Goal: Task Accomplishment & Management: Use online tool/utility

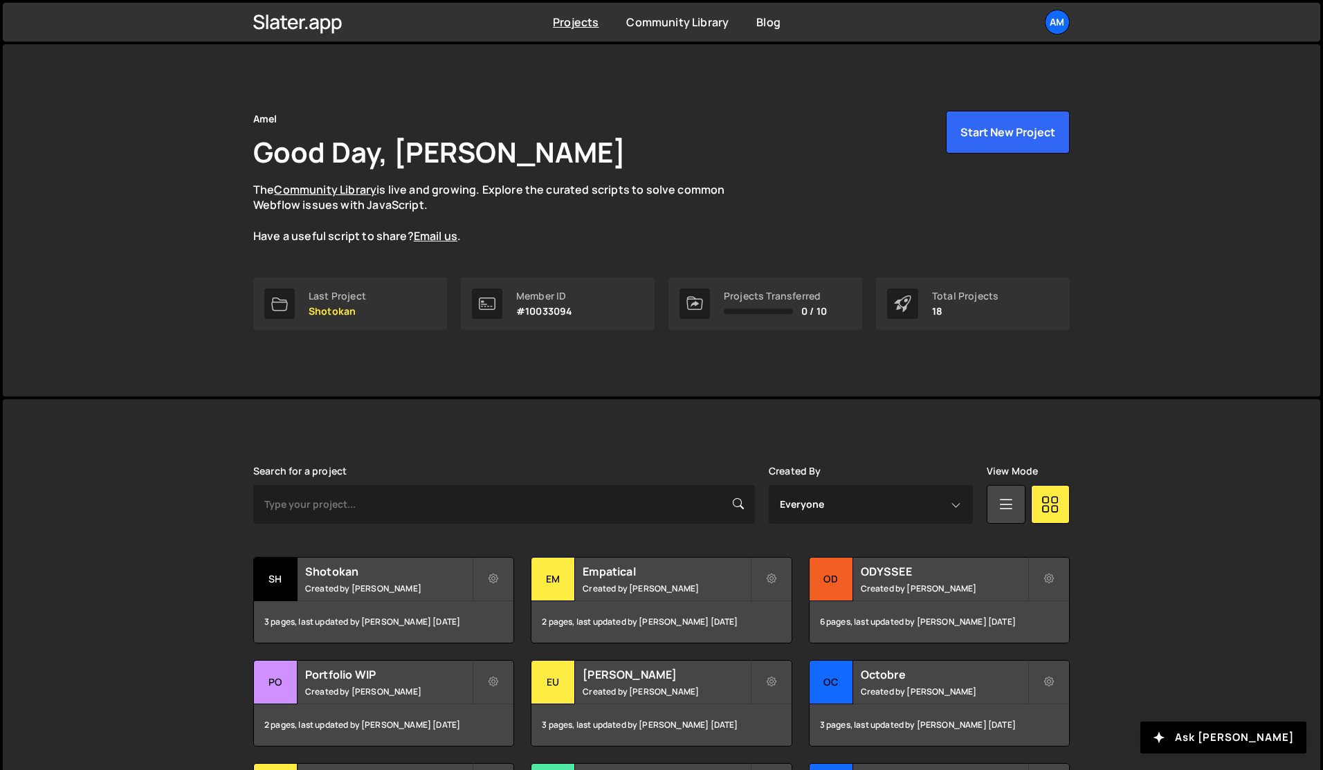
click at [424, 141] on h1 "Good Day, [PERSON_NAME]" at bounding box center [439, 152] width 372 height 38
click at [958, 24] on div "Am" at bounding box center [1057, 22] width 25 height 25
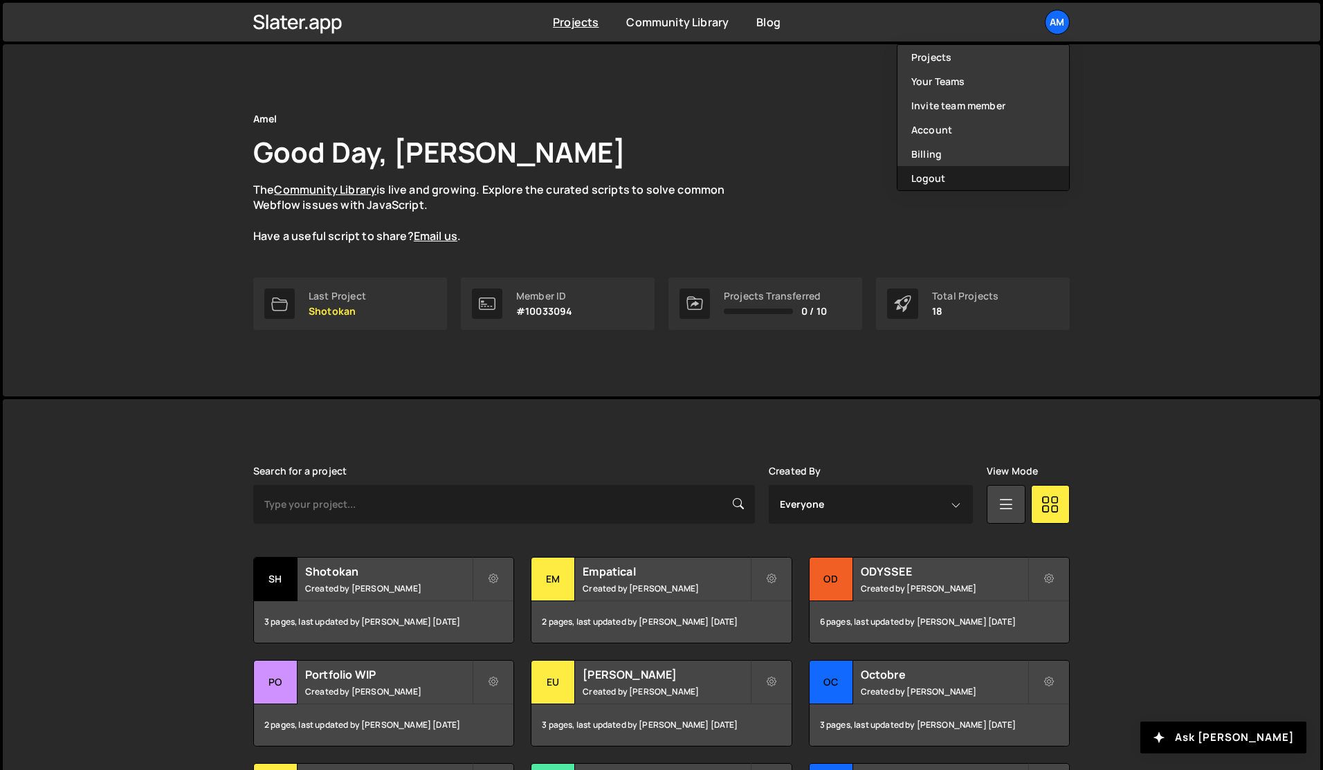
click at [958, 177] on button "Logout" at bounding box center [984, 178] width 172 height 24
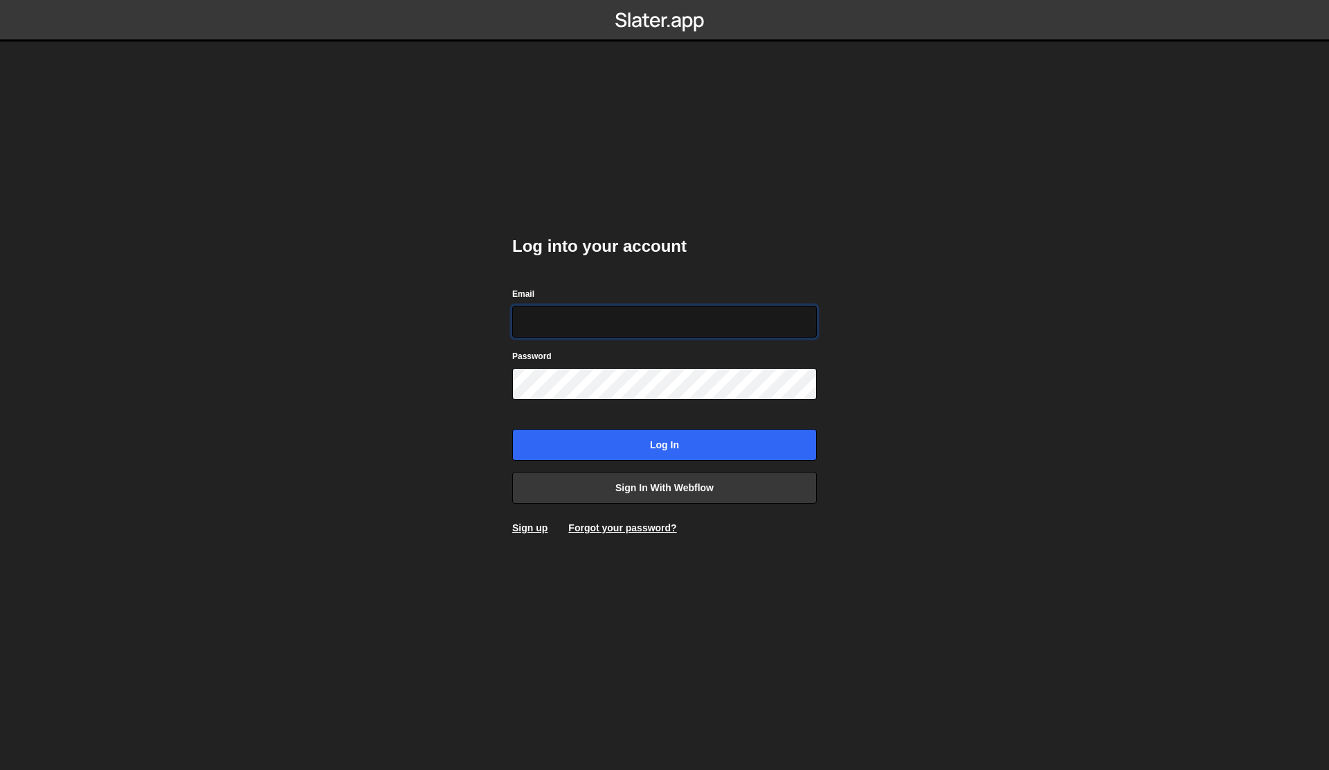
type input "jared@edgarallan.com"
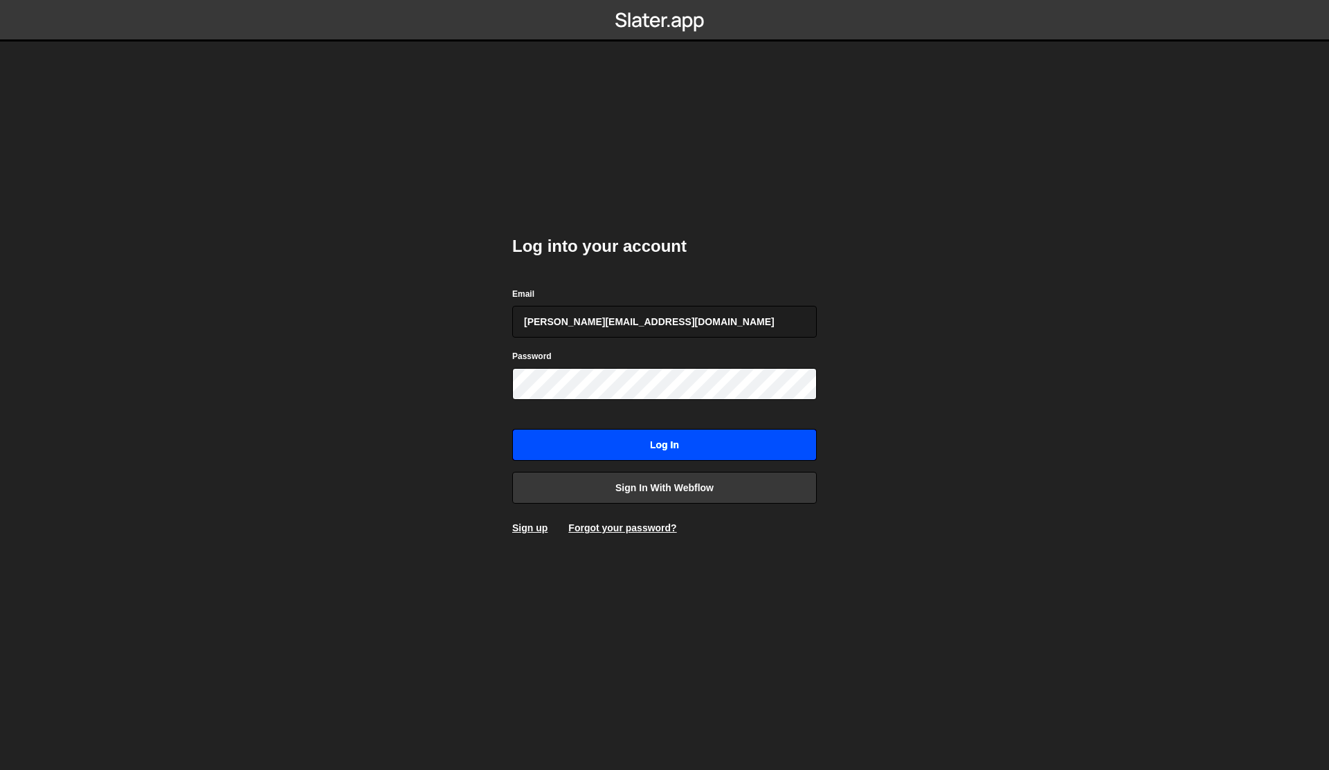
click at [622, 449] on input "Log in" at bounding box center [664, 445] width 305 height 32
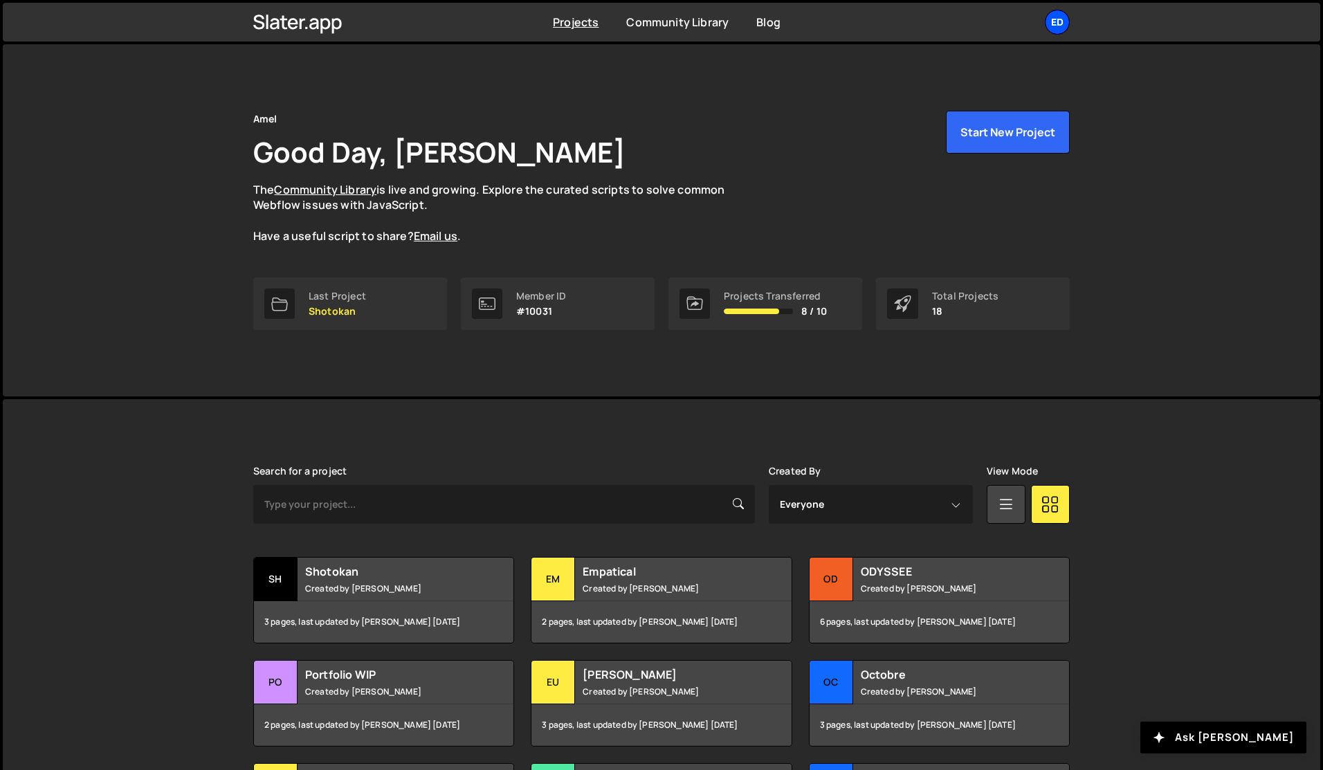
click at [1059, 22] on div "Ed" at bounding box center [1057, 22] width 25 height 25
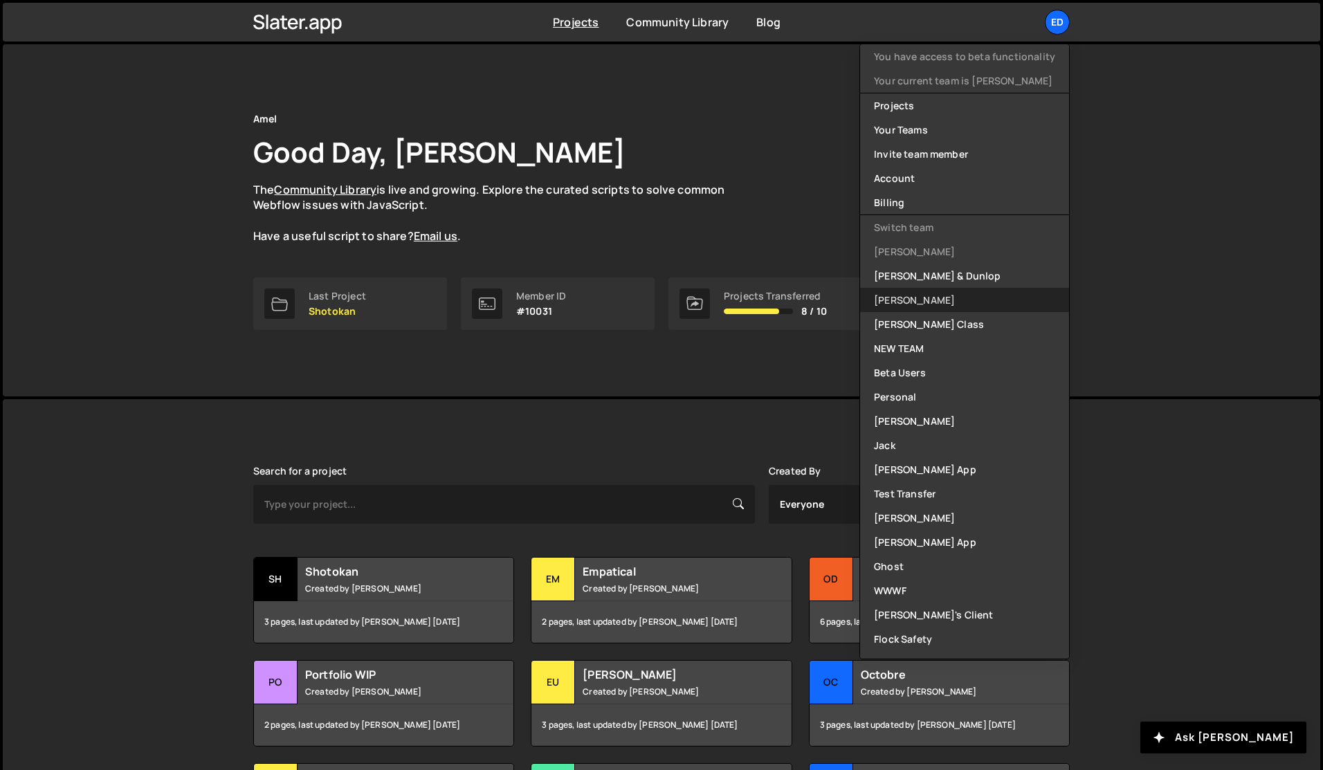
click at [912, 293] on link "Edgar Allan" at bounding box center [964, 300] width 209 height 24
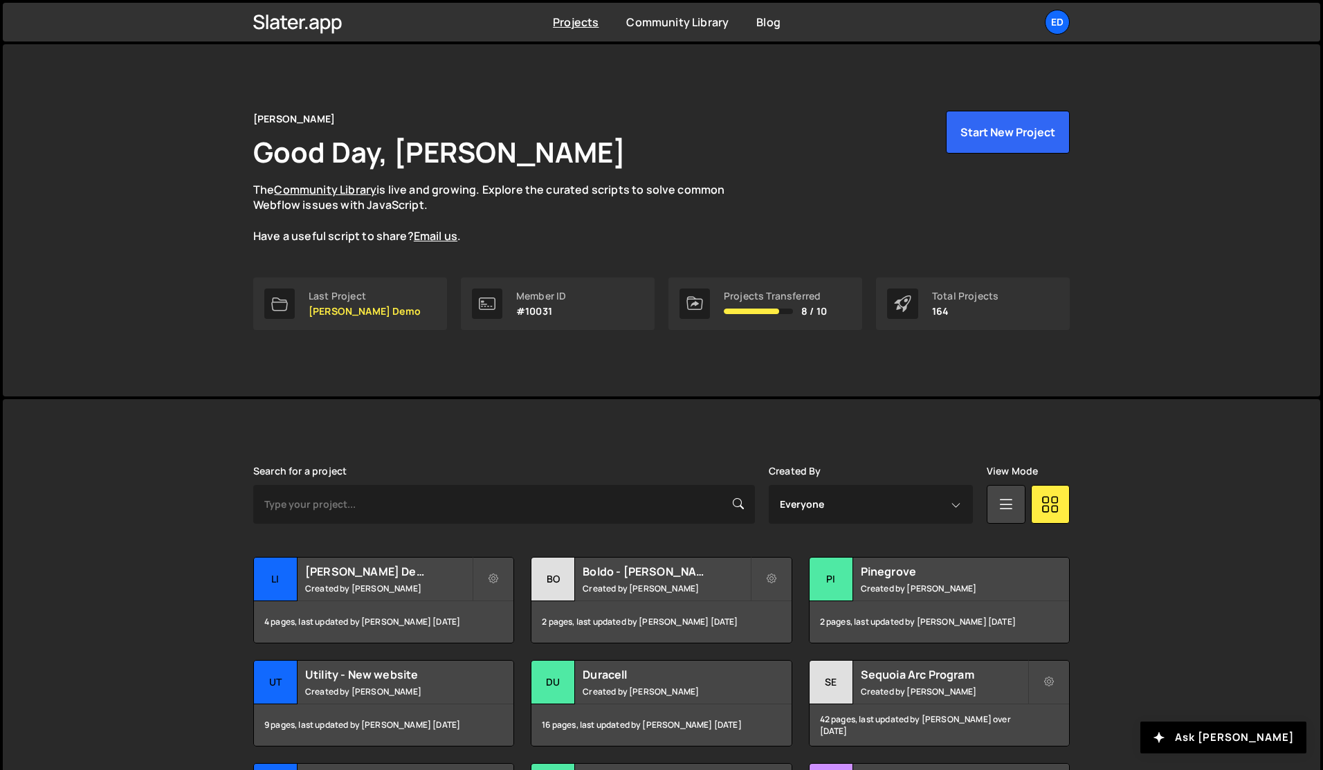
click at [791, 237] on div "Edgar Allan Good Day, Jared Malan The Community Library is live and growing. Ex…" at bounding box center [661, 178] width 817 height 134
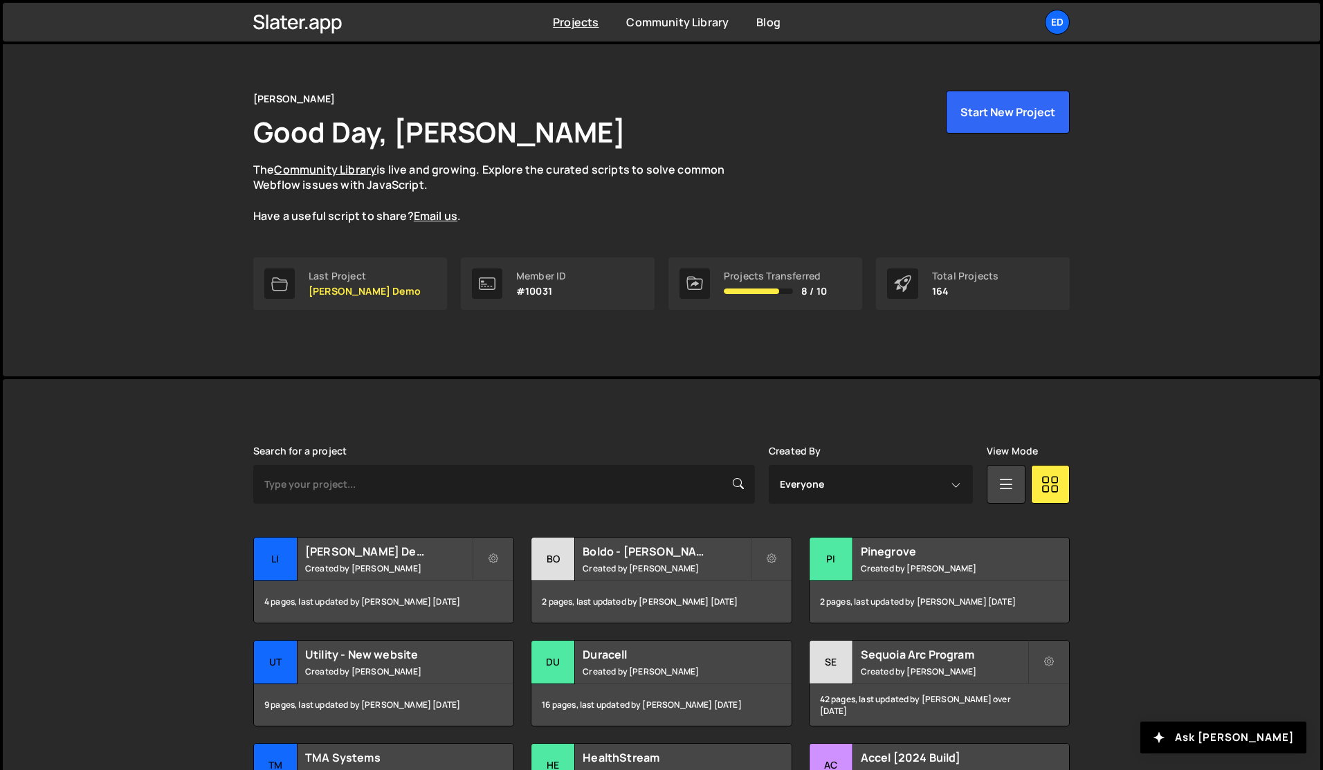
scroll to position [23, 0]
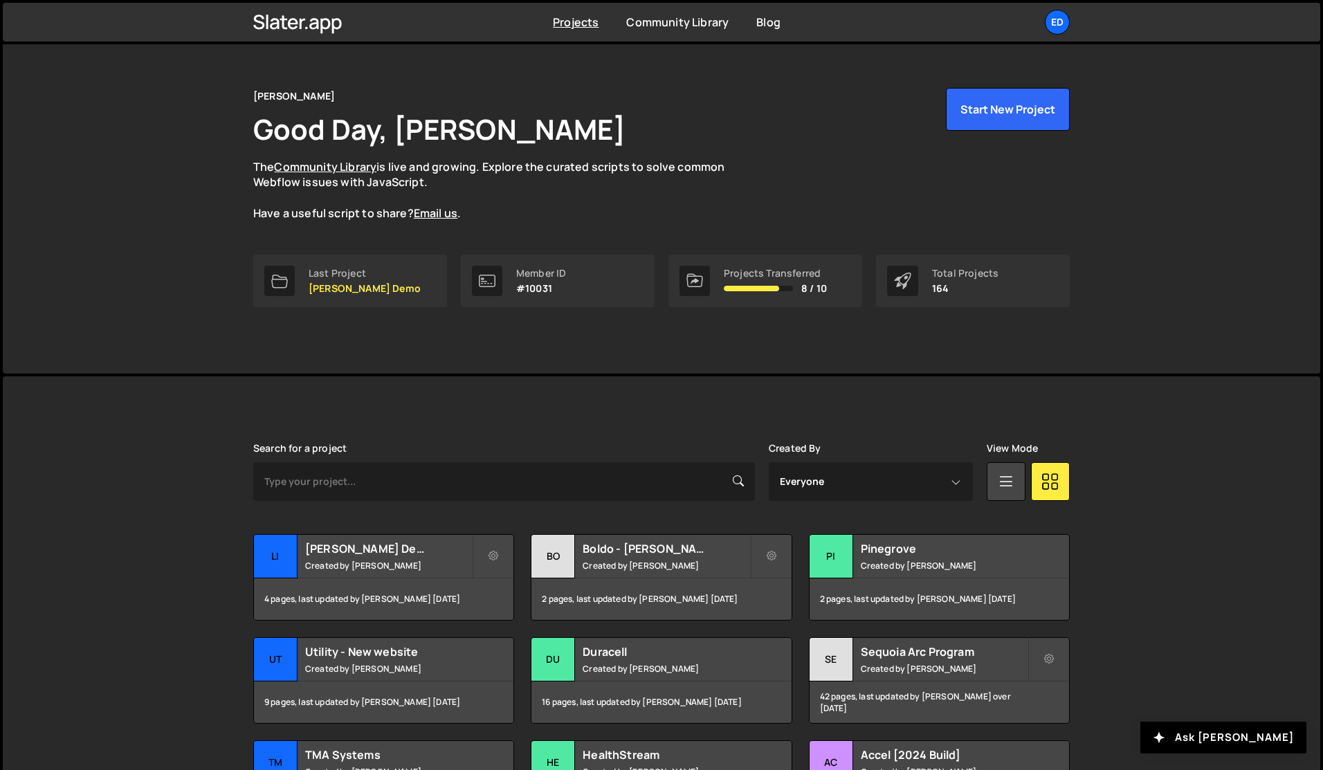
click at [616, 433] on div "Slater is designed for desktop use. Please use a larger screen to access the fu…" at bounding box center [662, 708] width 858 height 662
click at [697, 413] on div "Slater is designed for desktop use. Please use a larger screen to access the fu…" at bounding box center [662, 708] width 858 height 662
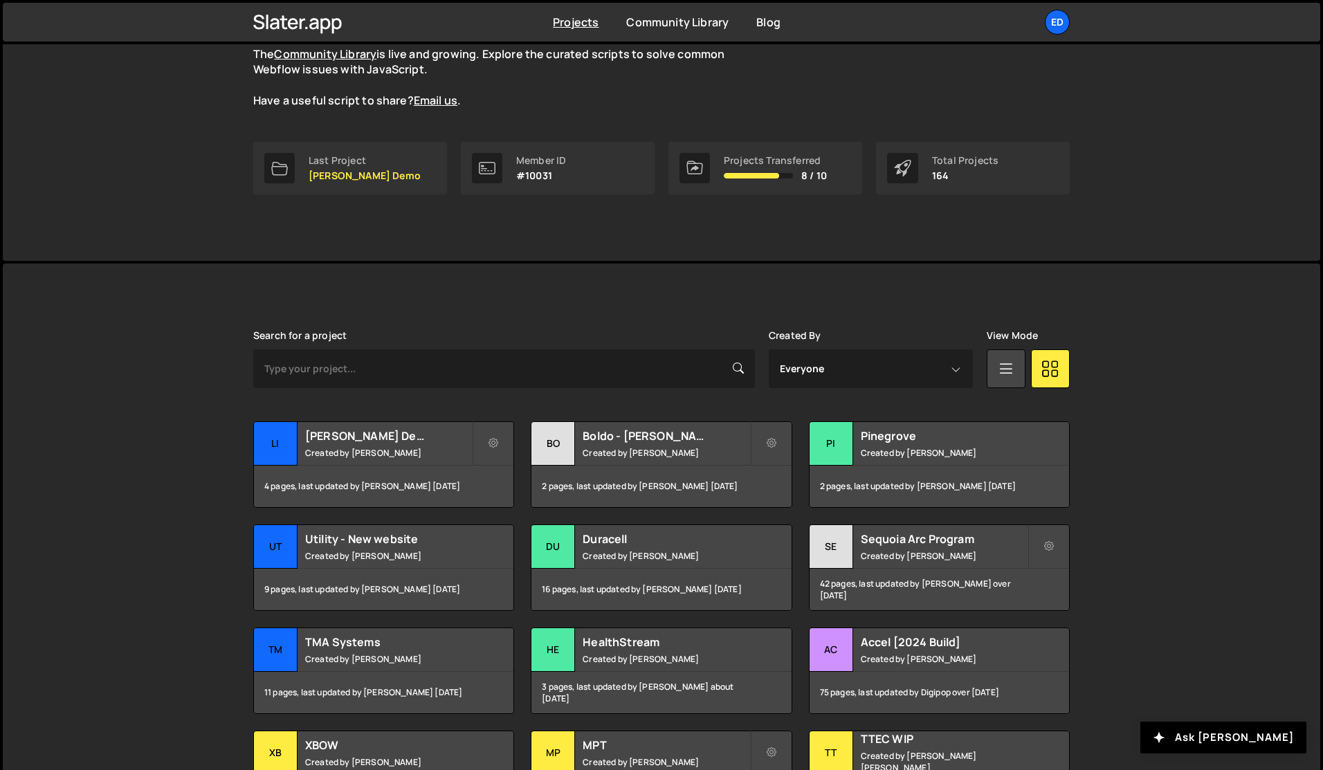
scroll to position [152, 0]
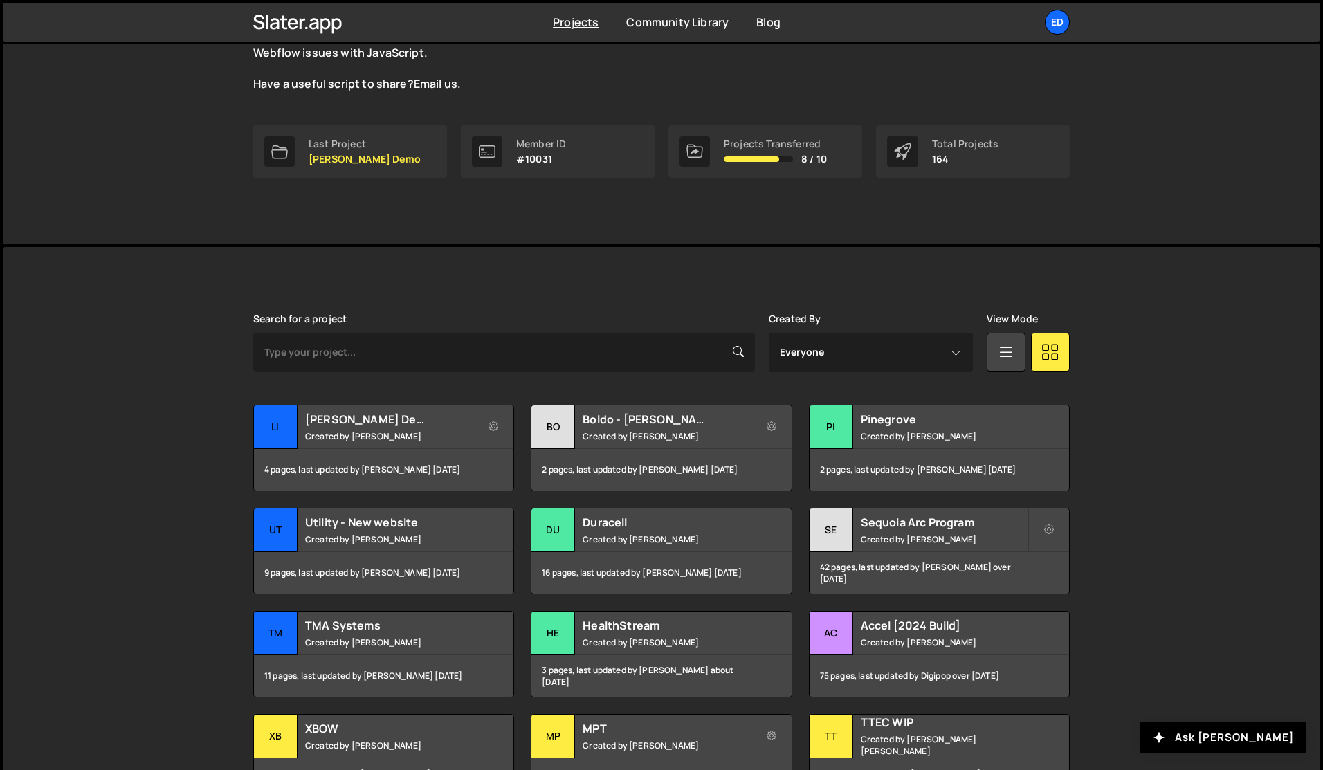
click at [517, 491] on div "Transfer Project Edit Project Delete Project Li Lila Demo Created by Jared Mala…" at bounding box center [661, 603] width 817 height 396
click at [424, 418] on h2 "[PERSON_NAME] Demo" at bounding box center [388, 419] width 167 height 15
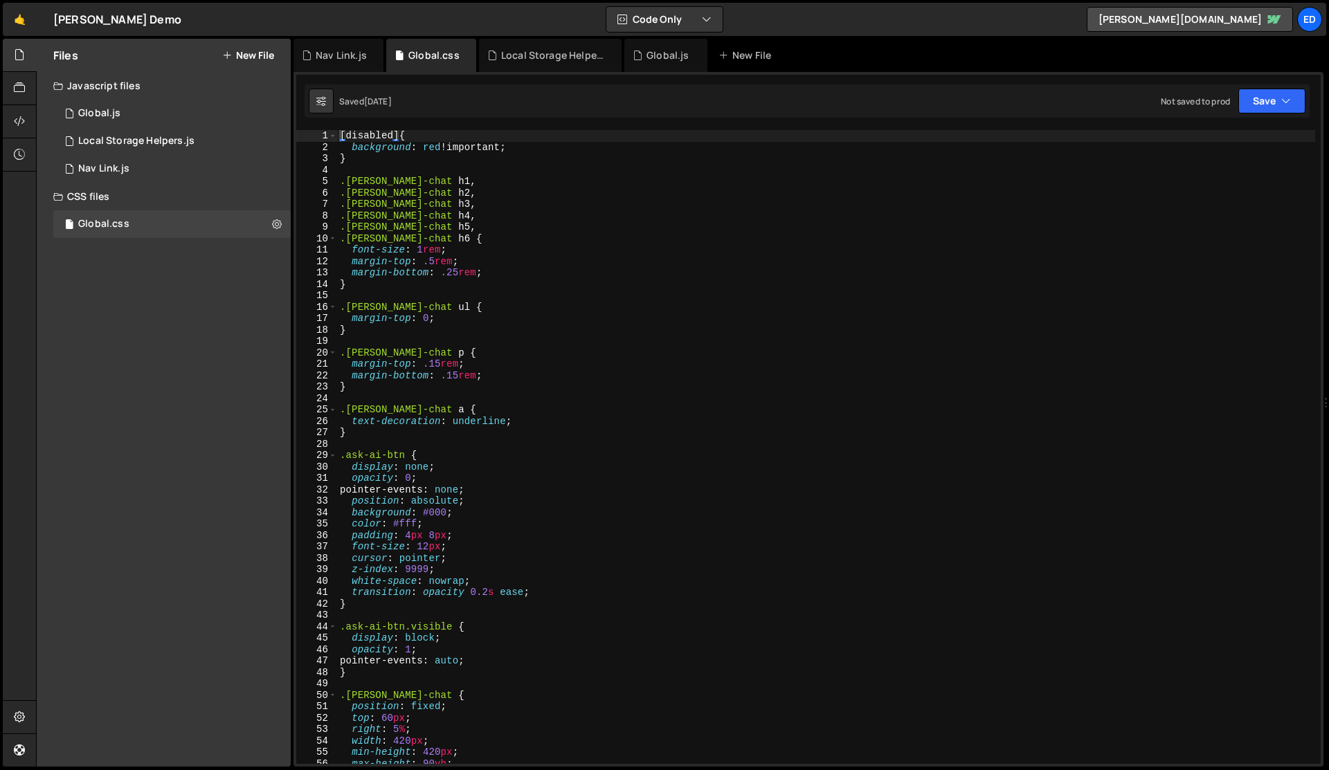
click at [487, 424] on div "[ disabled ] { background : red !important ; } .lila-chat h1 , .lila-chat h2 , …" at bounding box center [826, 458] width 978 height 657
type textarea "text-decoration: underline;"
click at [518, 57] on div "Local Storage Helpers.js" at bounding box center [553, 55] width 104 height 14
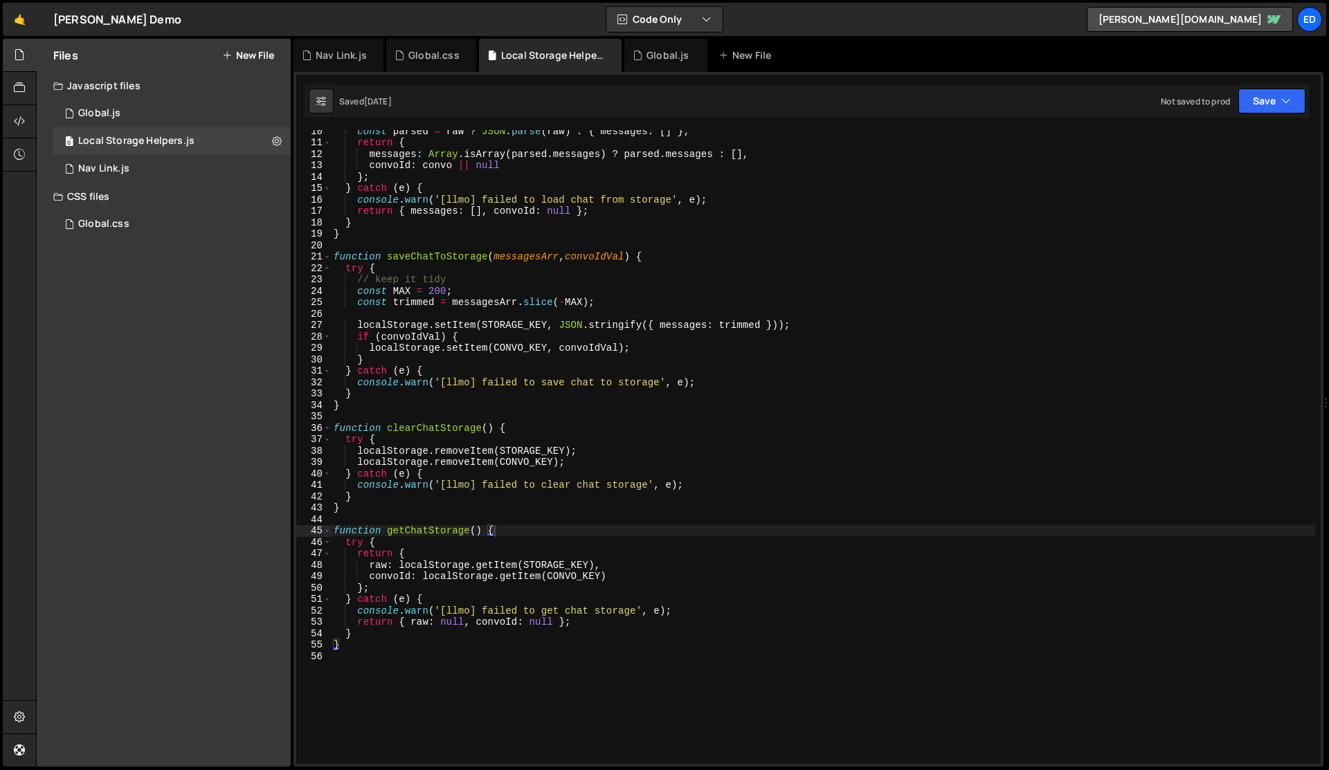
scroll to position [107, 0]
click at [494, 412] on div "const parsed = raw ? JSON . parse ( raw ) : { messages : [ ] } ; return { messa…" at bounding box center [823, 453] width 984 height 657
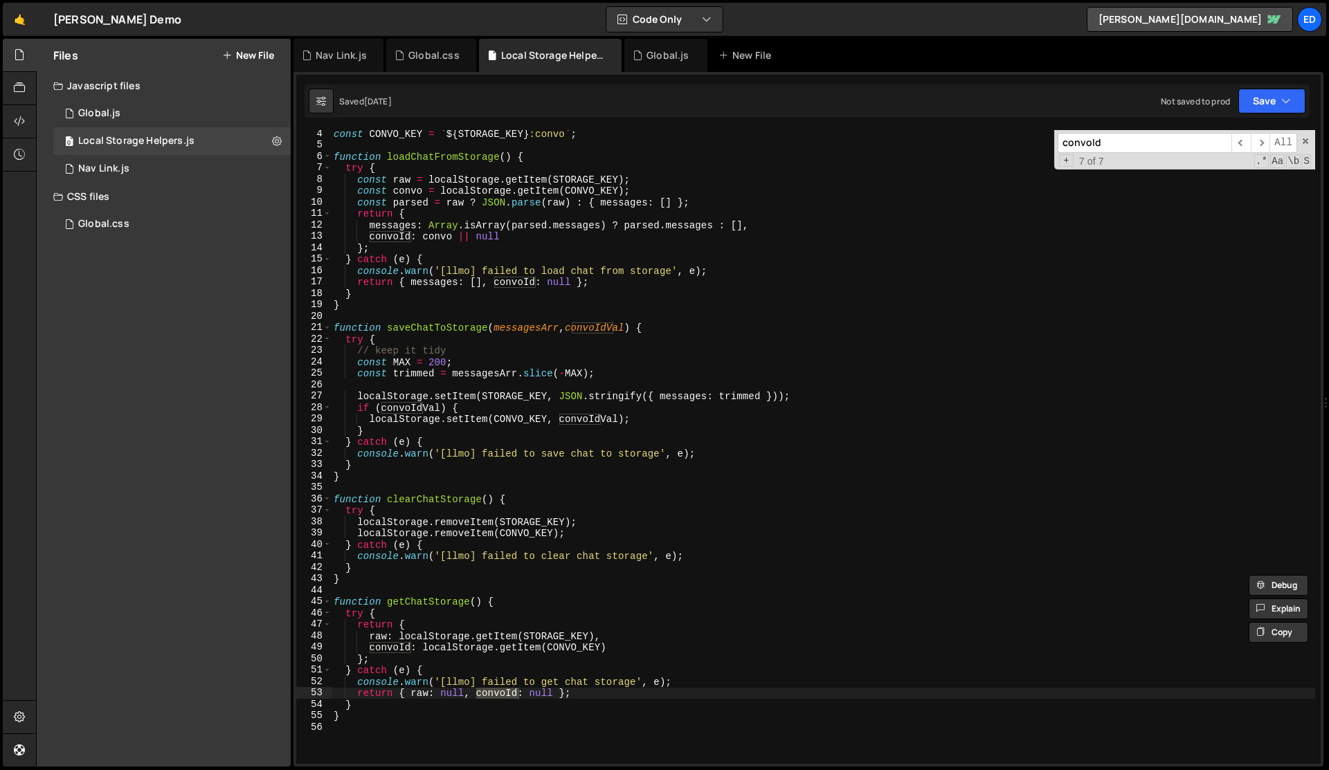
scroll to position [24, 0]
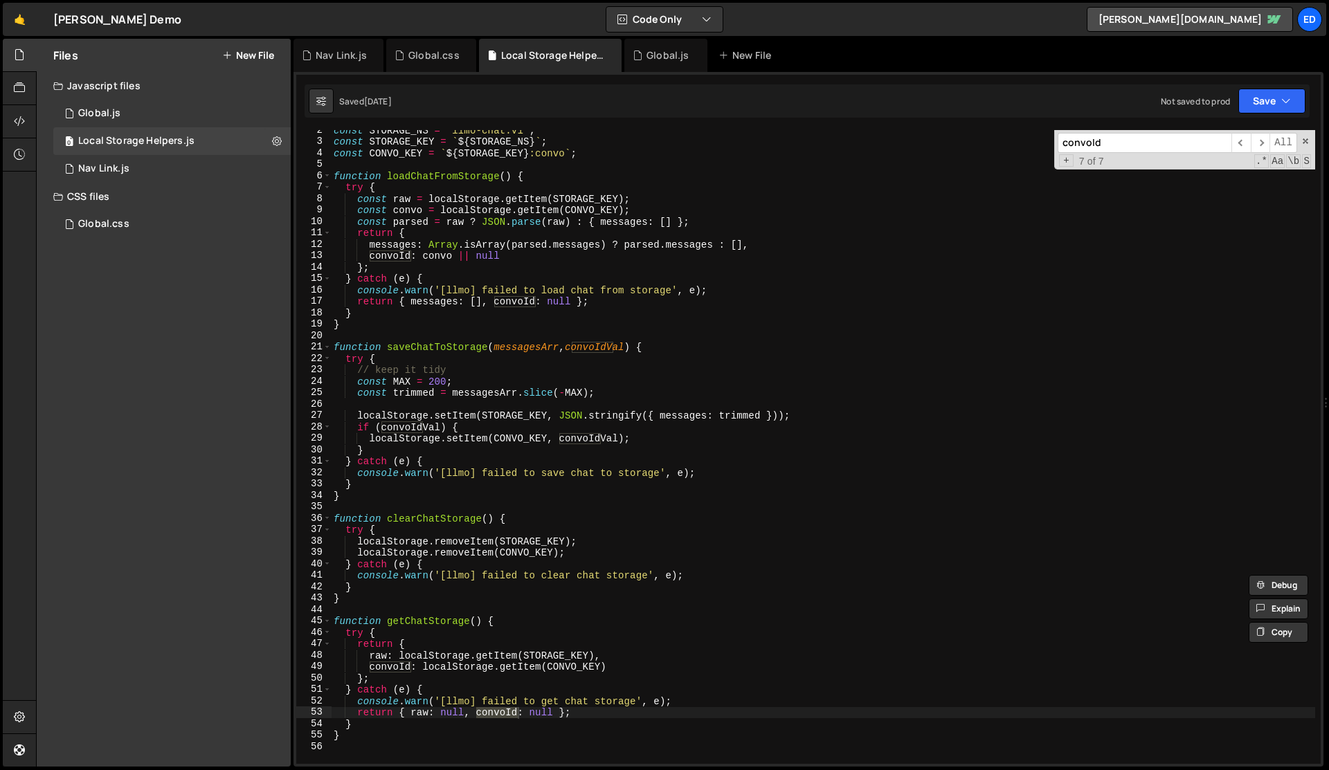
type input "convoId"
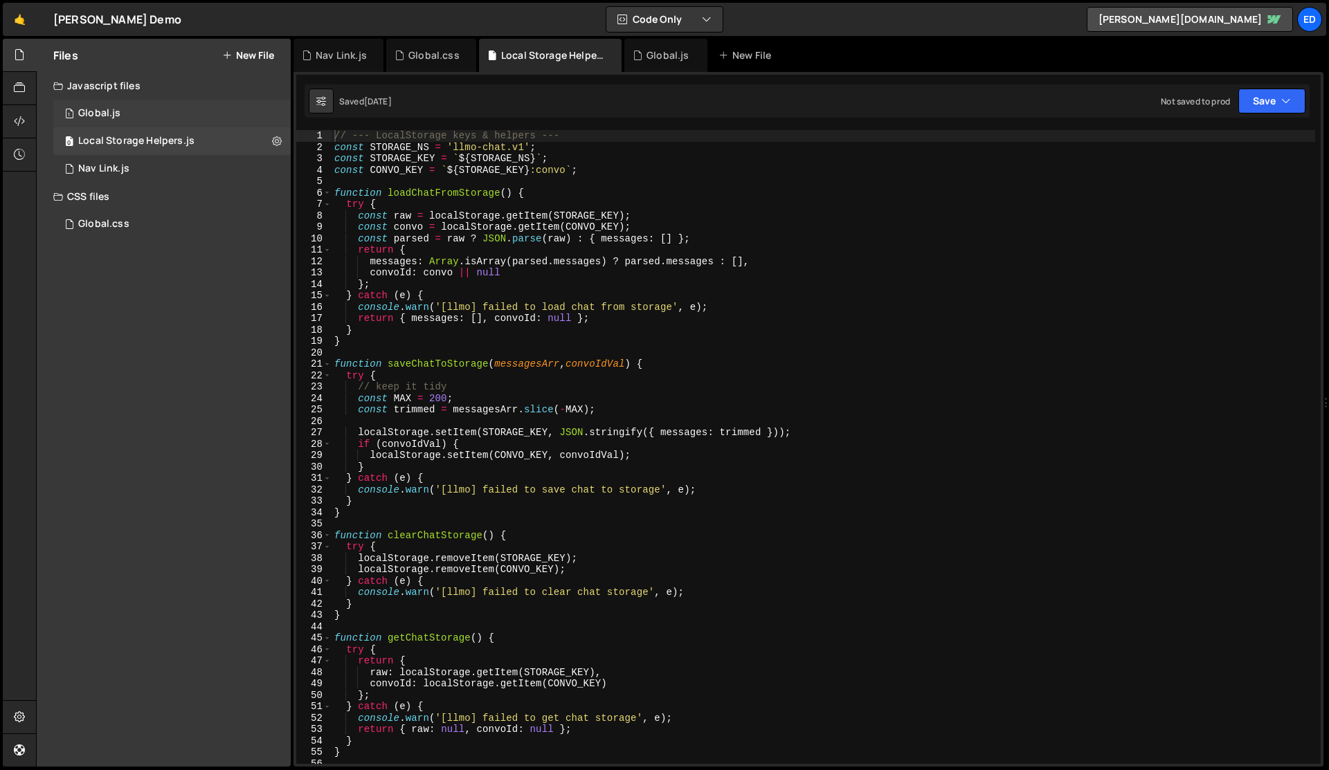
click at [121, 113] on div "1 Global.js 0" at bounding box center [171, 114] width 237 height 28
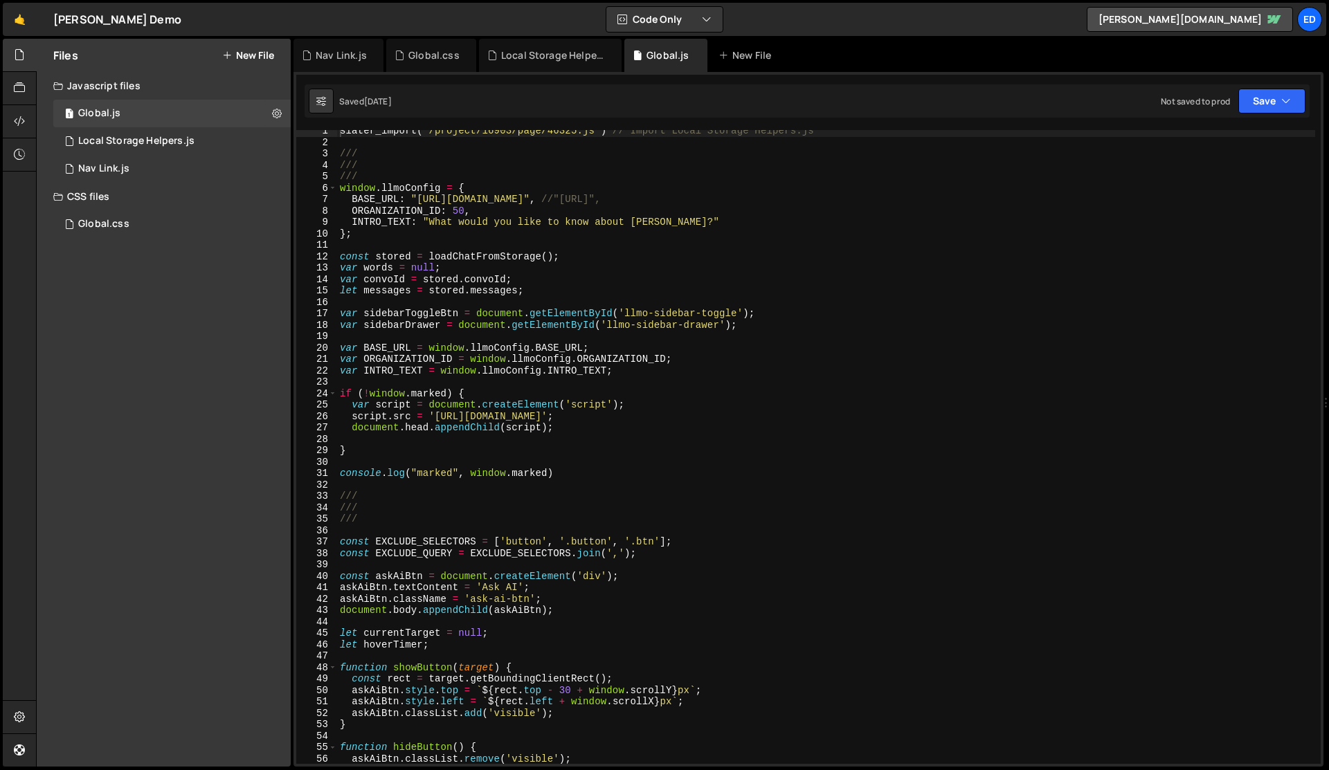
scroll to position [8, 0]
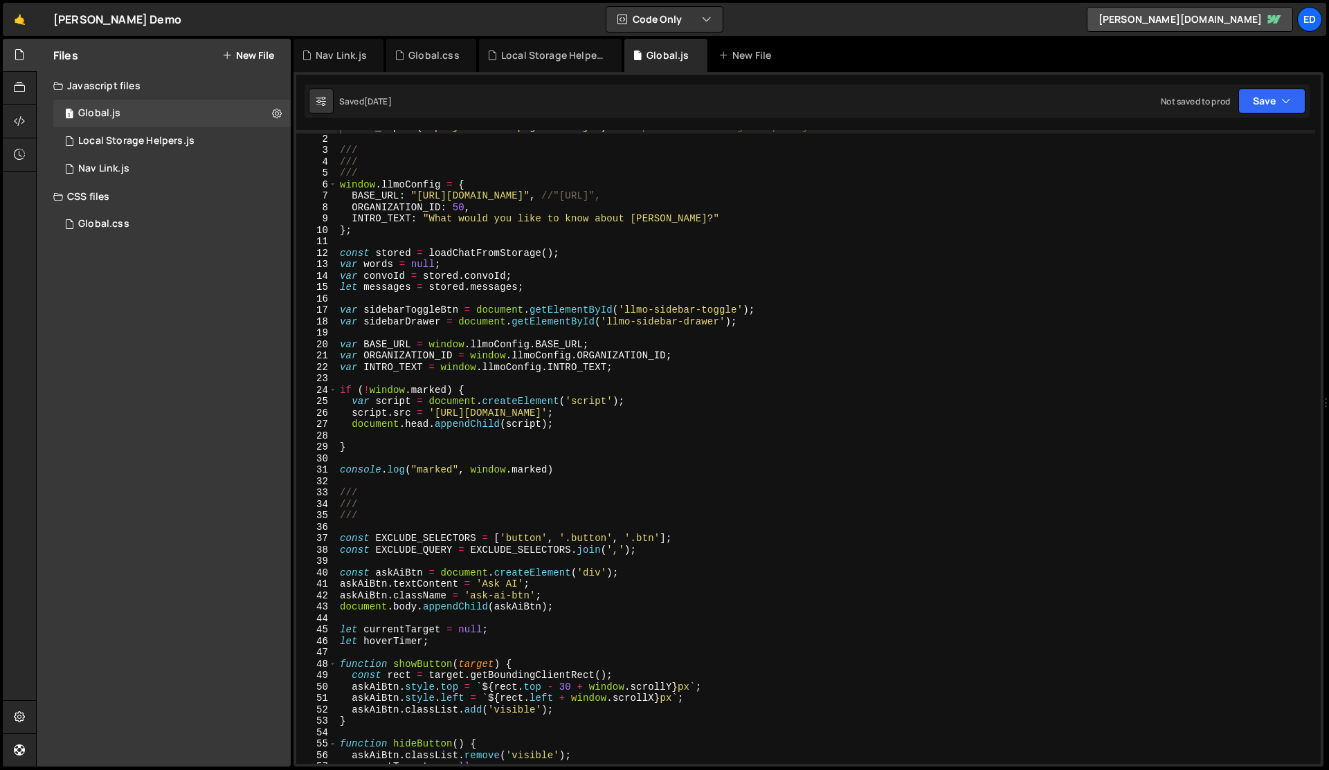
type textarea "var sidebarToggleBtn = document.getElementById('llmo-sidebar-toggle');"
click at [530, 316] on div "slater_import ( '/project/16903/page/46325.js' ) // Import Local Storage Helper…" at bounding box center [826, 450] width 978 height 657
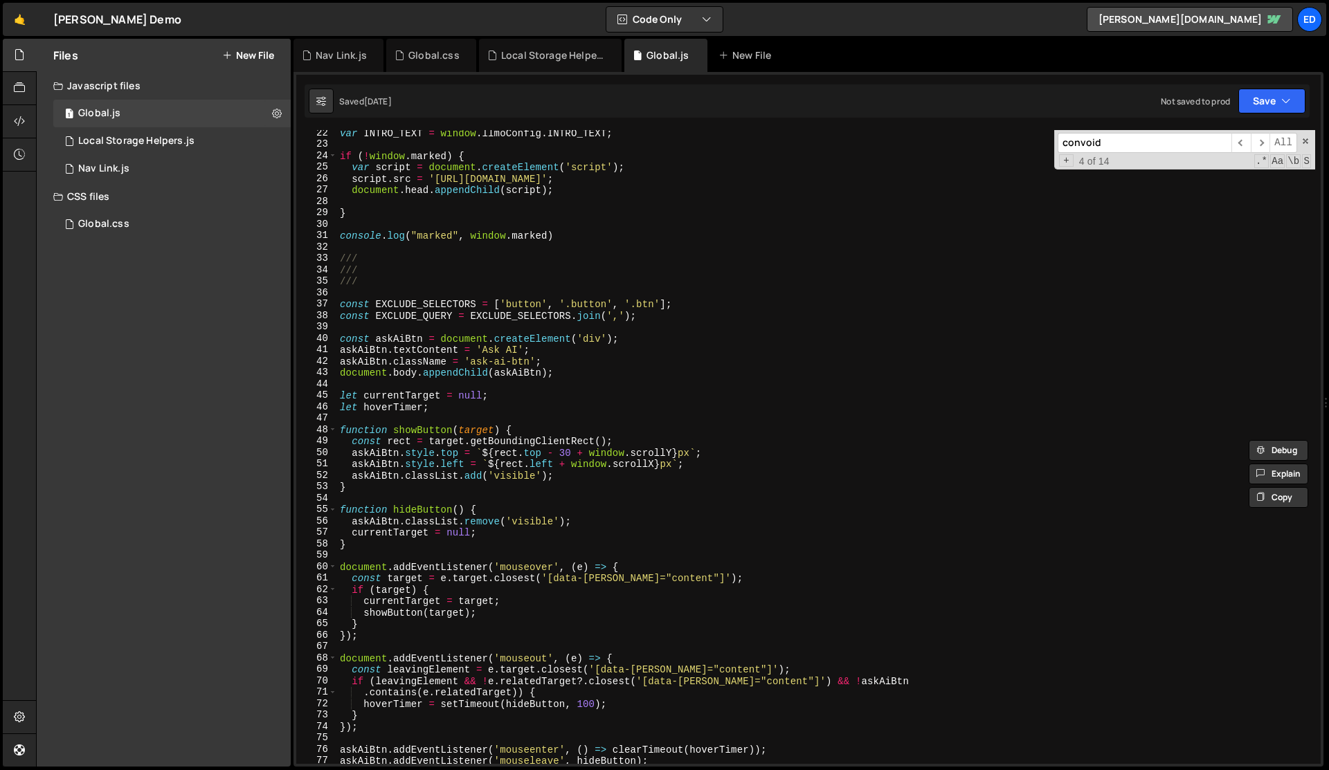
scroll to position [0, 0]
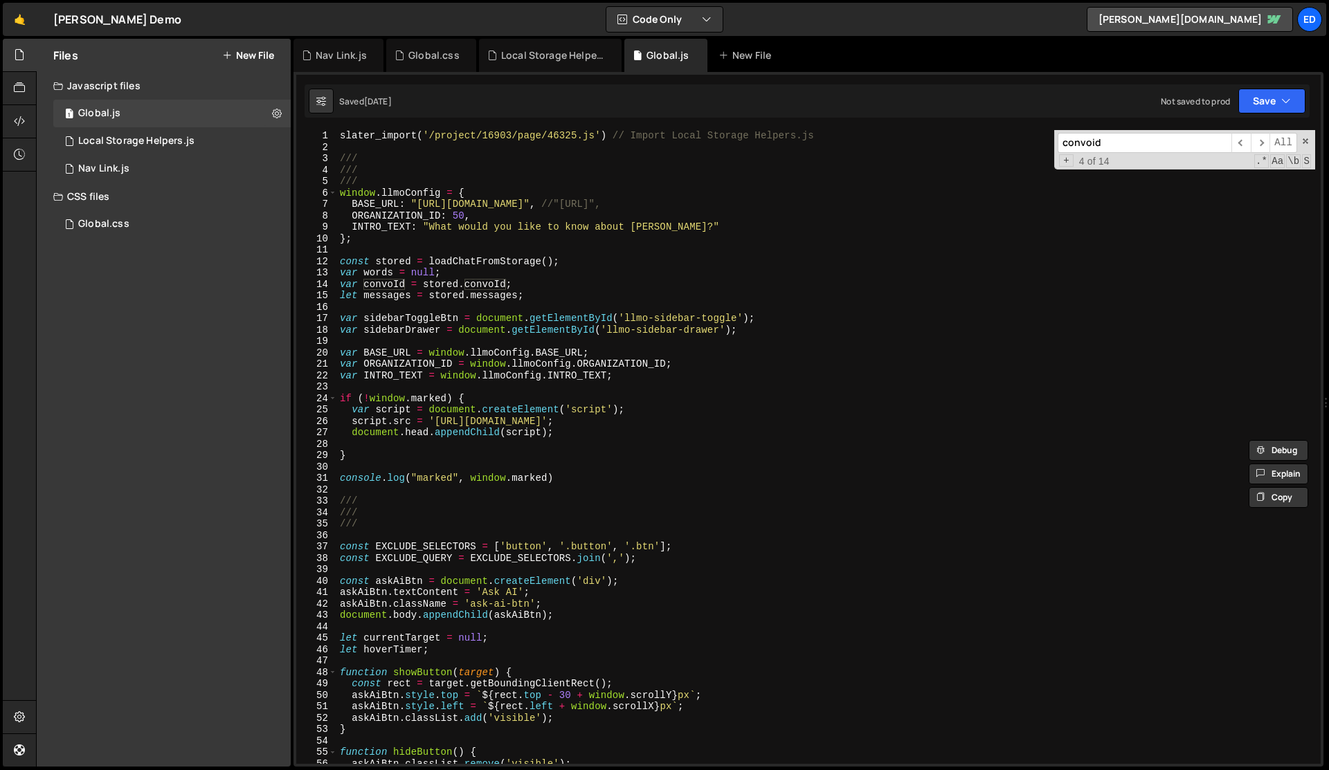
type input "convoid"
click at [486, 389] on div "slater_import ( '/project/16903/page/46325.js' ) // Import Local Storage Helper…" at bounding box center [826, 458] width 978 height 657
click at [390, 239] on div "slater_import ( '/project/16903/page/46325.js' ) // Import Local Storage Helper…" at bounding box center [826, 458] width 978 height 657
type textarea "};"
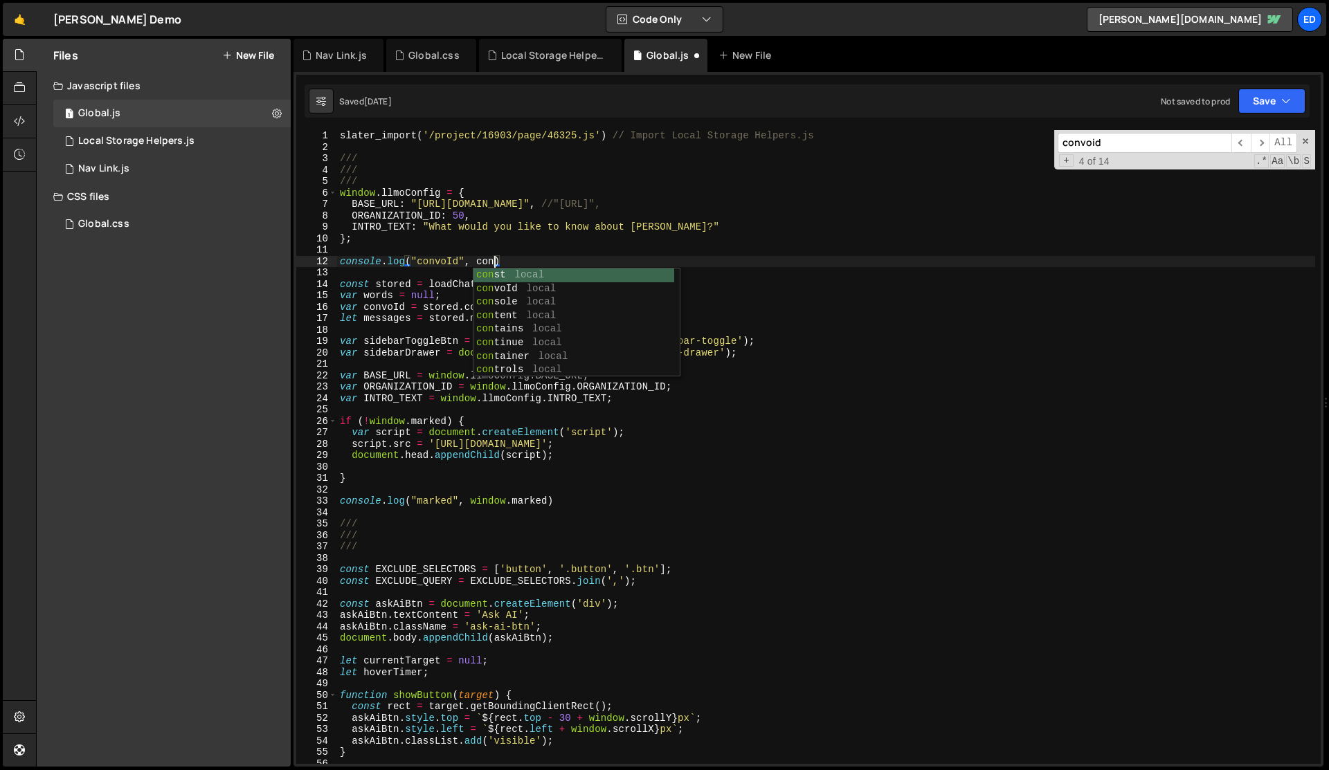
scroll to position [0, 10]
type textarea "console.log("convoId", convoId)"
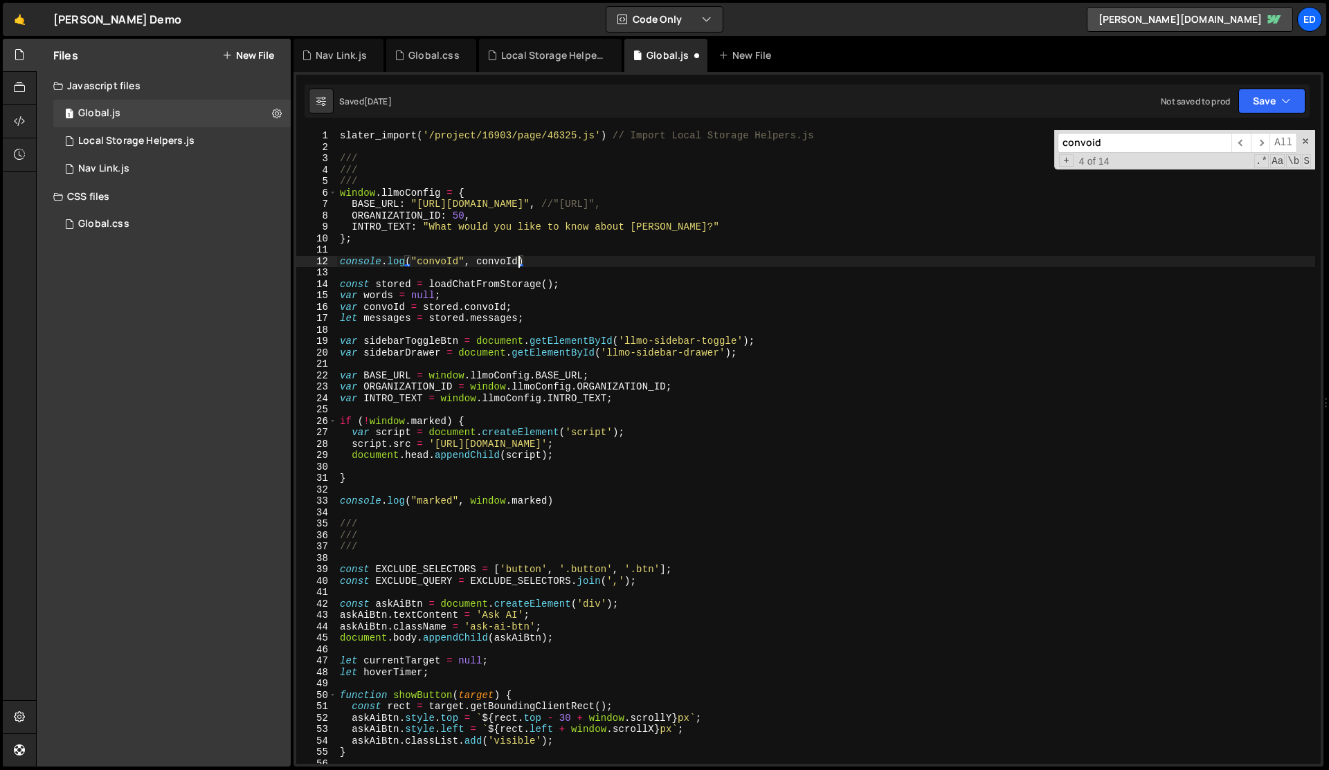
click at [583, 275] on div "slater_import ( '/project/16903/page/46325.js' ) // Import Local Storage Helper…" at bounding box center [826, 458] width 978 height 657
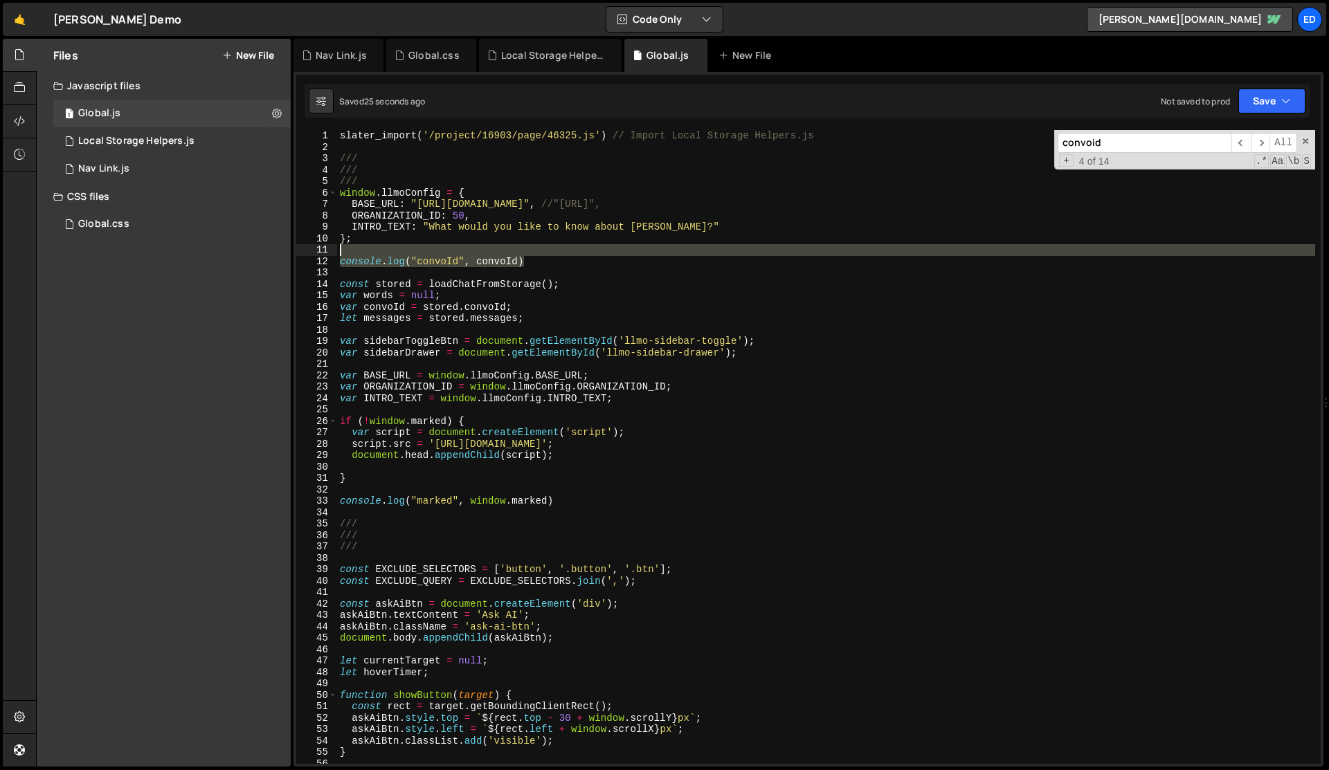
drag, startPoint x: 539, startPoint y: 261, endPoint x: 534, endPoint y: 255, distance: 7.9
click at [534, 255] on div "slater_import ( '/project/16903/page/46325.js' ) // Import Local Storage Helper…" at bounding box center [826, 458] width 978 height 657
click at [418, 261] on div "slater_import ( '/project/16903/page/46325.js' ) // Import Local Storage Helper…" at bounding box center [826, 447] width 978 height 634
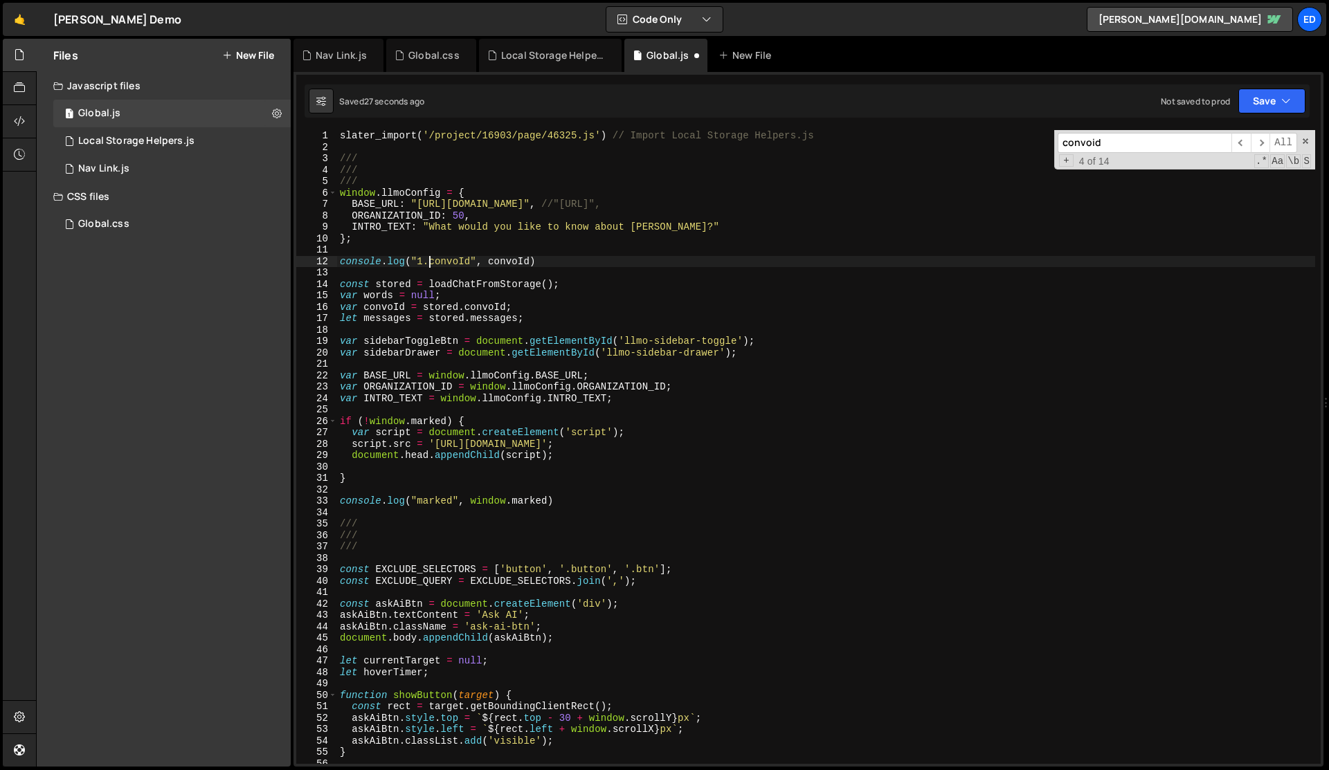
scroll to position [0, 6]
click at [418, 261] on div "slater_import ( '/project/16903/page/46325.js' ) // Import Local Storage Helper…" at bounding box center [826, 458] width 978 height 657
type textarea "console.log("1. convoId", convoId)"
type input "convoid"
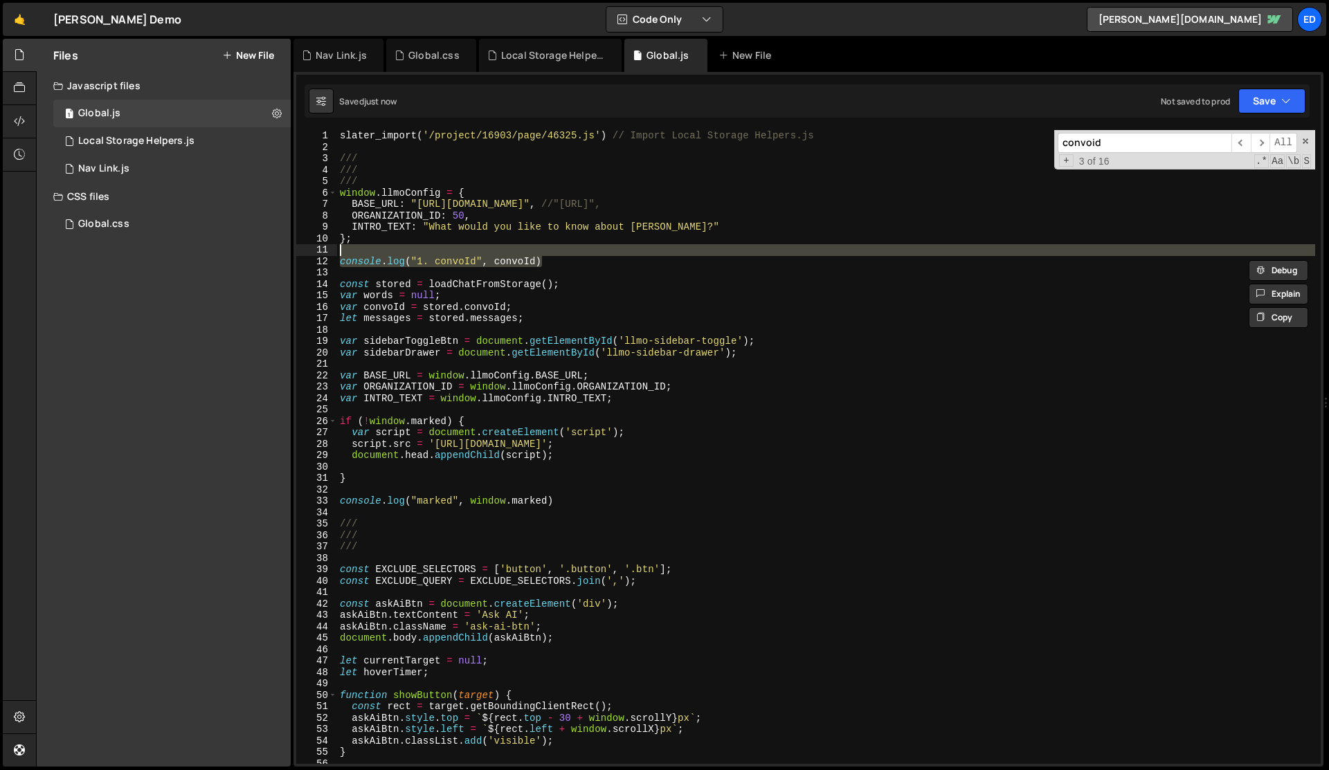
drag, startPoint x: 550, startPoint y: 262, endPoint x: 549, endPoint y: 253, distance: 8.4
click at [549, 253] on div "slater_import ( '/project/16903/page/46325.js' ) // Import Local Storage Helper…" at bounding box center [826, 458] width 978 height 657
type textarea "console.log("1. convoId", convoId)"
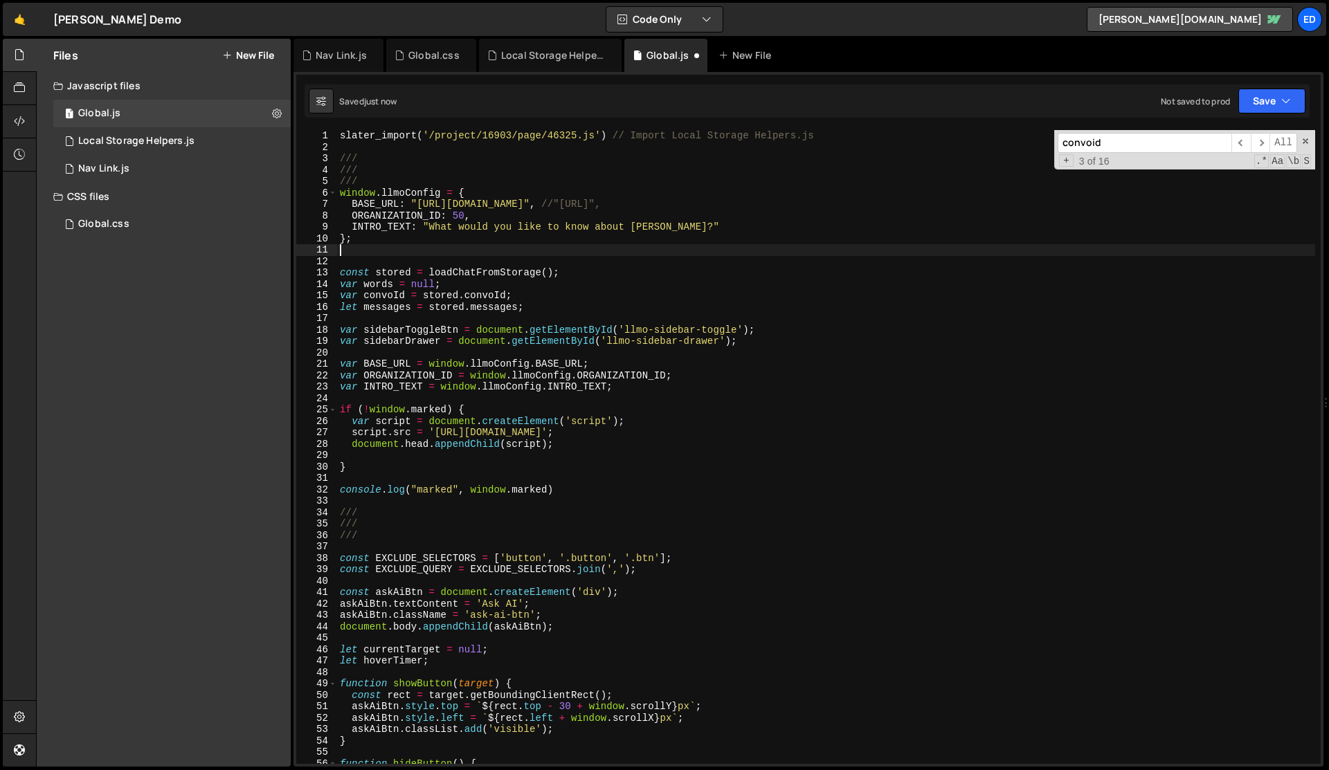
scroll to position [0, 0]
click at [552, 305] on div "slater_import ( '/project/16903/page/46325.js' ) // Import Local Storage Helper…" at bounding box center [826, 458] width 978 height 657
type textarea "let messages = stored.messages;"
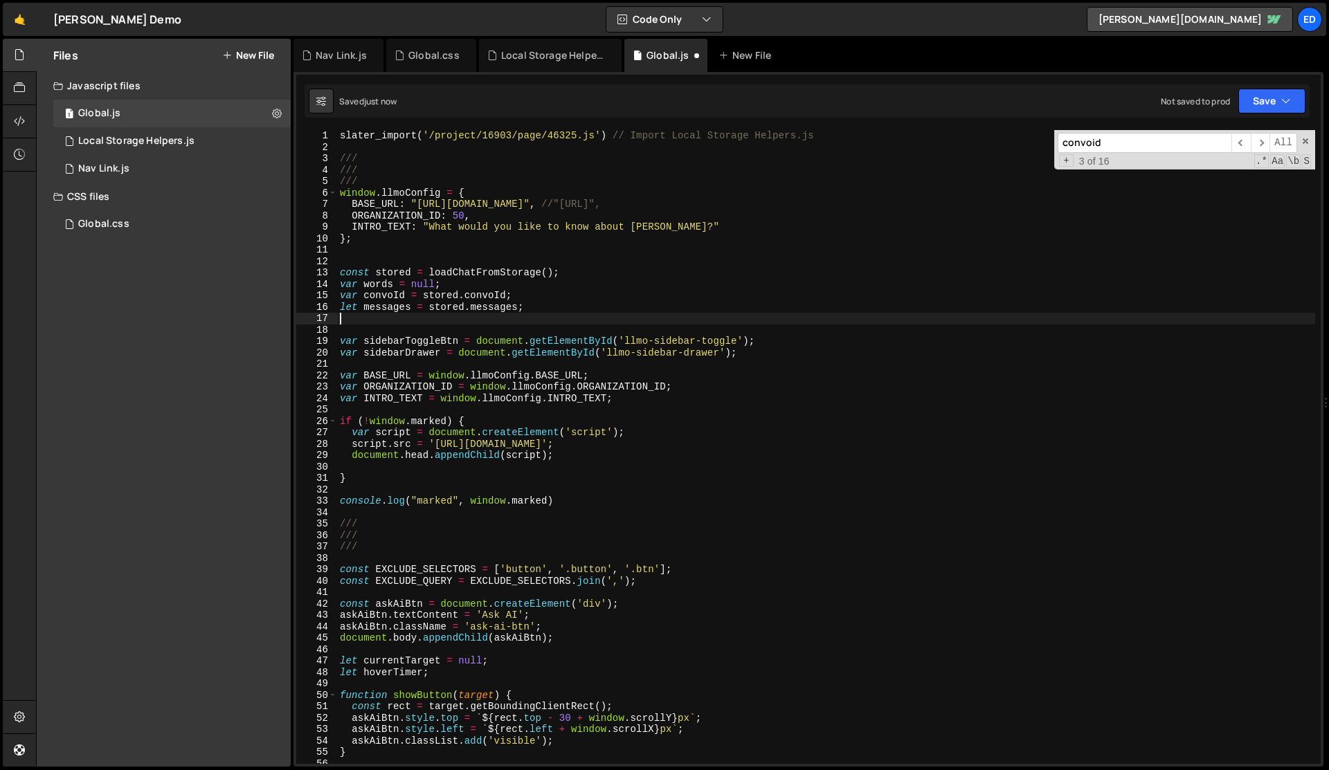
paste textarea "console.log("1. convoId", convoId)"
type textarea "console.log("1. convoId", convoId)"
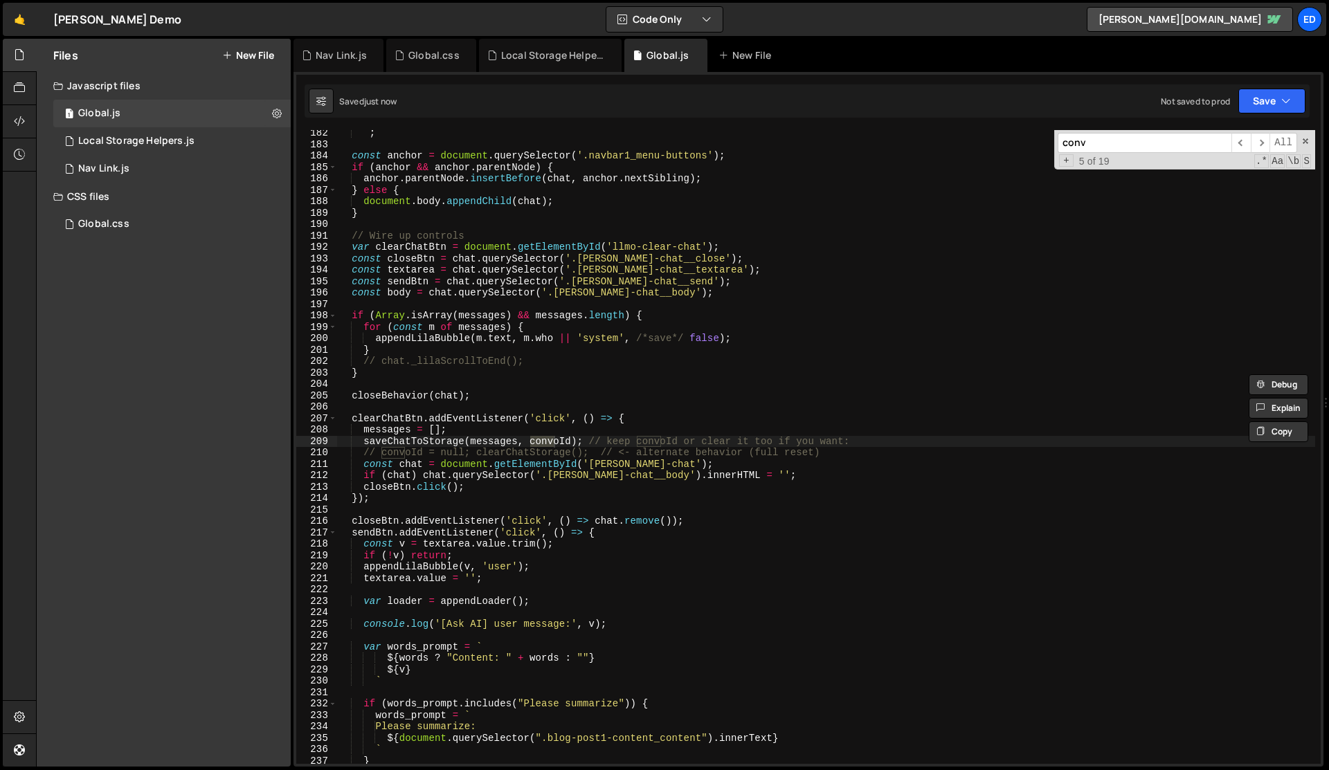
scroll to position [2081, 0]
type input "convoId"
type textarea "messages = [];"
click at [533, 431] on div "` ; const anchor = document . querySelector ( '.navbar1_menu-buttons' ) ; if ( …" at bounding box center [826, 455] width 978 height 657
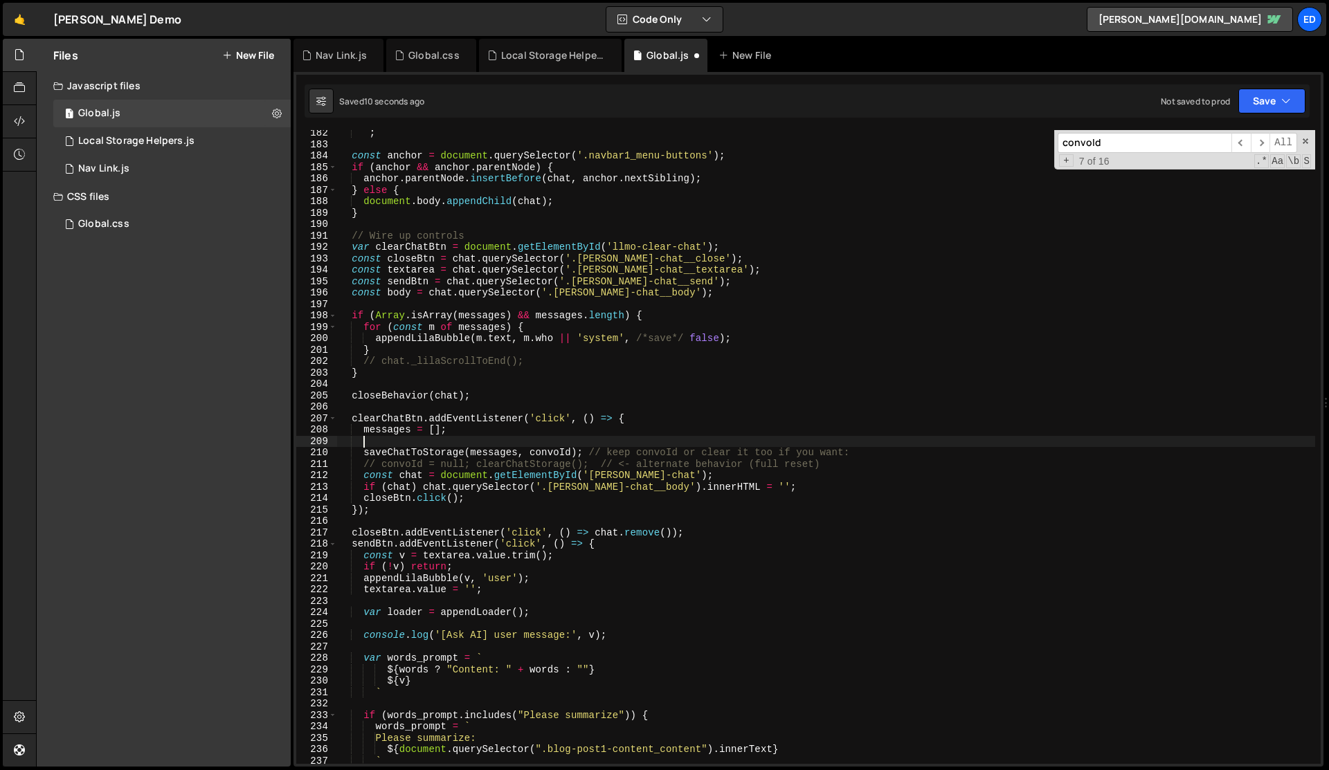
paste textarea "console.log("1. convoId", convoId)"
type textarea "console.log("1. convoId", convoId)"
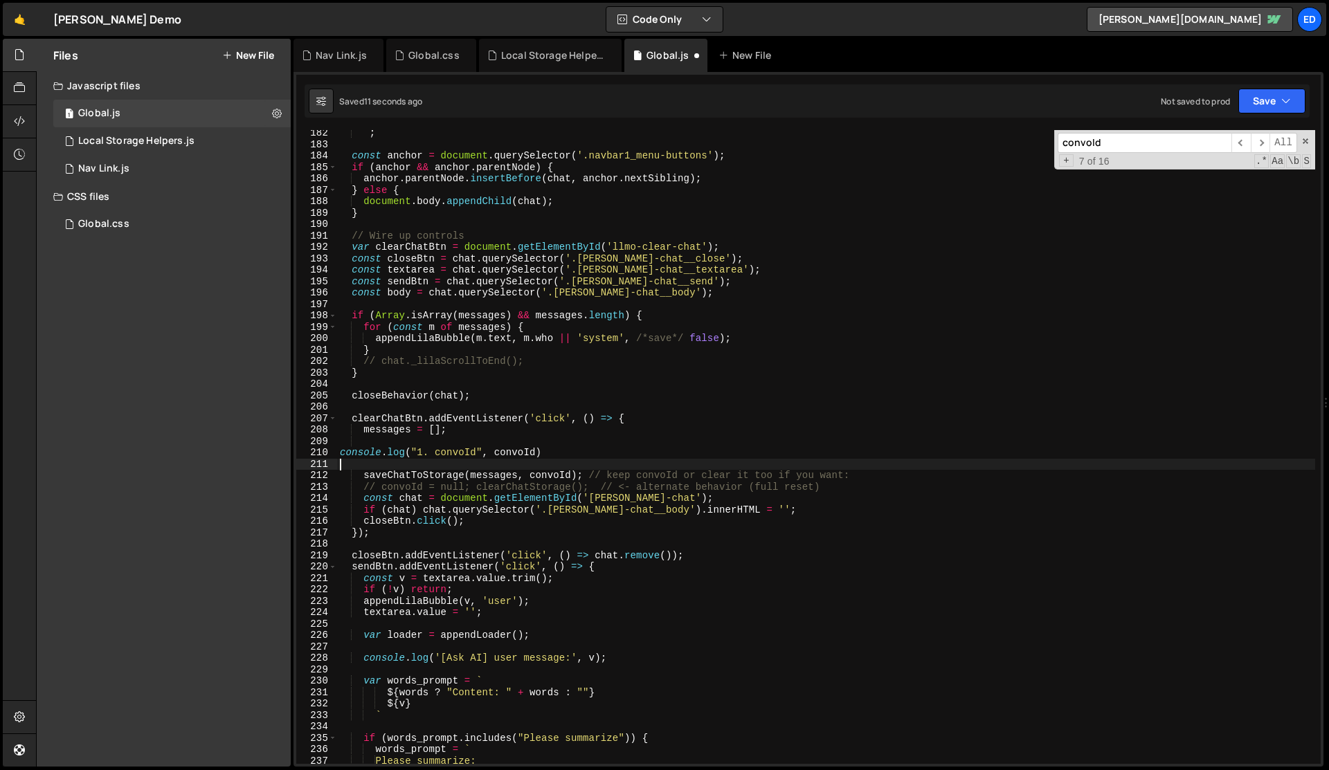
scroll to position [0, 0]
click at [425, 451] on div "` ; const anchor = document . querySelector ( '.navbar1_menu-buttons' ) ; if ( …" at bounding box center [826, 455] width 978 height 657
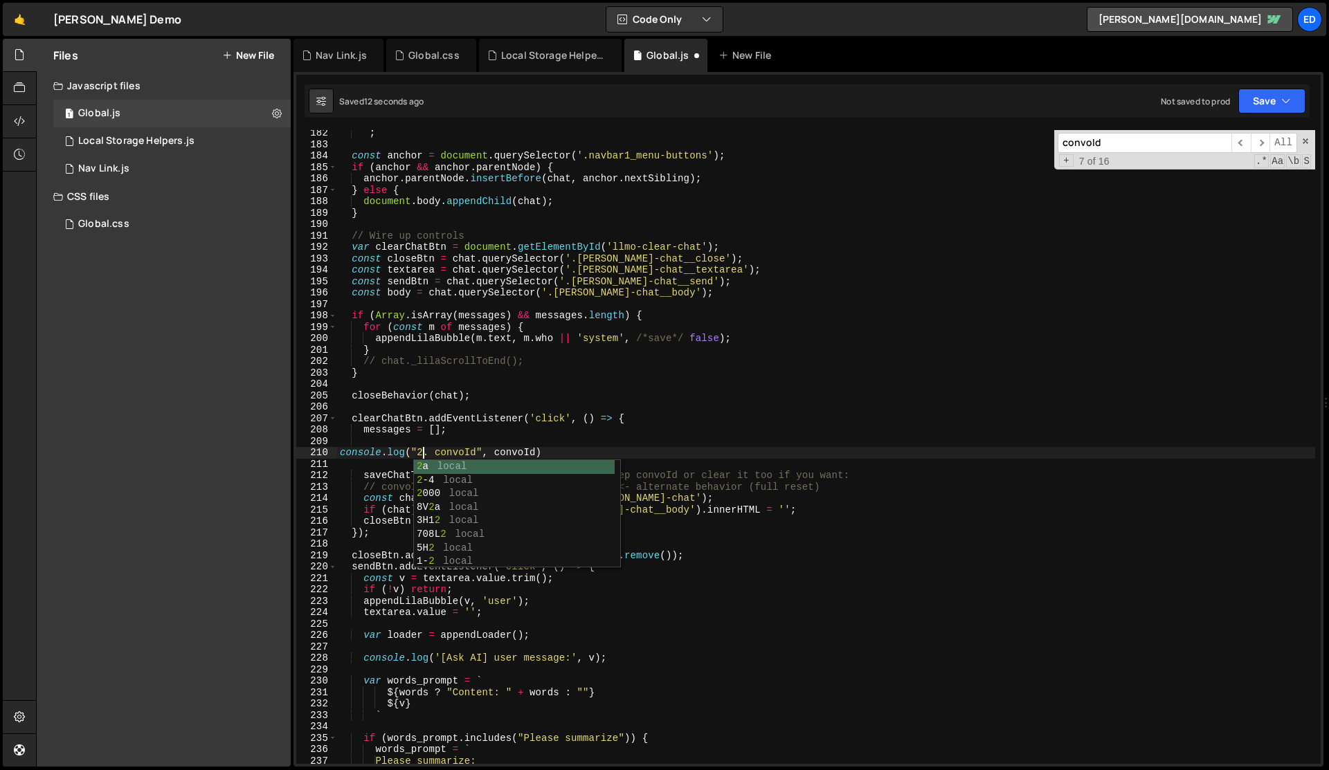
scroll to position [0, 6]
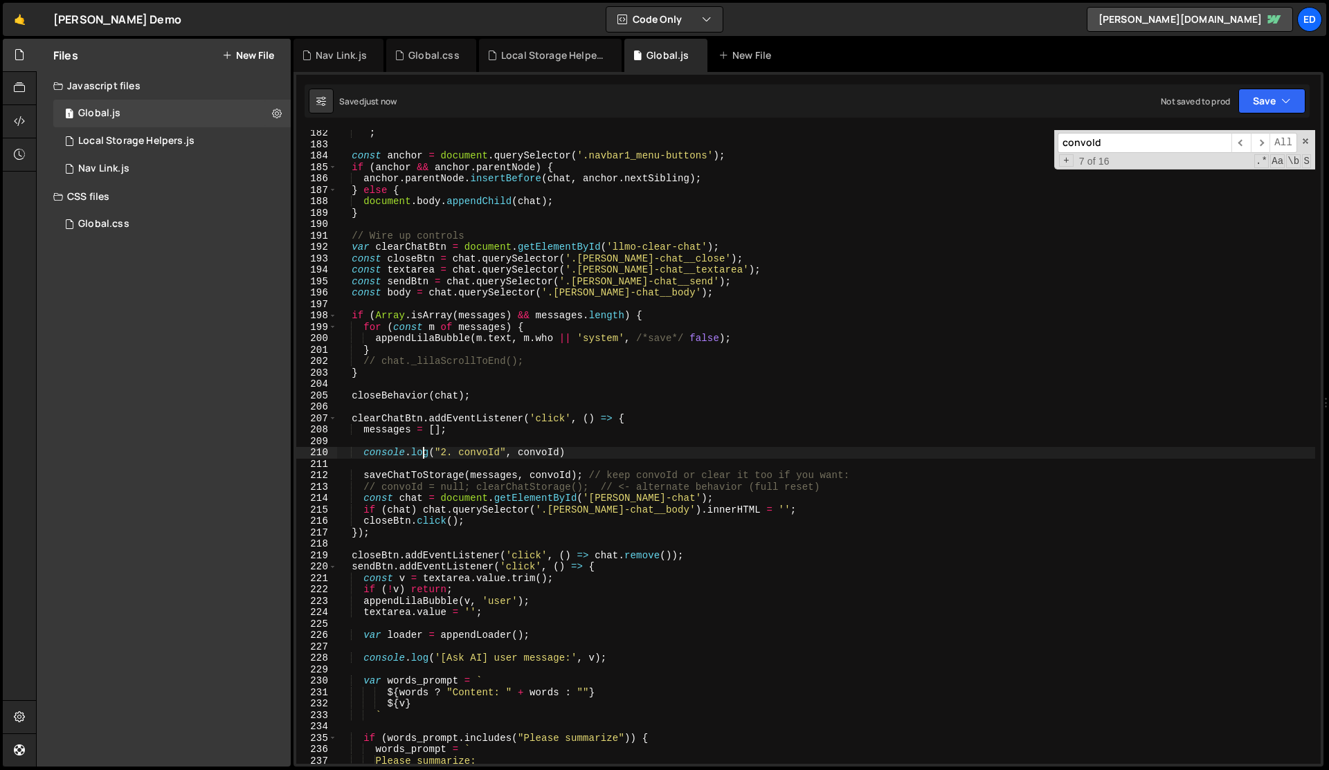
click at [541, 452] on div "` ; const anchor = document . querySelector ( '.navbar1_menu-buttons' ) ; if ( …" at bounding box center [826, 455] width 978 height 657
click at [1263, 138] on span "​" at bounding box center [1260, 143] width 19 height 20
click at [383, 489] on div "` ; const anchor = document . querySelector ( '.navbar1_menu-buttons' ) ; if ( …" at bounding box center [826, 447] width 978 height 634
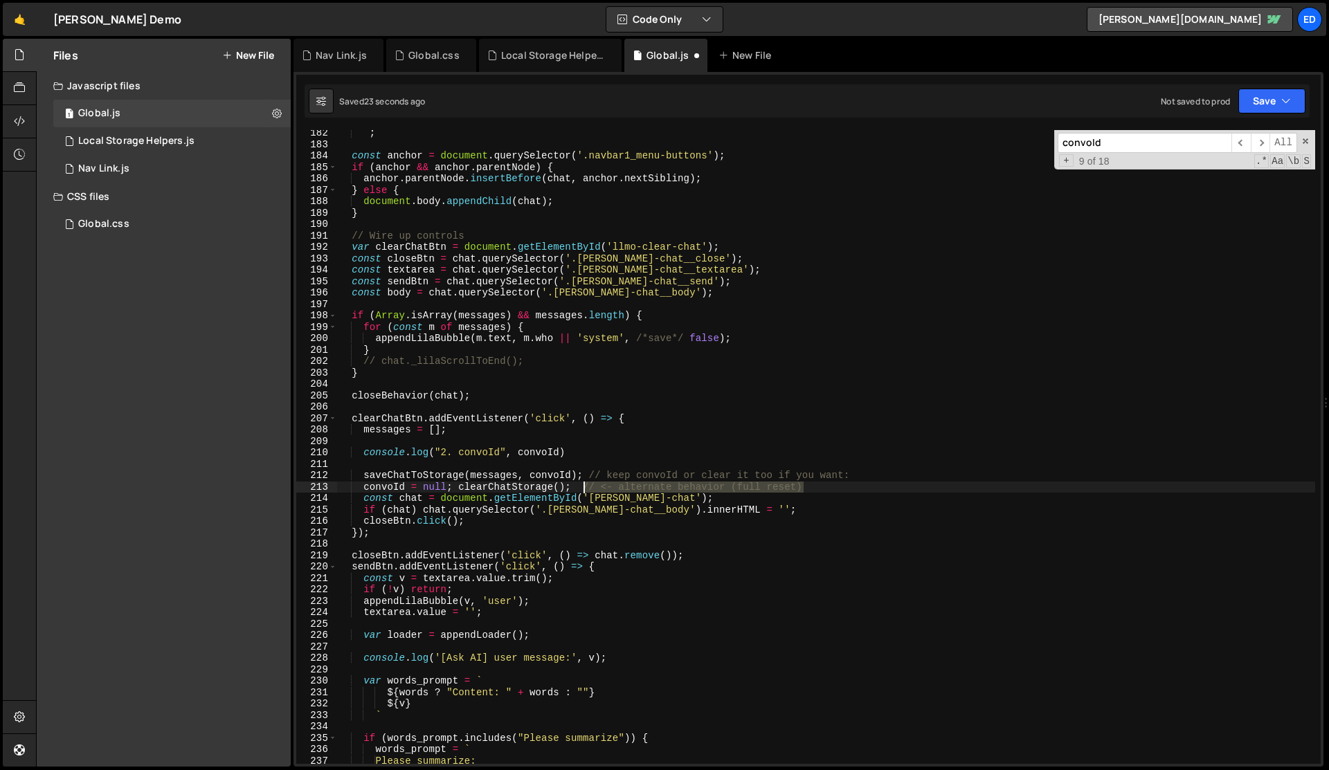
drag, startPoint x: 818, startPoint y: 488, endPoint x: 579, endPoint y: 489, distance: 239.5
click at [579, 489] on div "` ; const anchor = document . querySelector ( '.navbar1_menu-buttons' ) ; if ( …" at bounding box center [826, 455] width 978 height 657
click at [809, 474] on div "` ; const anchor = document . querySelector ( '.navbar1_menu-buttons' ) ; if ( …" at bounding box center [826, 455] width 978 height 657
click at [695, 453] on div "` ; const anchor = document . querySelector ( '.navbar1_menu-buttons' ) ; if ( …" at bounding box center [826, 455] width 978 height 657
type textarea "console.log("2. convoId", convoId)"
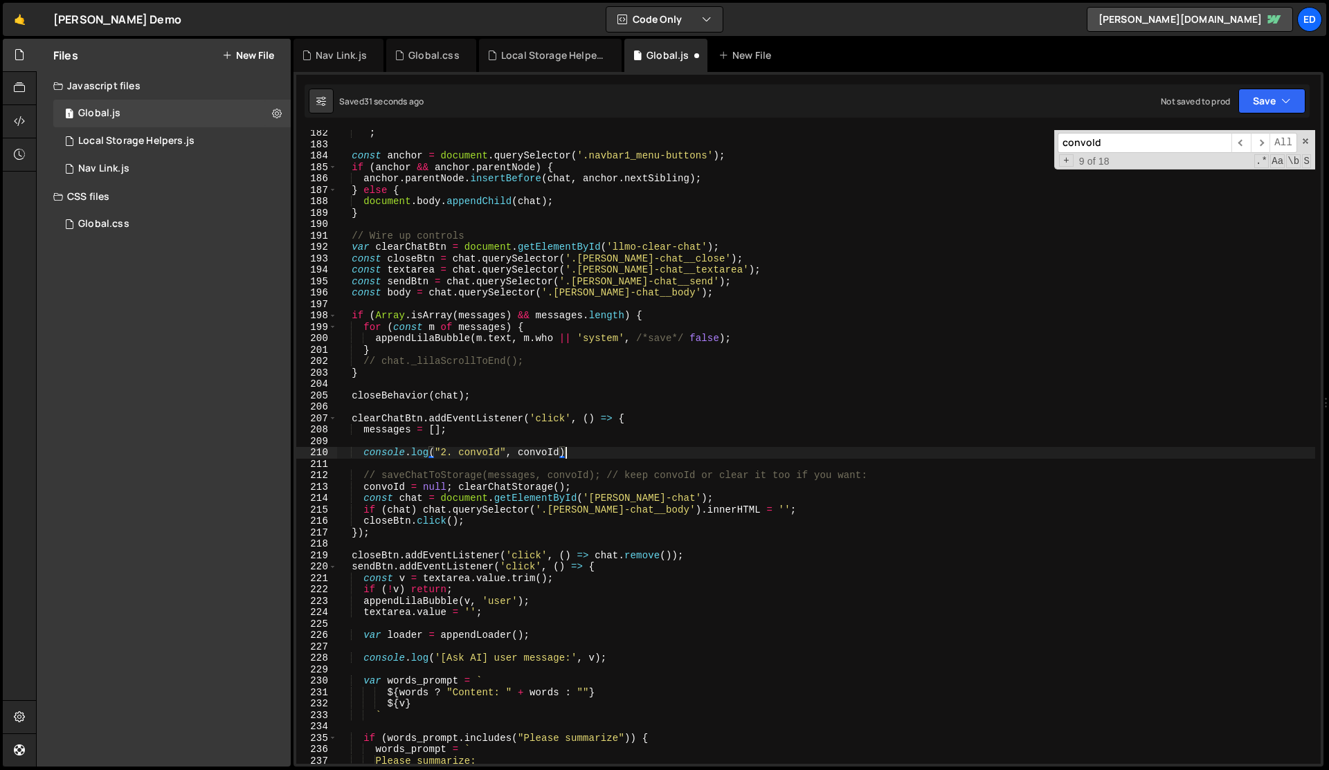
click at [671, 465] on div "` ; const anchor = document . querySelector ( '.navbar1_menu-buttons' ) ; if ( …" at bounding box center [826, 455] width 978 height 657
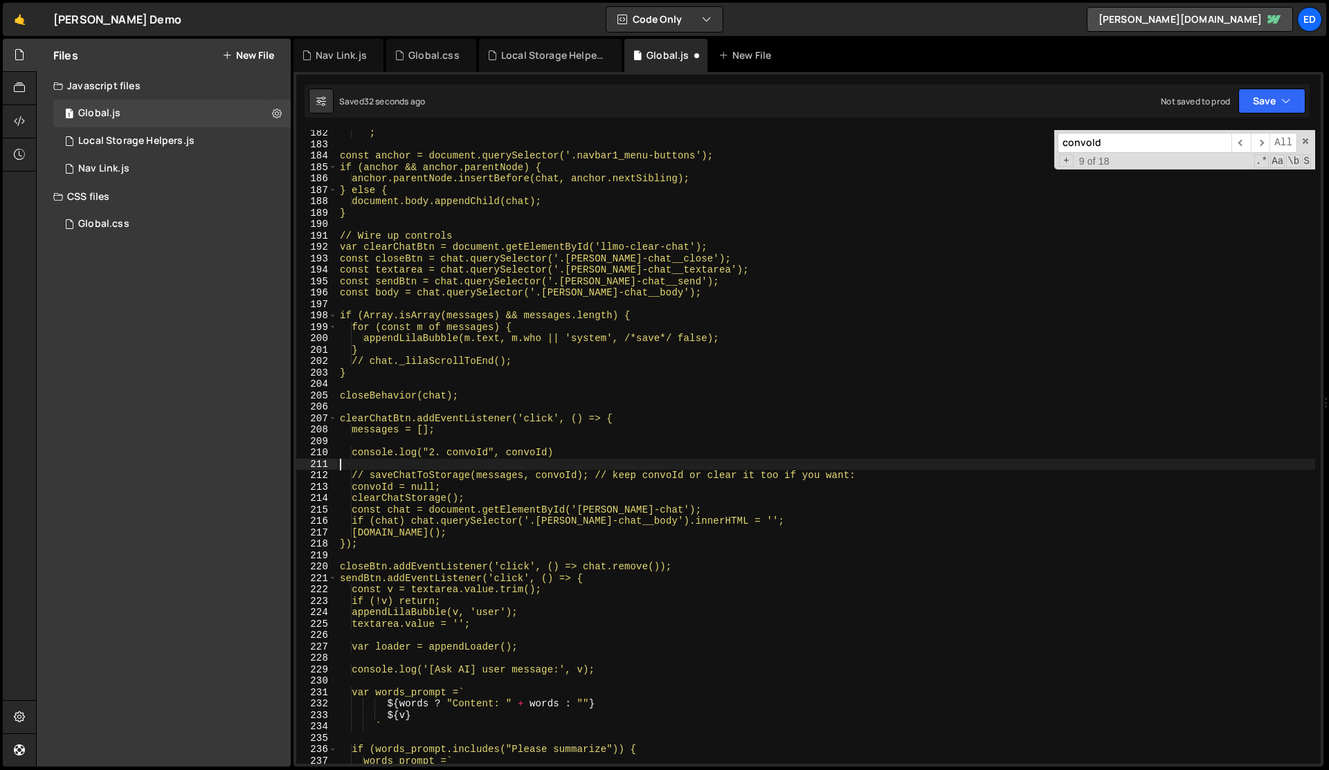
click at [671, 465] on div "` ; const anchor = document.querySelector('.navbar1_menu-buttons'); if (anchor …" at bounding box center [826, 455] width 978 height 657
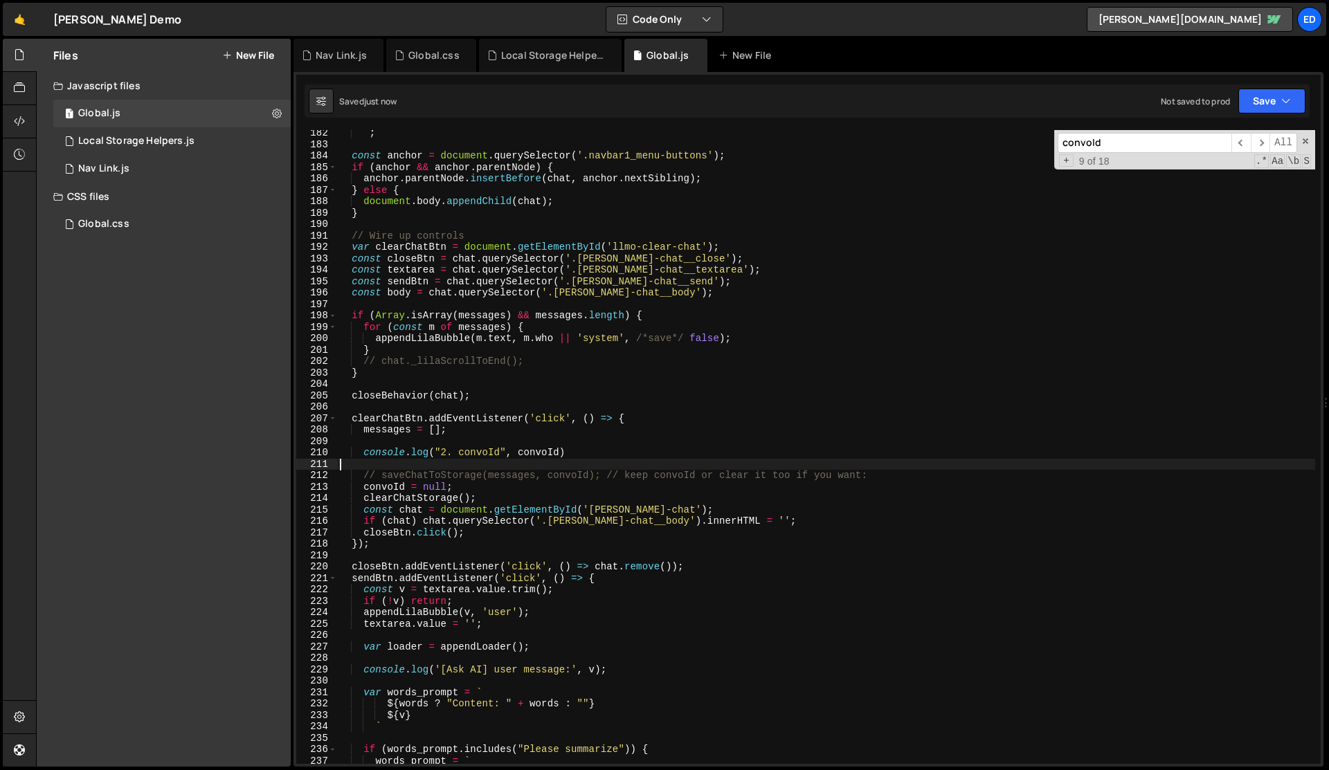
click at [625, 460] on div "` ; const anchor = document . querySelector ( '.navbar1_menu-buttons' ) ; if ( …" at bounding box center [826, 455] width 978 height 657
click at [626, 460] on div "` ; const anchor = document . querySelector ( '.navbar1_menu-buttons' ) ; if ( …" at bounding box center [826, 455] width 978 height 657
type input "send"
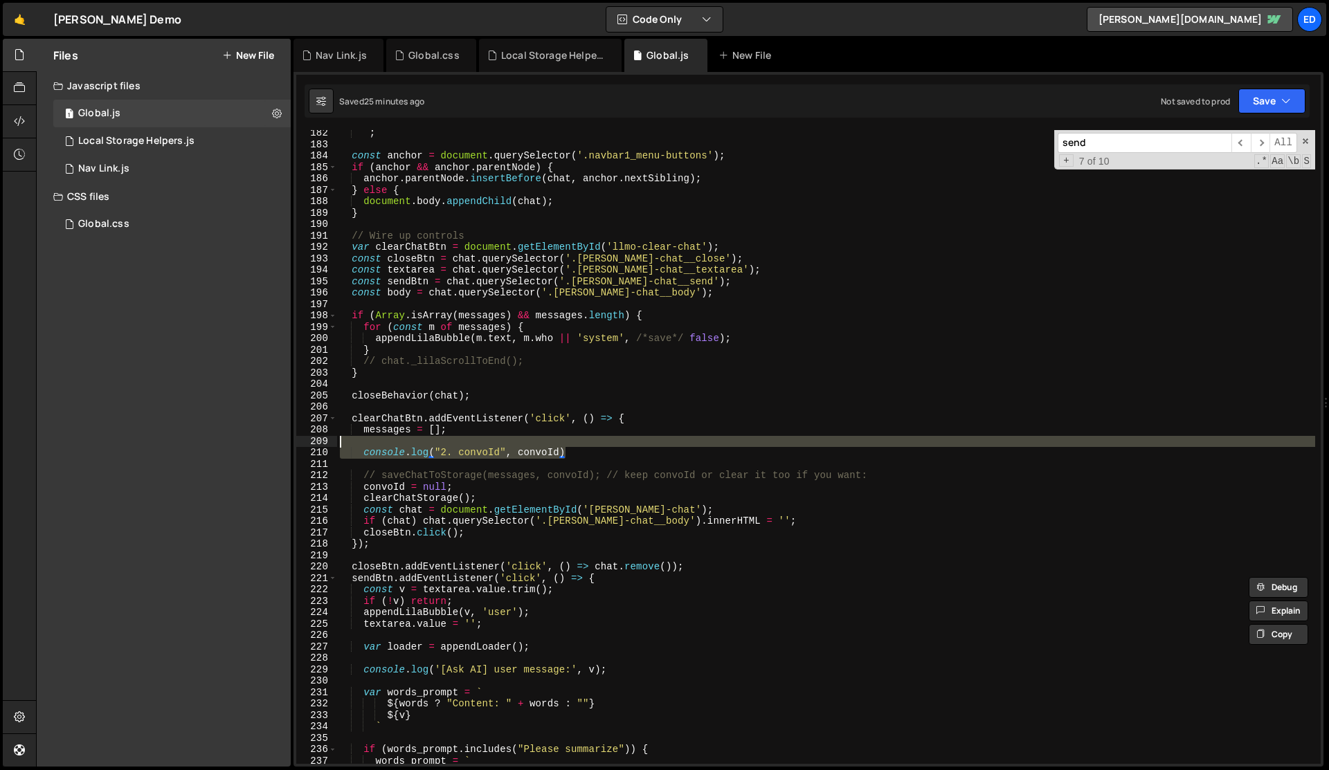
drag, startPoint x: 581, startPoint y: 454, endPoint x: 581, endPoint y: 440, distance: 13.8
click at [581, 440] on div "` ; const anchor = document . querySelector ( '.navbar1_menu-buttons' ) ; if ( …" at bounding box center [826, 455] width 978 height 657
type textarea "console.log("2. convoId", convoId)"
type textarea "messages = [];"
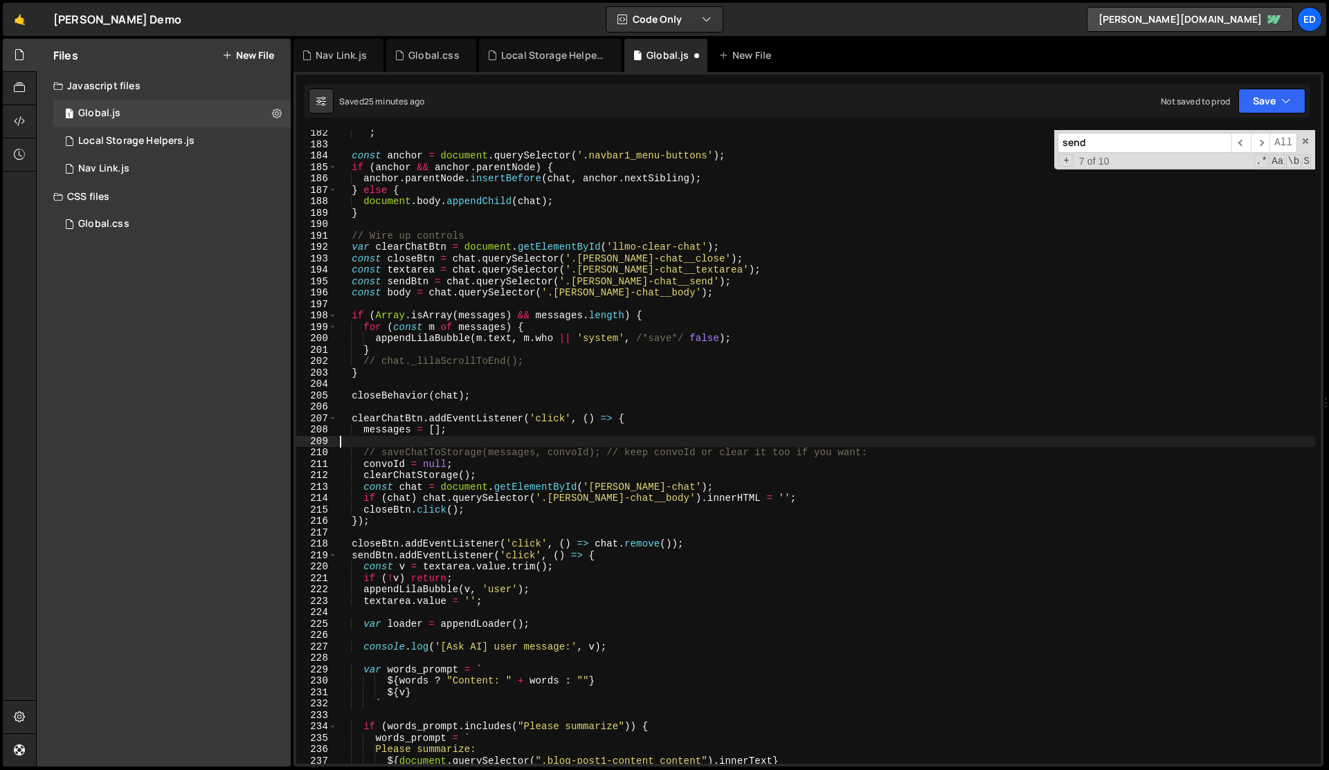
click at [455, 441] on div "` ; const anchor = document . querySelector ( '.navbar1_menu-buttons' ) ; if ( …" at bounding box center [826, 455] width 978 height 657
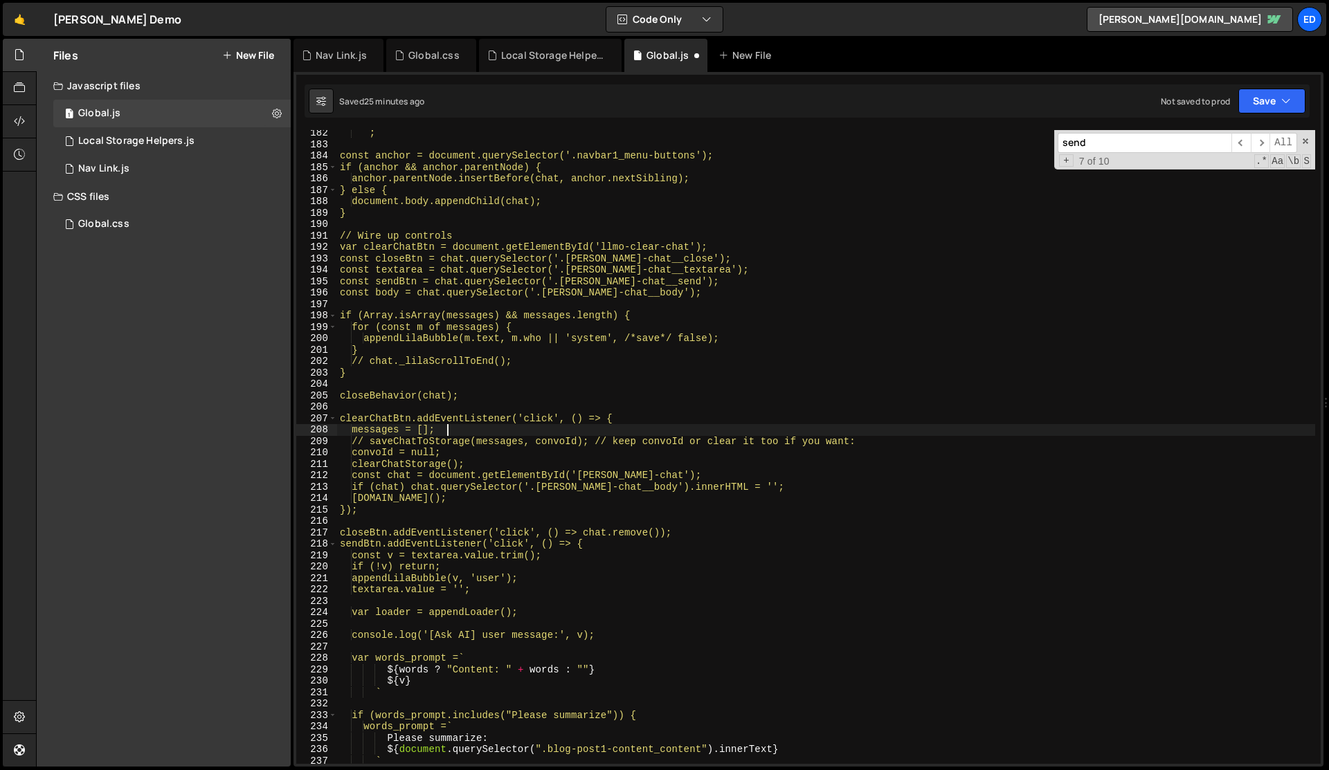
click at [442, 448] on div "` ; const anchor = document.querySelector('.navbar1_menu-buttons'); if (anchor …" at bounding box center [826, 455] width 978 height 657
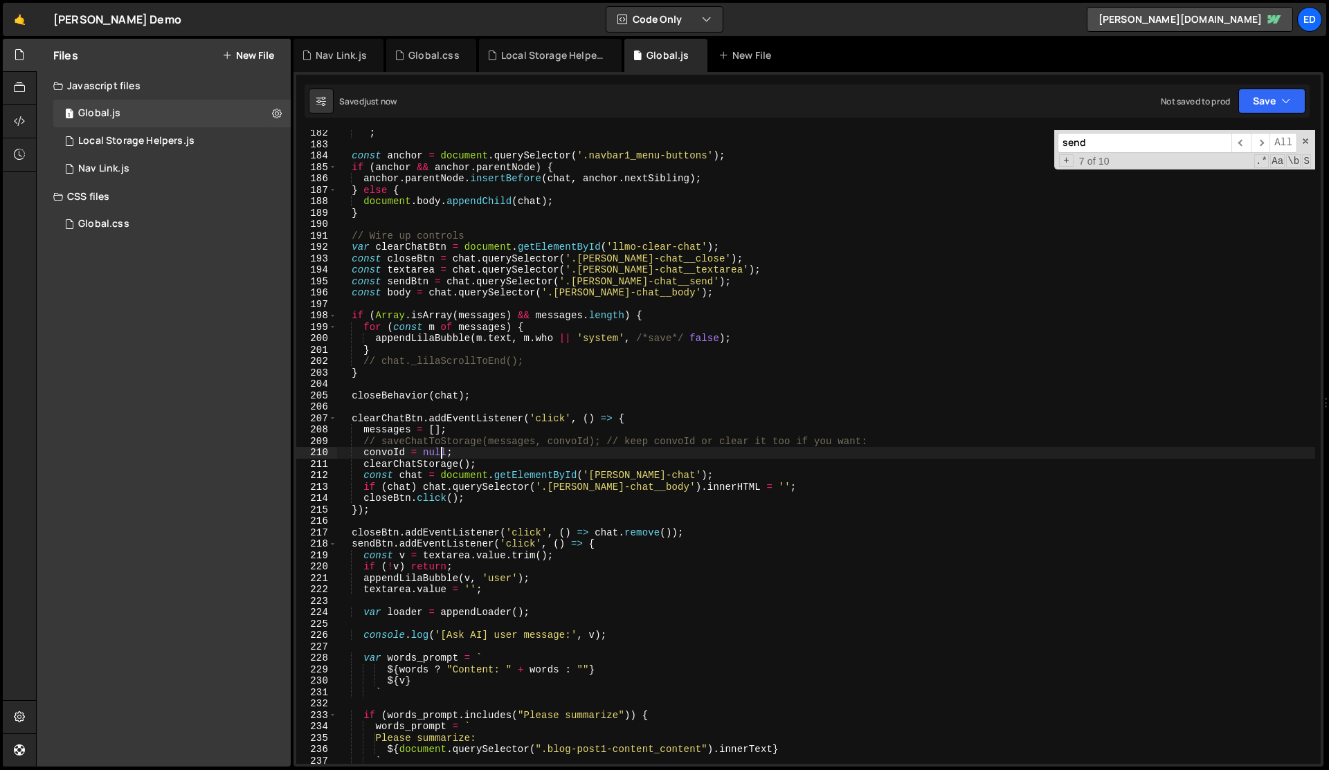
click at [584, 449] on div "` ; const anchor = document . querySelector ( '.navbar1_menu-buttons' ) ; if ( …" at bounding box center [826, 455] width 978 height 657
click at [467, 440] on div "` ; const anchor = document . querySelector ( '.navbar1_menu-buttons' ) ; if ( …" at bounding box center [826, 455] width 978 height 657
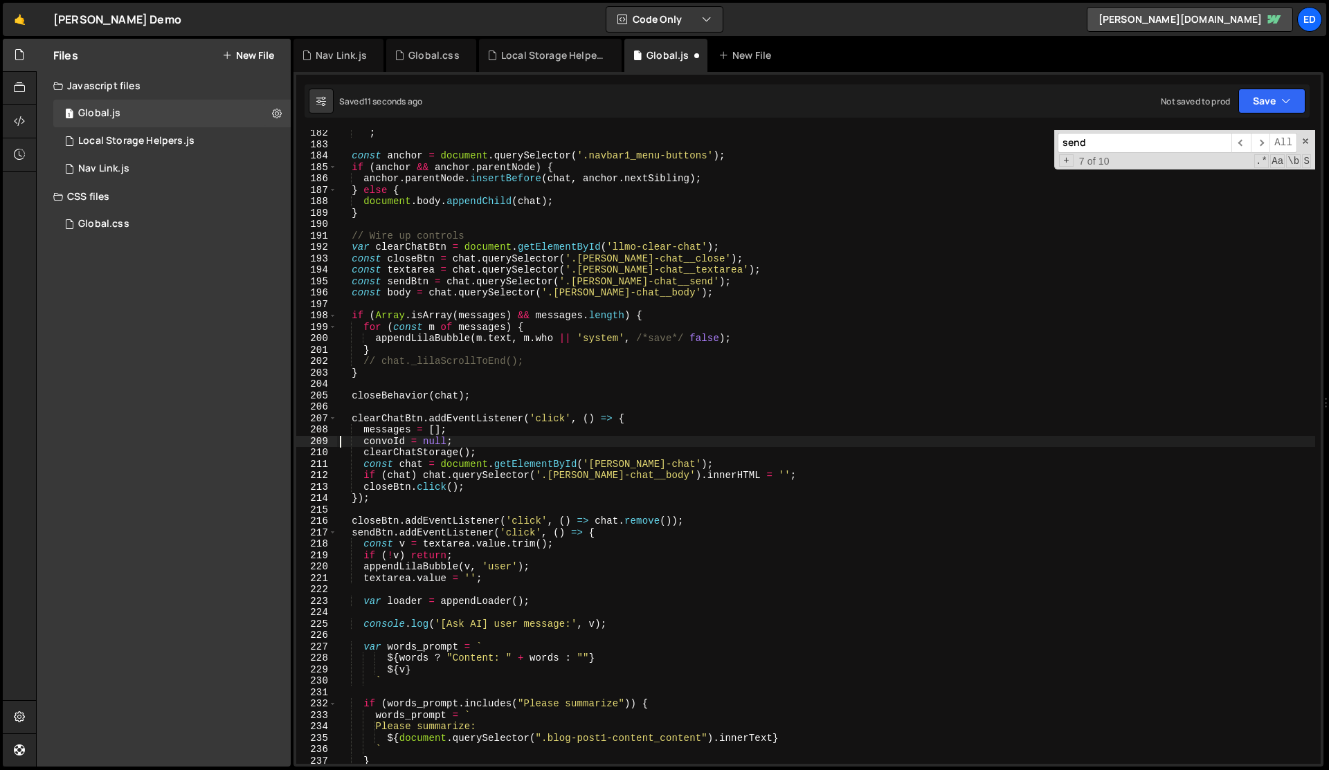
click at [561, 450] on div "` ; const anchor = document . querySelector ( '.navbar1_menu-buttons' ) ; if ( …" at bounding box center [826, 455] width 978 height 657
type textarea "clearChatStorage();"
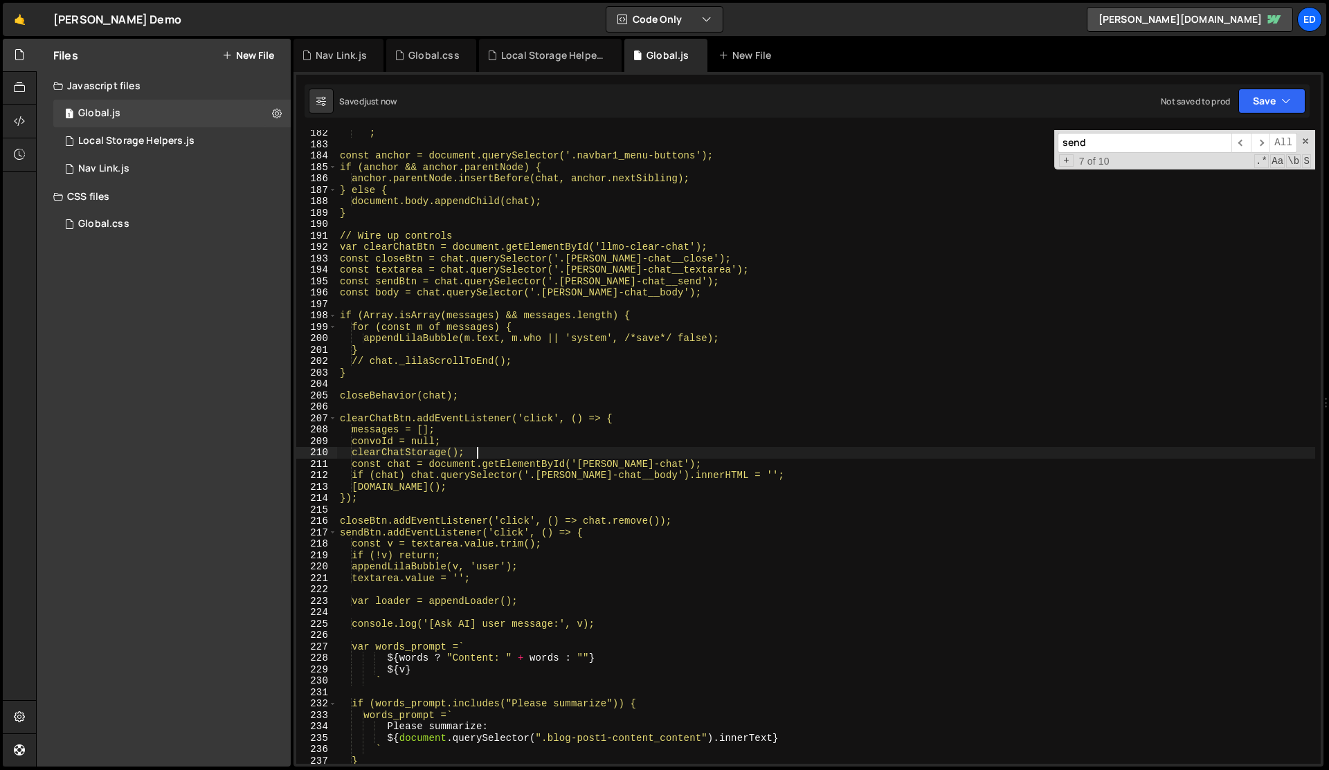
click at [561, 450] on div "` ; const anchor = document.querySelector('.navbar1_menu-buttons'); if (anchor …" at bounding box center [826, 455] width 978 height 657
click at [553, 455] on div "` ; const anchor = document.querySelector('.navbar1_menu-buttons'); if (anchor …" at bounding box center [826, 455] width 978 height 657
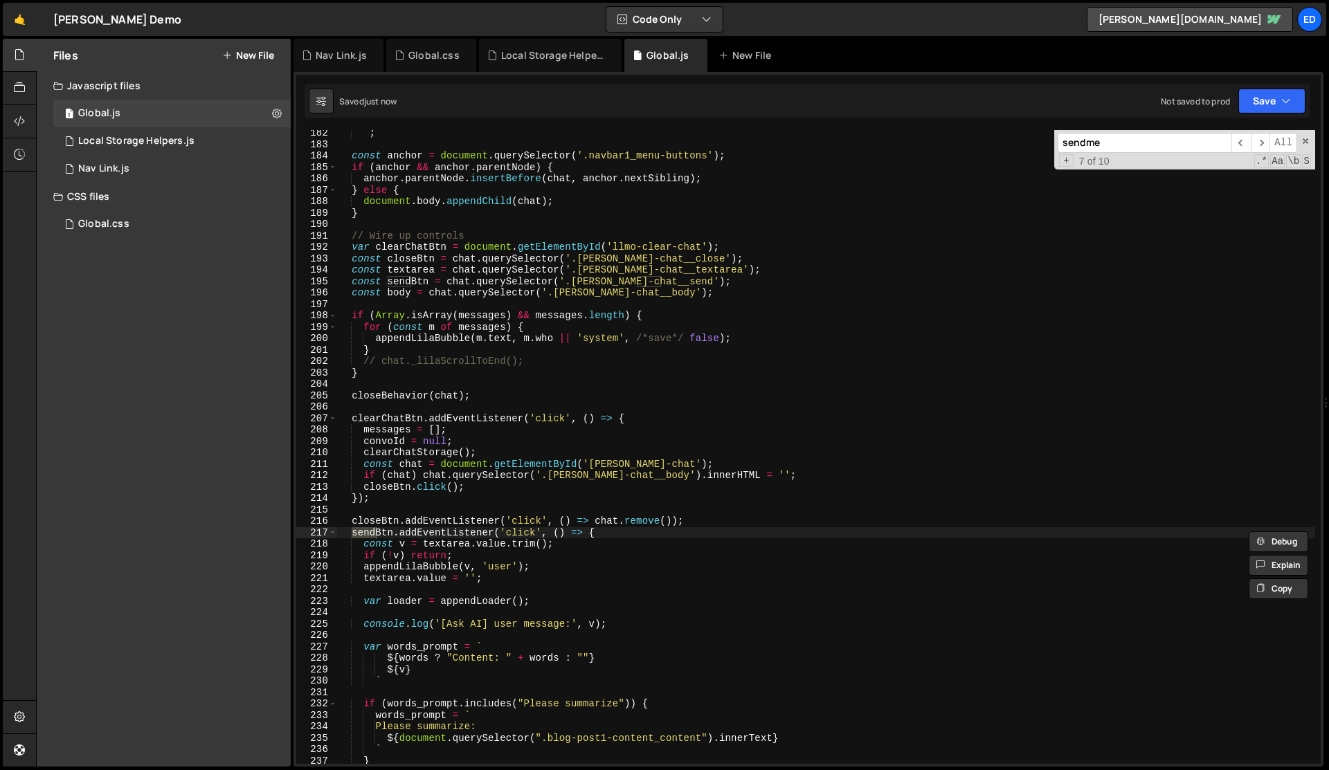
scroll to position [2424, 0]
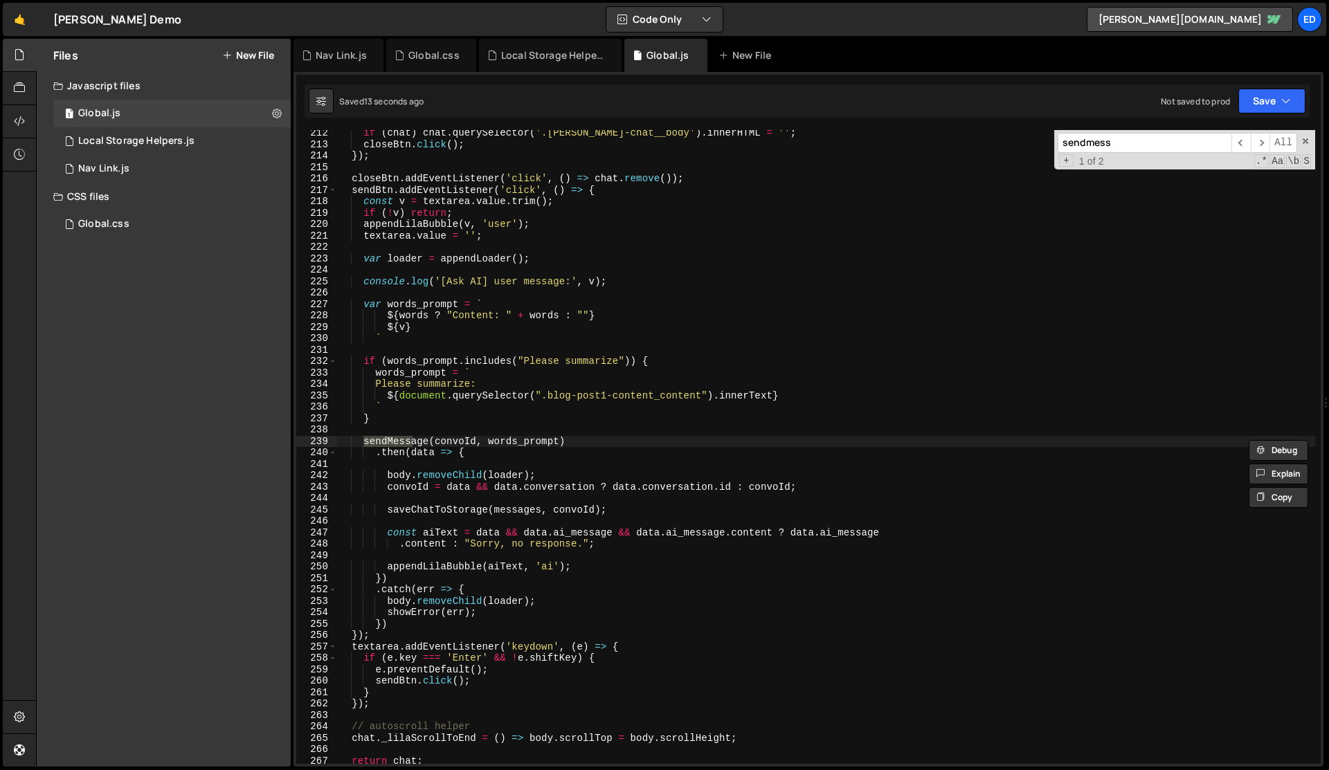
type input "sendmess"
click at [462, 509] on div "if ( chat ) chat . querySelector ( '.[PERSON_NAME]-chat__body' ) . innerHTML = …" at bounding box center [826, 455] width 978 height 657
click at [384, 442] on div "if ( chat ) chat . querySelector ( '.[PERSON_NAME]-chat__body' ) . innerHTML = …" at bounding box center [826, 455] width 978 height 657
type textarea "sendMessage(convoId, words_prompt)"
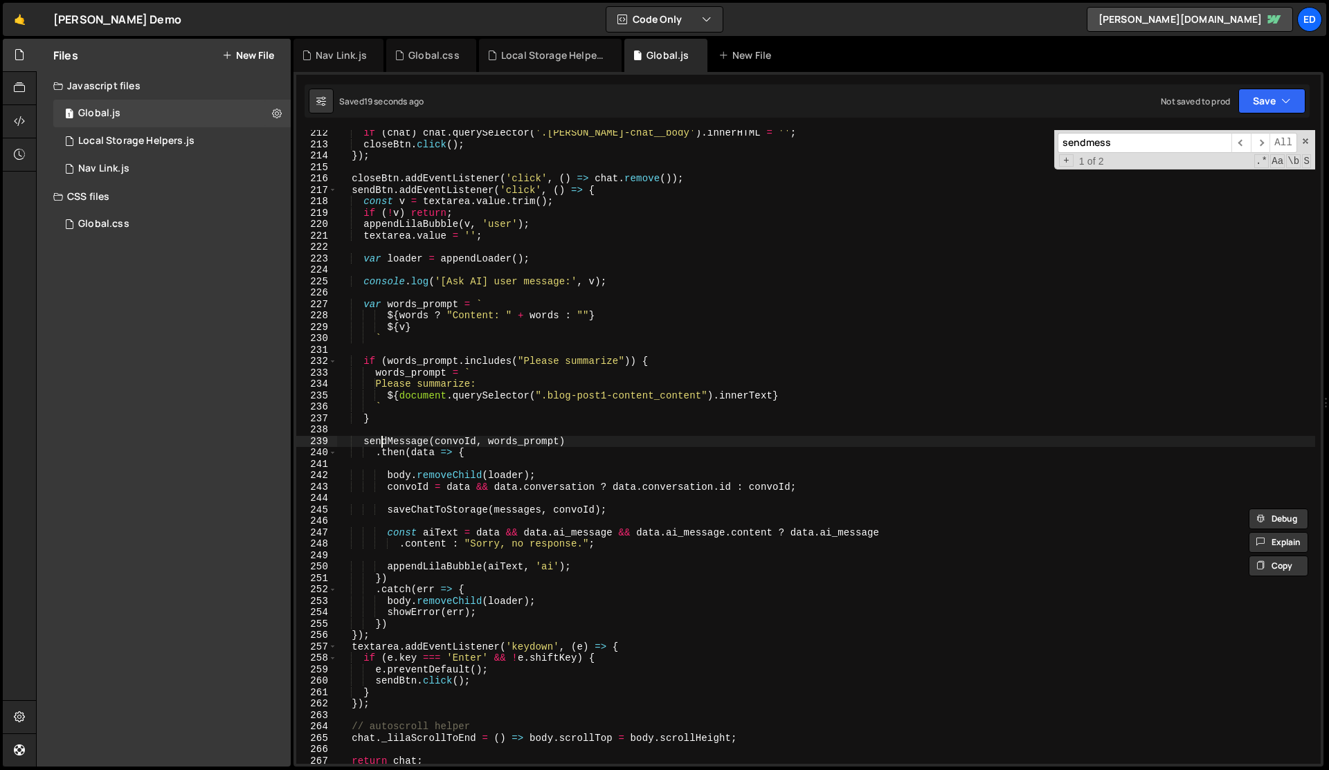
click at [384, 442] on div "if ( chat ) chat . querySelector ( '.[PERSON_NAME]-chat__body' ) . innerHTML = …" at bounding box center [826, 455] width 978 height 657
type input "sendMessage"
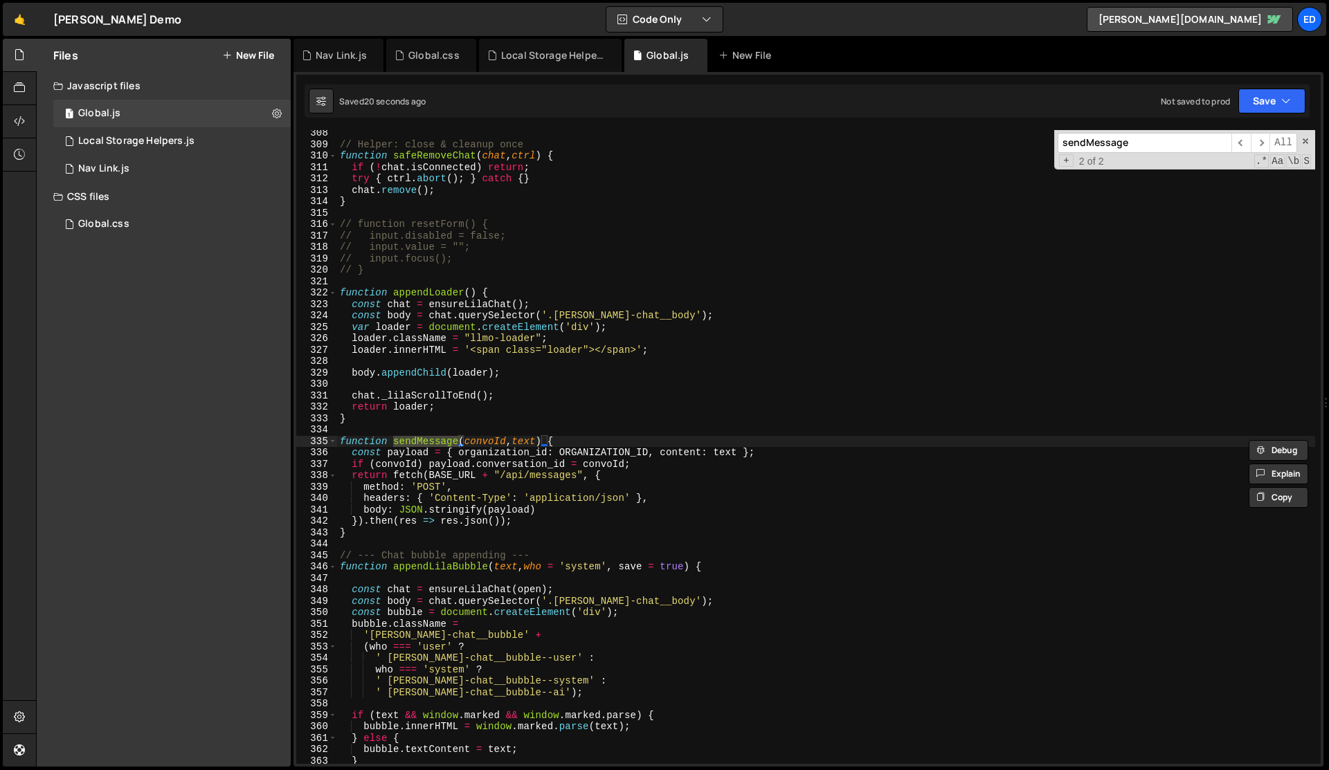
scroll to position [3520, 0]
click at [761, 456] on div "// Helper: close & cleanup once function safeRemoveChat ( chat , ctrl ) { if ( …" at bounding box center [826, 455] width 978 height 657
click at [617, 442] on div "// Helper: close & cleanup once function safeRemoveChat ( chat , ctrl ) { if ( …" at bounding box center [826, 455] width 978 height 657
click at [431, 438] on div "// Helper: close & cleanup once function safeRemoveChat ( chat , ctrl ) { if ( …" at bounding box center [826, 455] width 978 height 657
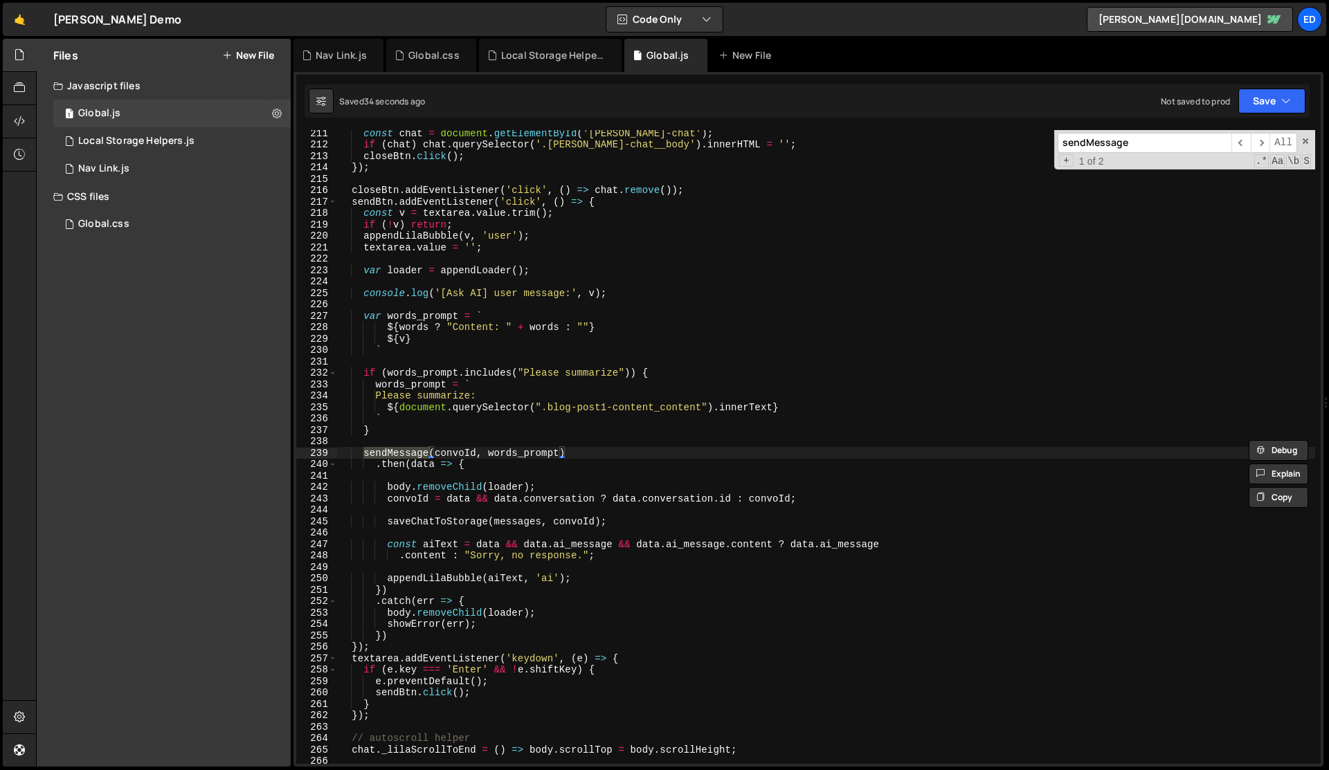
scroll to position [2412, 0]
type textarea "sendMessage(convoId, words_prompt)"
click at [512, 455] on div "const chat = document . getElementById ( '[PERSON_NAME]-chat' ) ; if ( chat ) c…" at bounding box center [826, 455] width 978 height 657
click at [413, 453] on div "const chat = document . getElementById ( '[PERSON_NAME]-chat' ) ; if ( chat ) c…" at bounding box center [826, 455] width 978 height 657
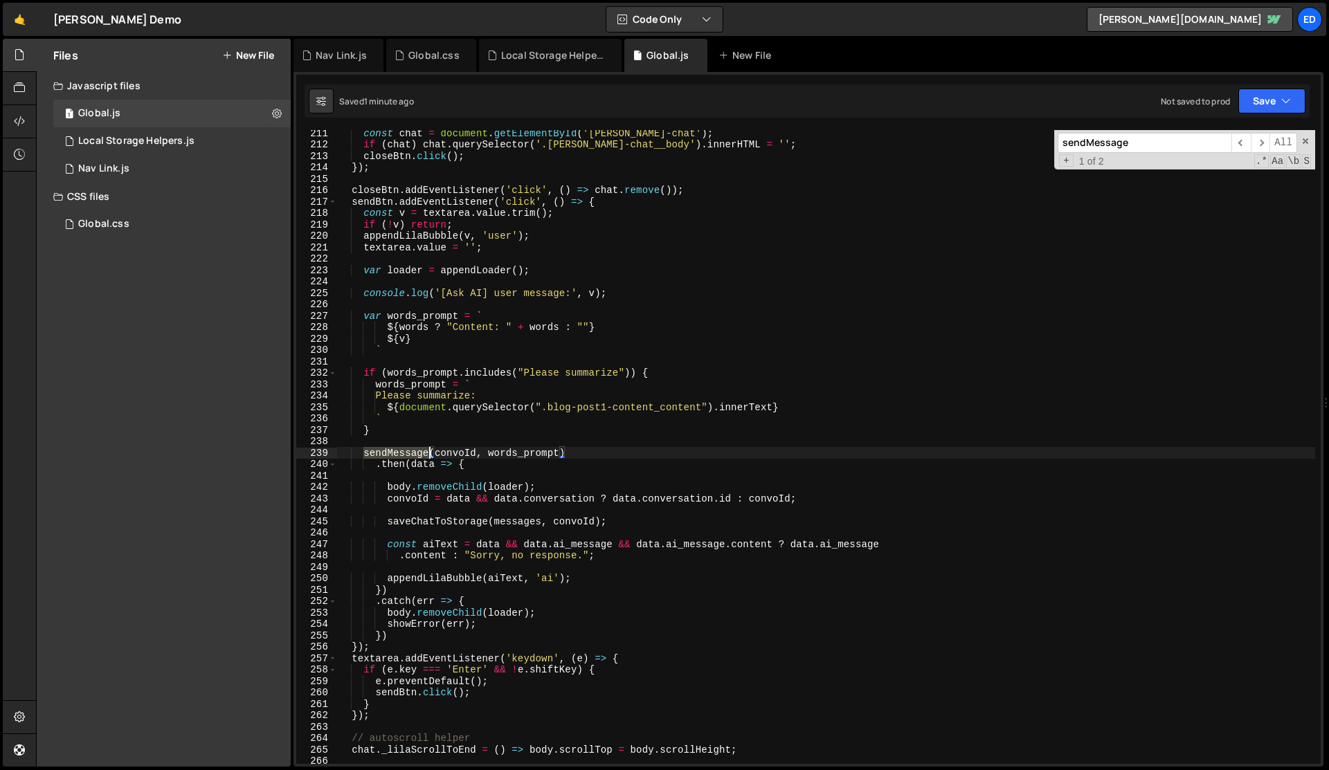
click at [413, 453] on div "const chat = document . getElementById ( '[PERSON_NAME]-chat' ) ; if ( chat ) c…" at bounding box center [826, 455] width 978 height 657
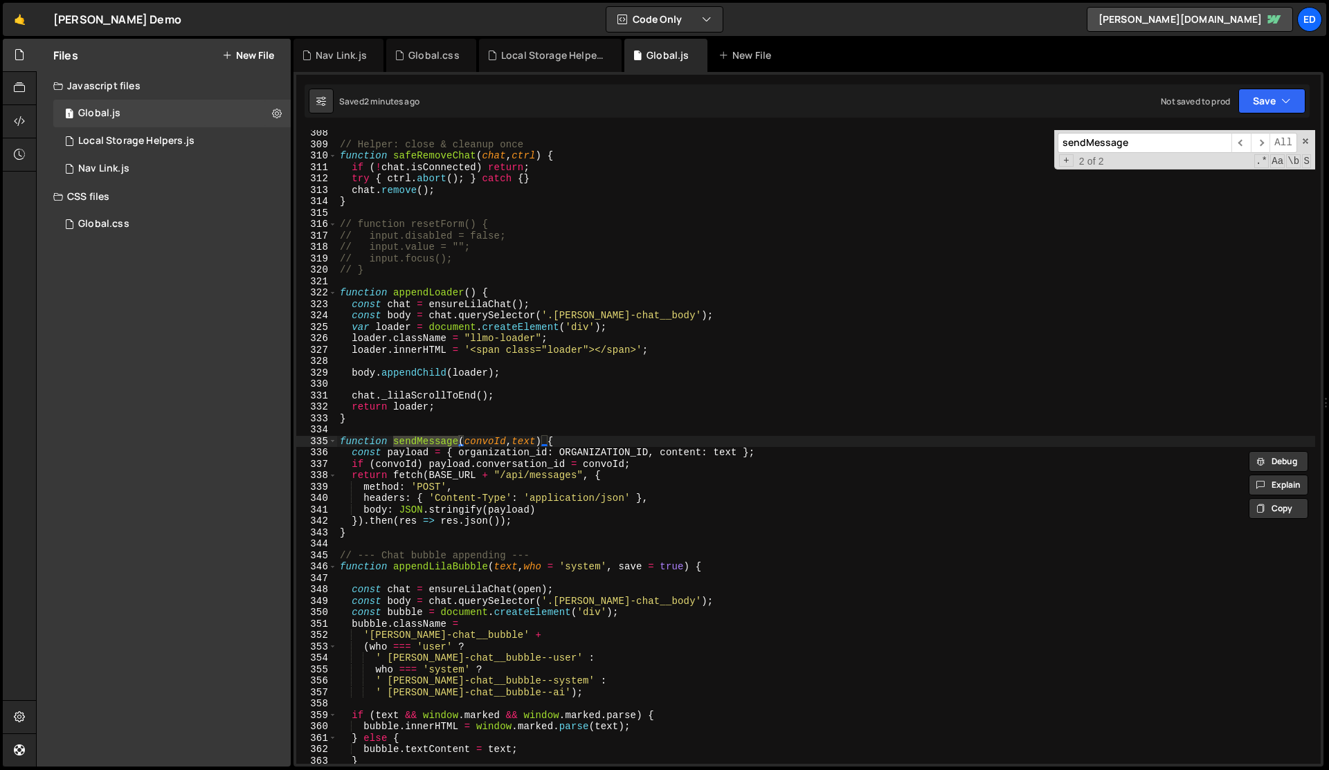
click at [590, 435] on div "// Helper: close & cleanup once function safeRemoveChat ( chat , ctrl ) { if ( …" at bounding box center [826, 455] width 978 height 657
click at [589, 437] on div "// Helper: close & cleanup once function safeRemoveChat ( chat , ctrl ) { if ( …" at bounding box center [826, 455] width 978 height 657
type textarea "function sendMessage(convoId, text) {"
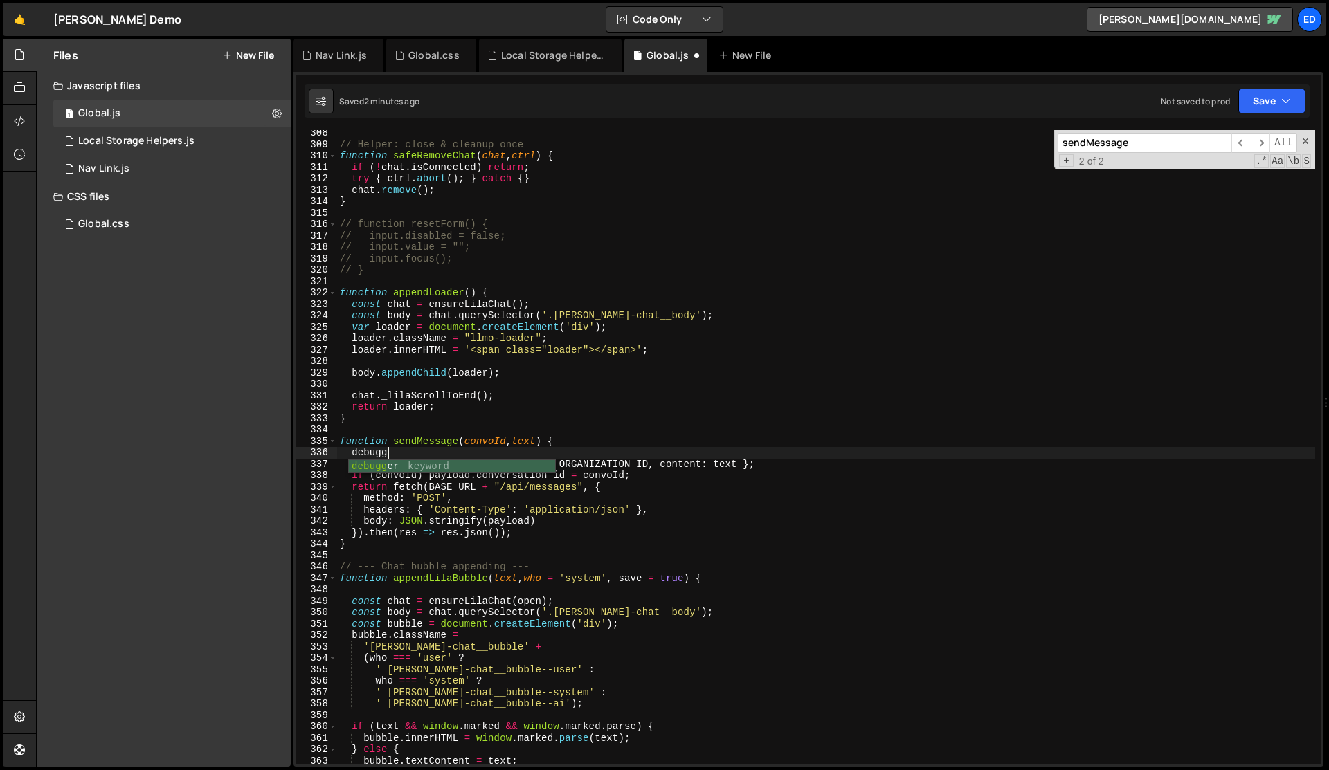
scroll to position [0, 3]
click at [617, 439] on div "// Helper: close & cleanup once function safeRemoveChat ( chat , ctrl ) { if ( …" at bounding box center [826, 455] width 978 height 657
click at [363, 451] on div "// Helper: close & cleanup once function safeRemoveChat ( chat , ctrl ) { if ( …" at bounding box center [826, 455] width 978 height 657
type textarea "debugger"
click at [363, 451] on div "// Helper: close & cleanup once function safeRemoveChat ( chat , ctrl ) { if ( …" at bounding box center [826, 455] width 978 height 657
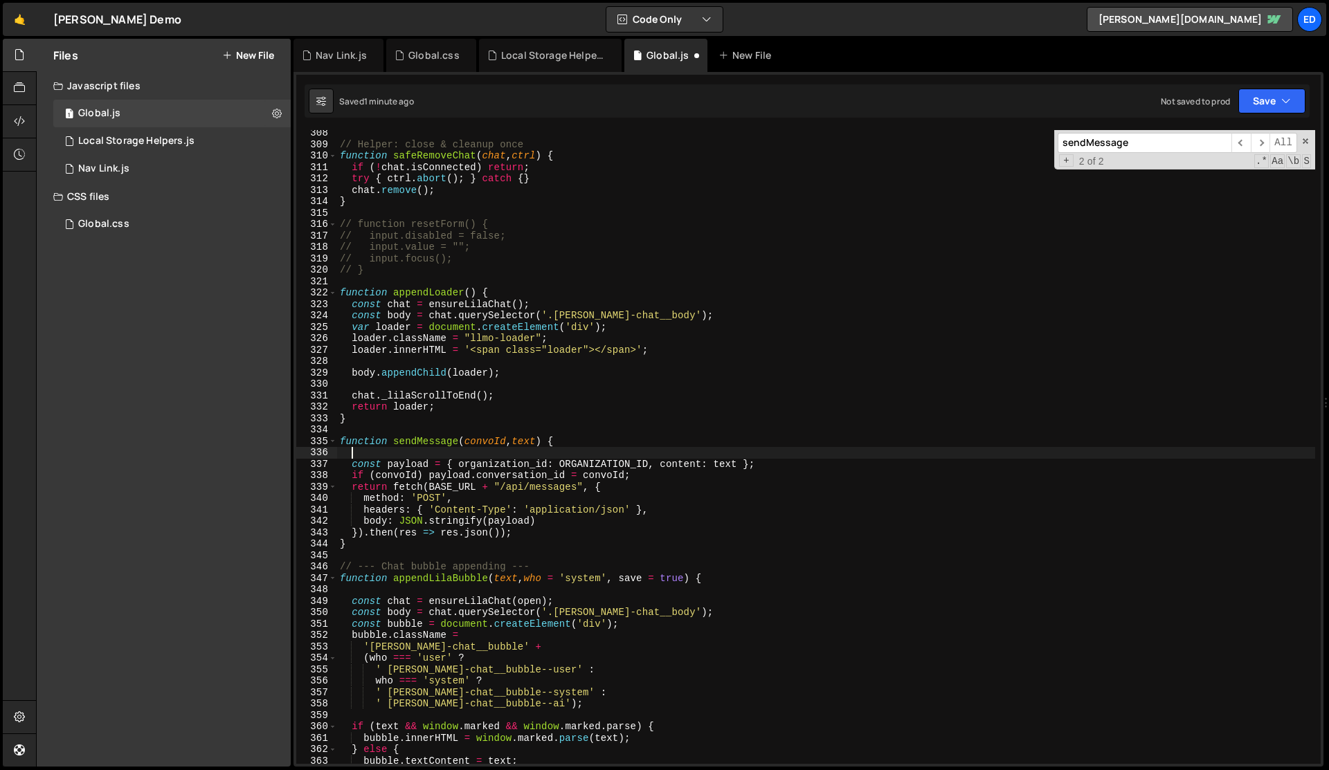
scroll to position [0, 0]
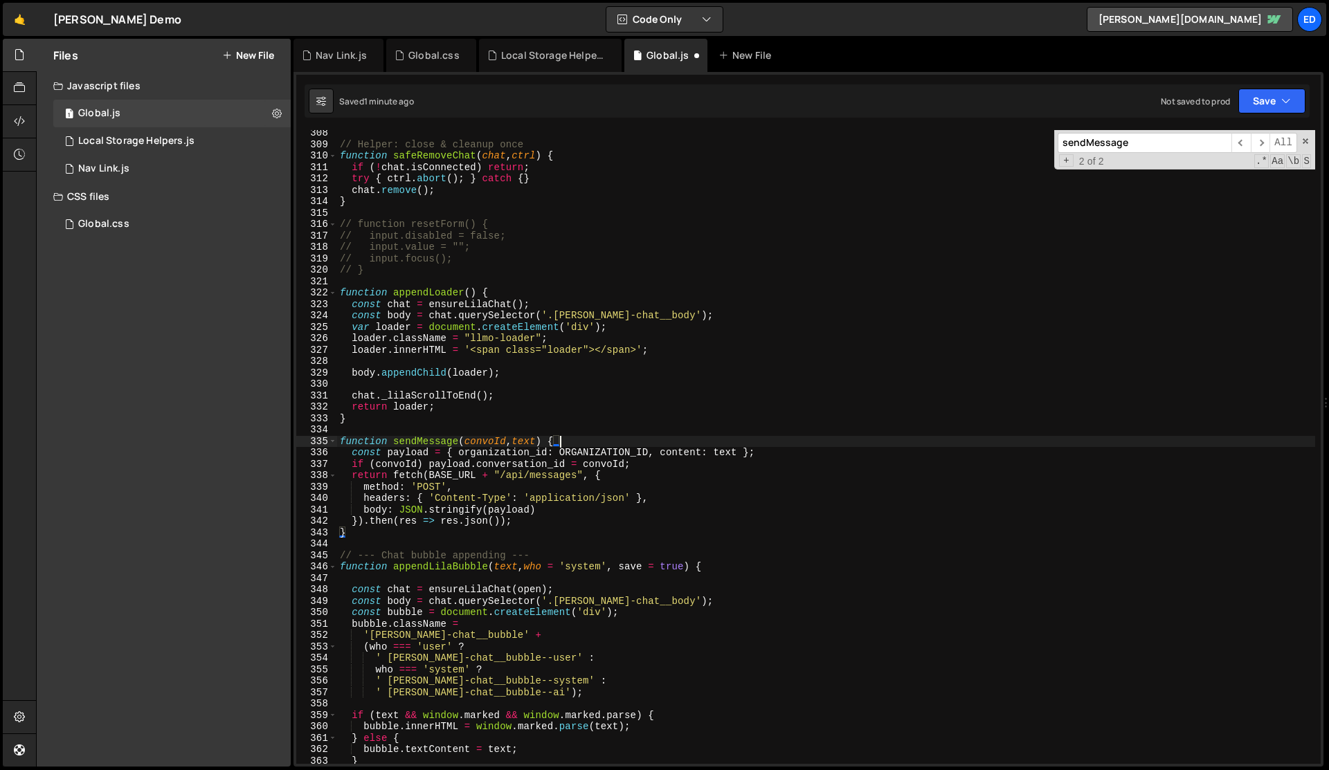
click at [428, 437] on div "// Helper: close & cleanup once function safeRemoveChat ( chat , ctrl ) { if ( …" at bounding box center [826, 455] width 978 height 657
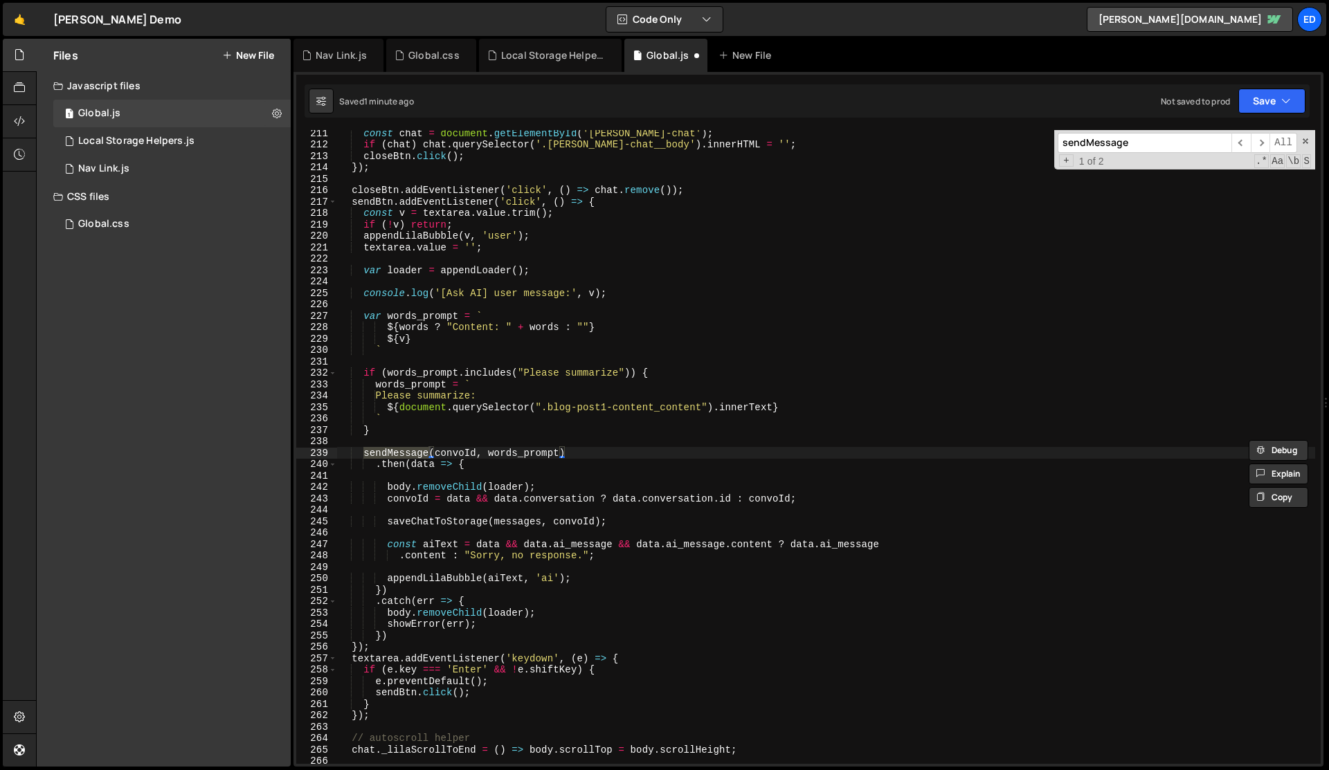
scroll to position [2412, 0]
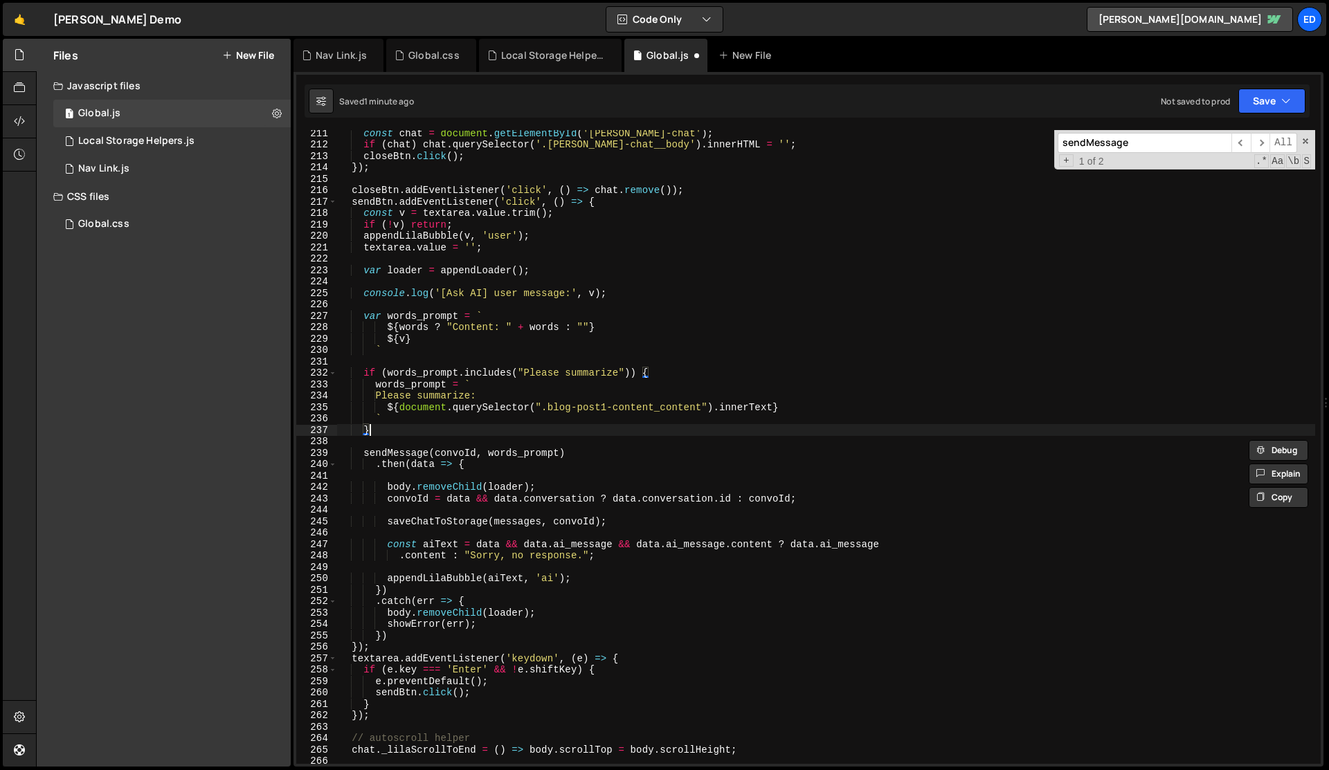
click at [417, 427] on div "const chat = document . getElementById ( '[PERSON_NAME]-chat' ) ; if ( chat ) c…" at bounding box center [826, 455] width 978 height 657
click at [613, 293] on div "const chat = document . getElementById ( '[PERSON_NAME]-chat' ) ; if ( chat ) c…" at bounding box center [826, 455] width 978 height 657
type textarea "console.log('[Ask AI] user message:', v);"
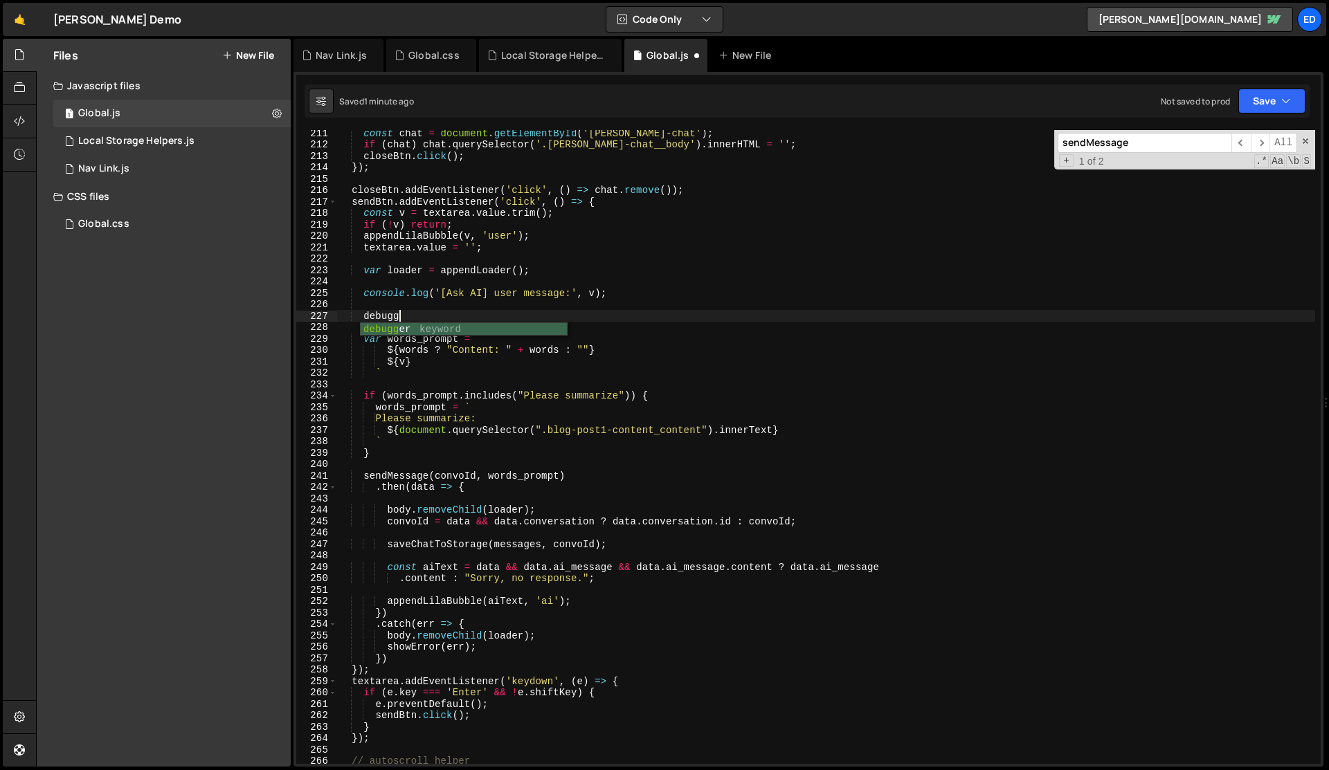
scroll to position [0, 4]
click at [673, 319] on div "const chat = document . getElementById ( '[PERSON_NAME]-chat' ) ; if ( chat ) c…" at bounding box center [826, 455] width 978 height 657
click at [541, 314] on div "const chat = document . getElementById ( '[PERSON_NAME]-chat' ) ; if ( chat ) c…" at bounding box center [826, 455] width 978 height 657
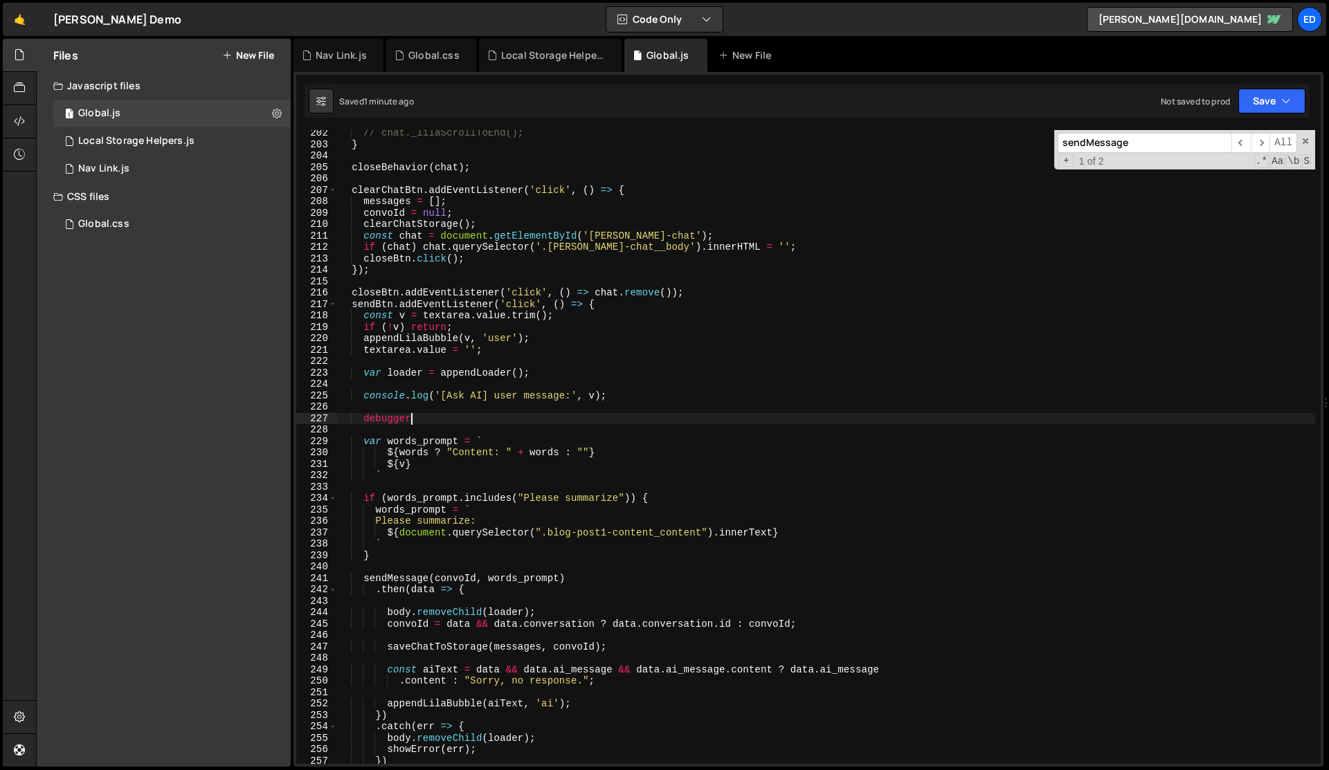
scroll to position [2308, 0]
click at [545, 455] on div "// chat._lilaScrollToEnd(); } closeBehavior ( chat ) ; clearChatBtn . addEventL…" at bounding box center [826, 457] width 978 height 657
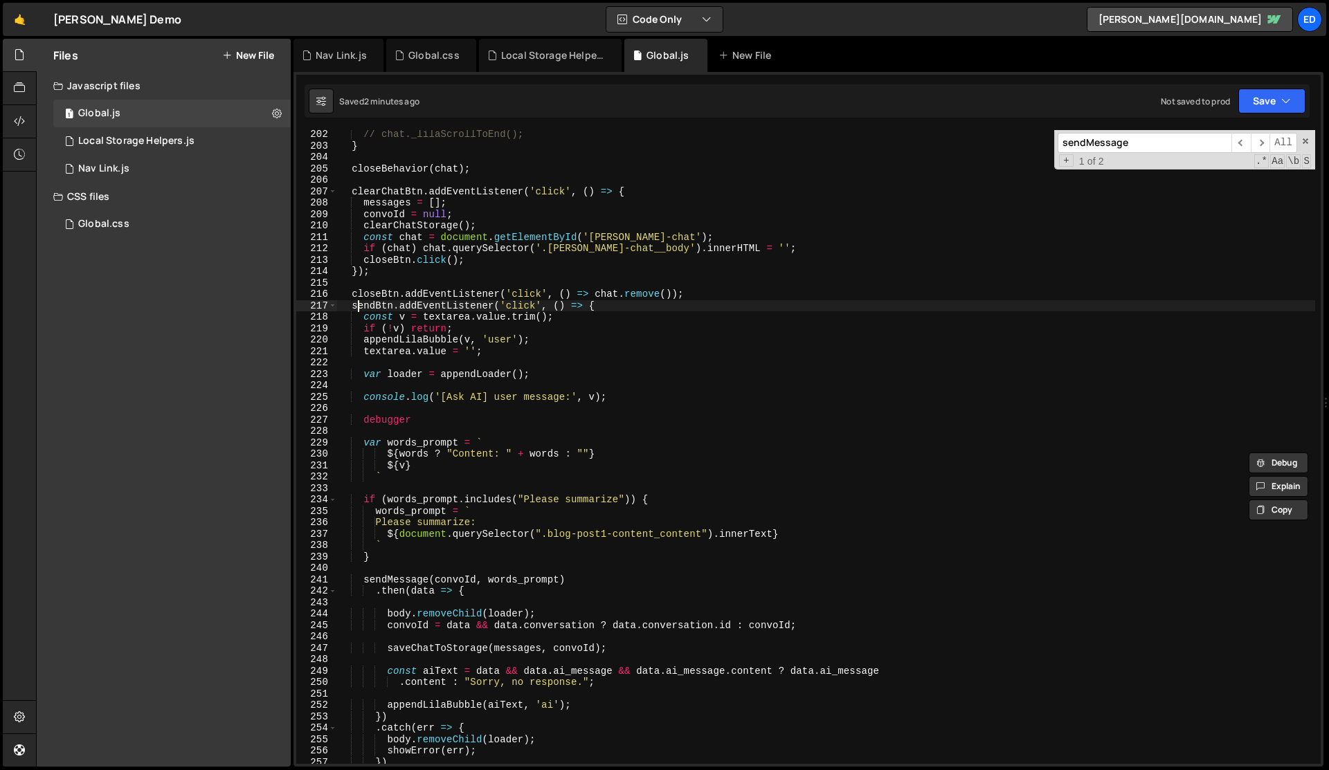
click at [360, 305] on div "// chat._lilaScrollToEnd(); } closeBehavior ( chat ) ; clearChatBtn . addEventL…" at bounding box center [826, 457] width 978 height 657
type textarea "sendBtn.addEventListener('click', () => {"
click at [360, 305] on div "// chat._lilaScrollToEnd(); } closeBehavior ( chat ) ; clearChatBtn . addEventL…" at bounding box center [826, 457] width 978 height 657
type input "sendBtn"
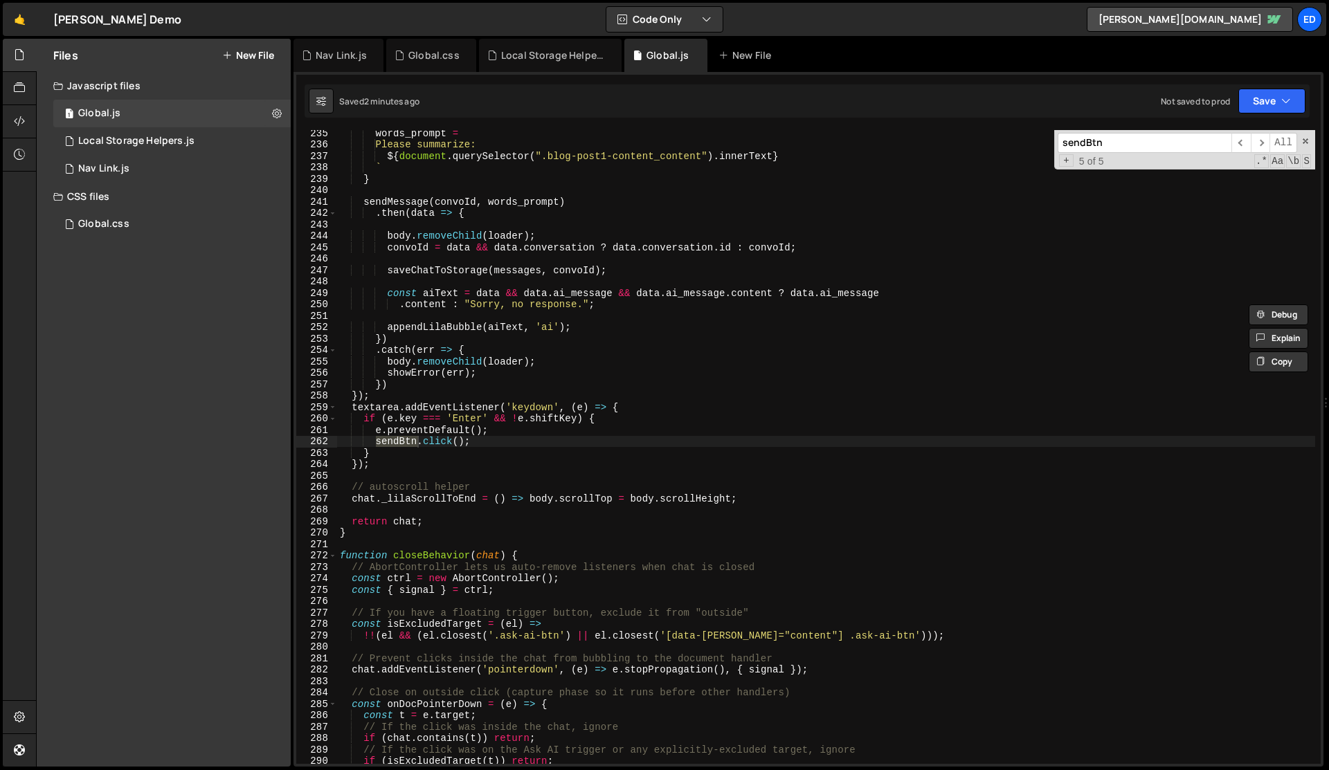
scroll to position [859, 0]
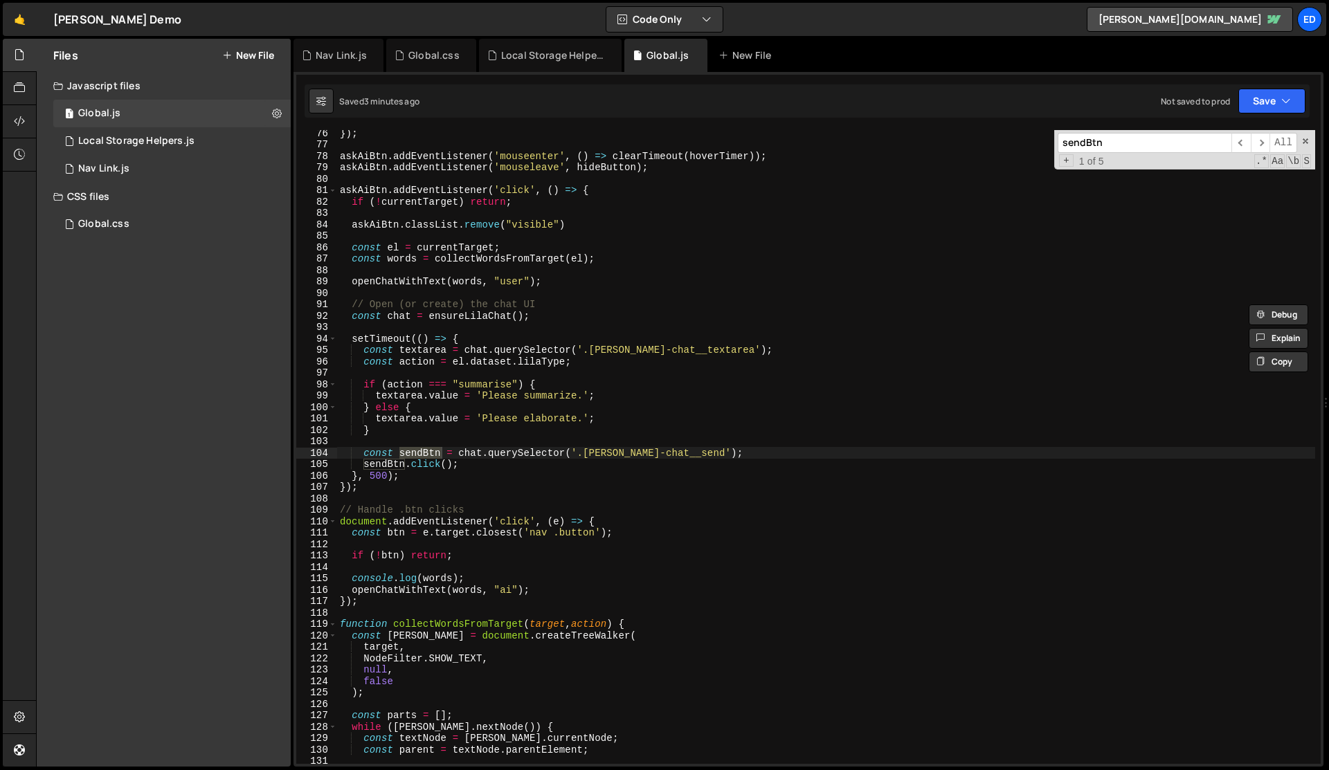
click at [539, 389] on div "}) ; askAiBtn . addEventListener ( 'mouseenter' , ( ) => clearTimeout ( hoverTi…" at bounding box center [826, 455] width 978 height 657
type textarea "if (action === "summarise") {"
click at [599, 441] on div "}) ; askAiBtn . addEventListener ( 'mouseenter' , ( ) => clearTimeout ( hoverTi…" at bounding box center [826, 455] width 978 height 657
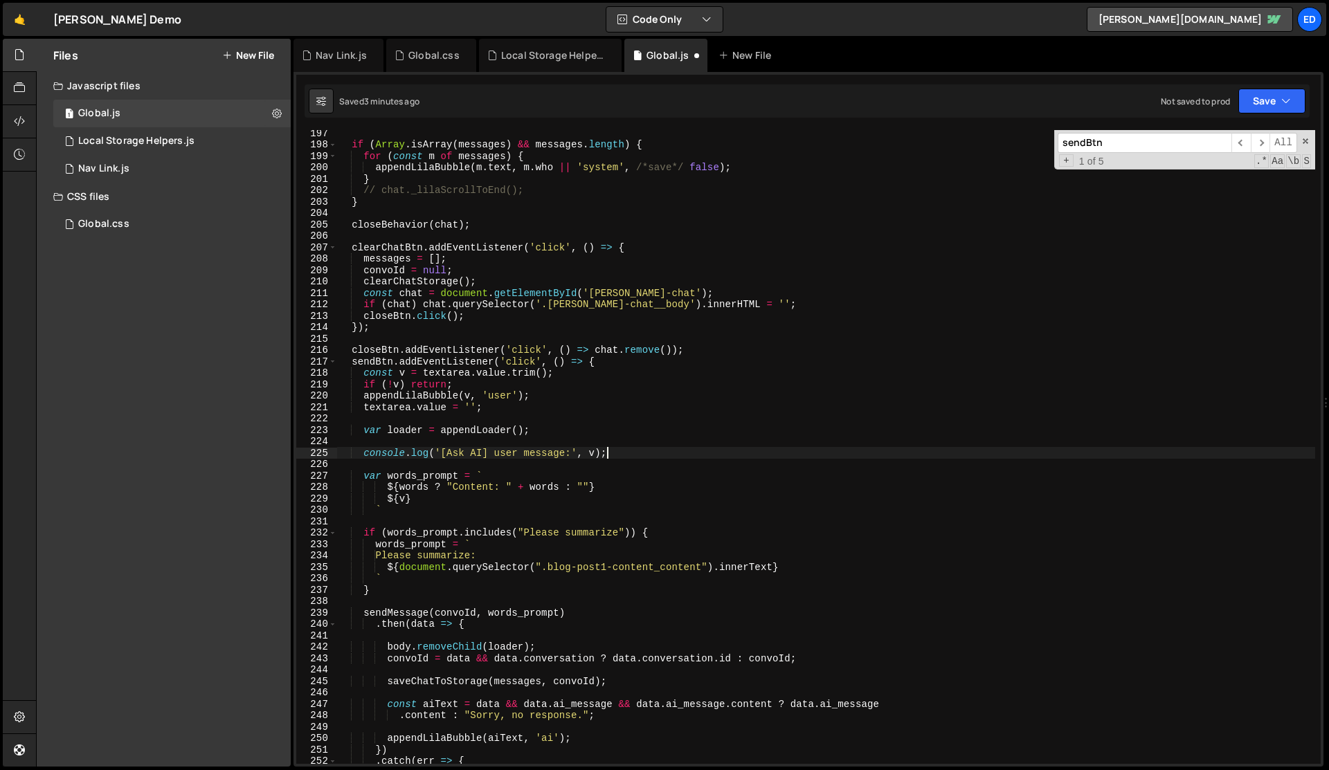
scroll to position [2252, 0]
type textarea "debugger"
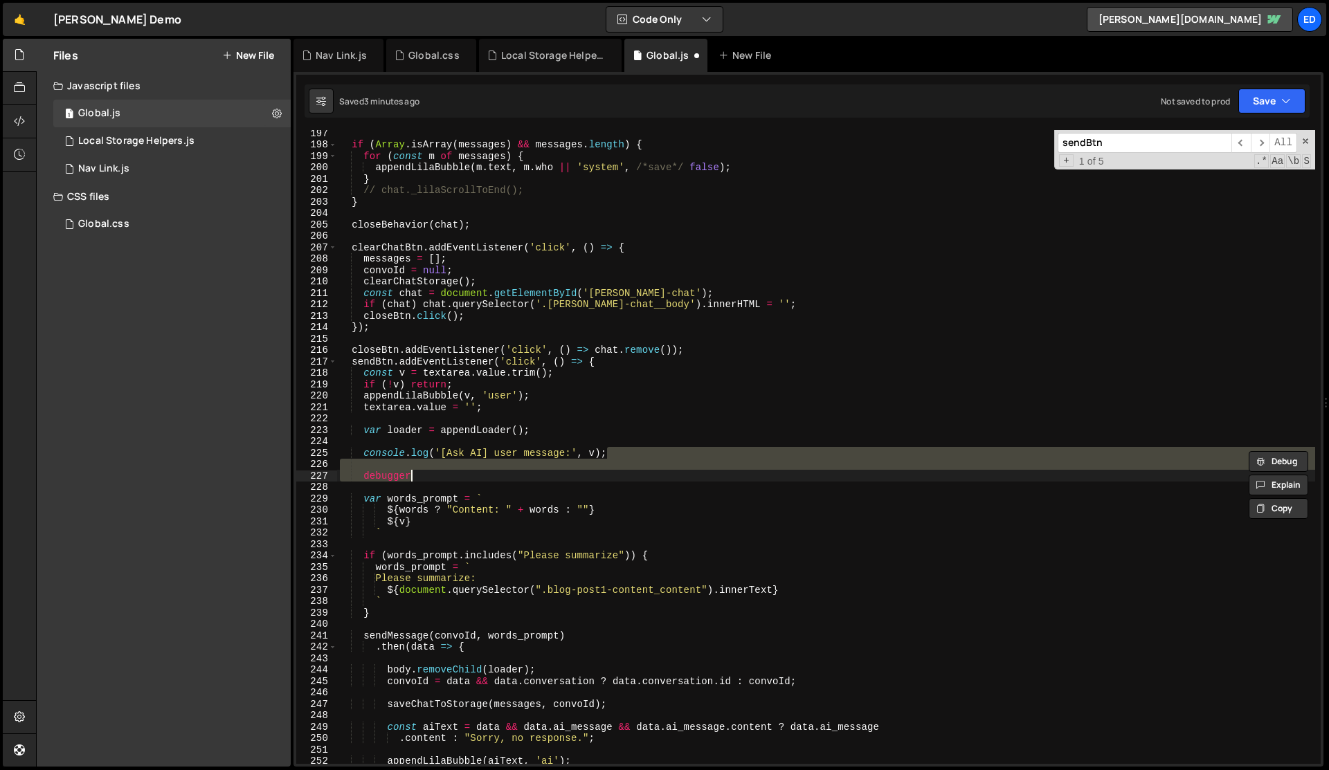
click at [545, 484] on div "if ( Array . isArray ( messages ) && messages . length ) { for ( const m of mes…" at bounding box center [826, 455] width 978 height 657
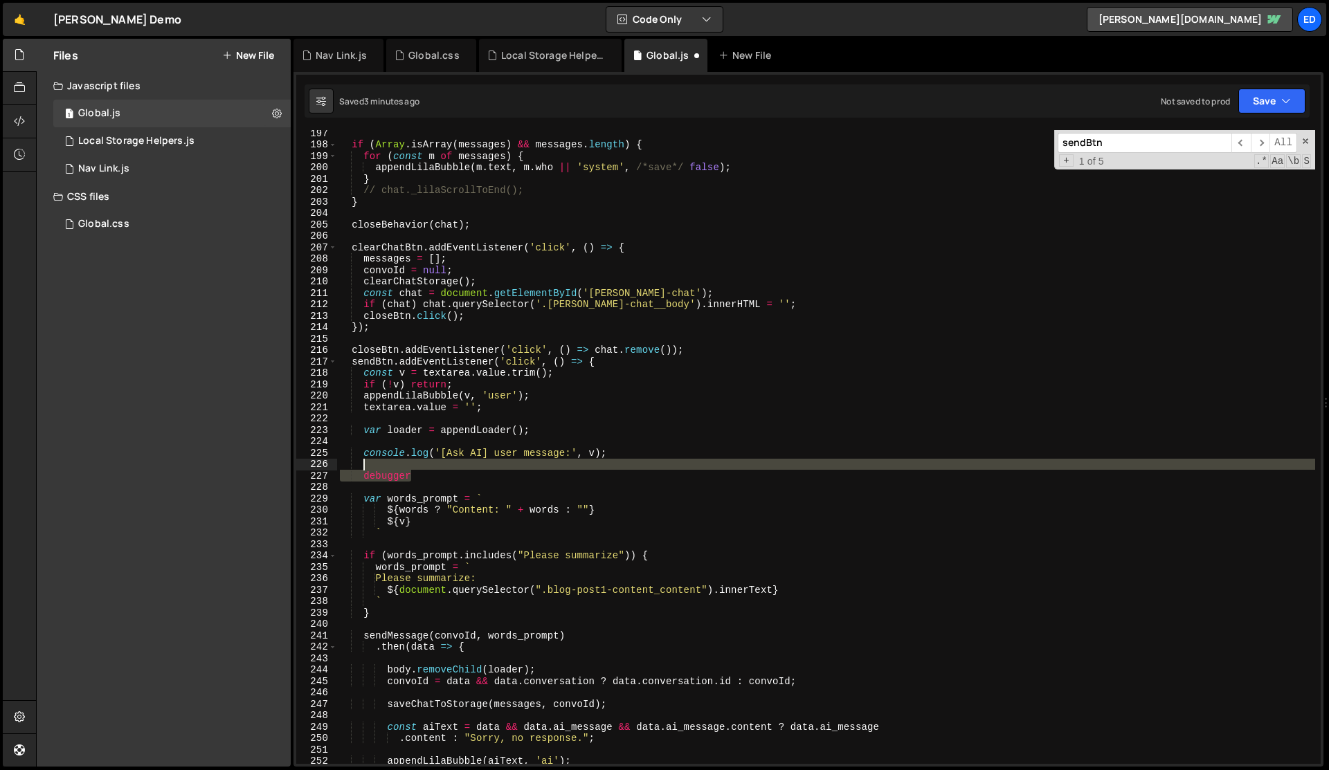
click at [454, 467] on div "if ( Array . isArray ( messages ) && messages . length ) { for ( const m of mes…" at bounding box center [826, 455] width 978 height 657
type textarea "debugger"
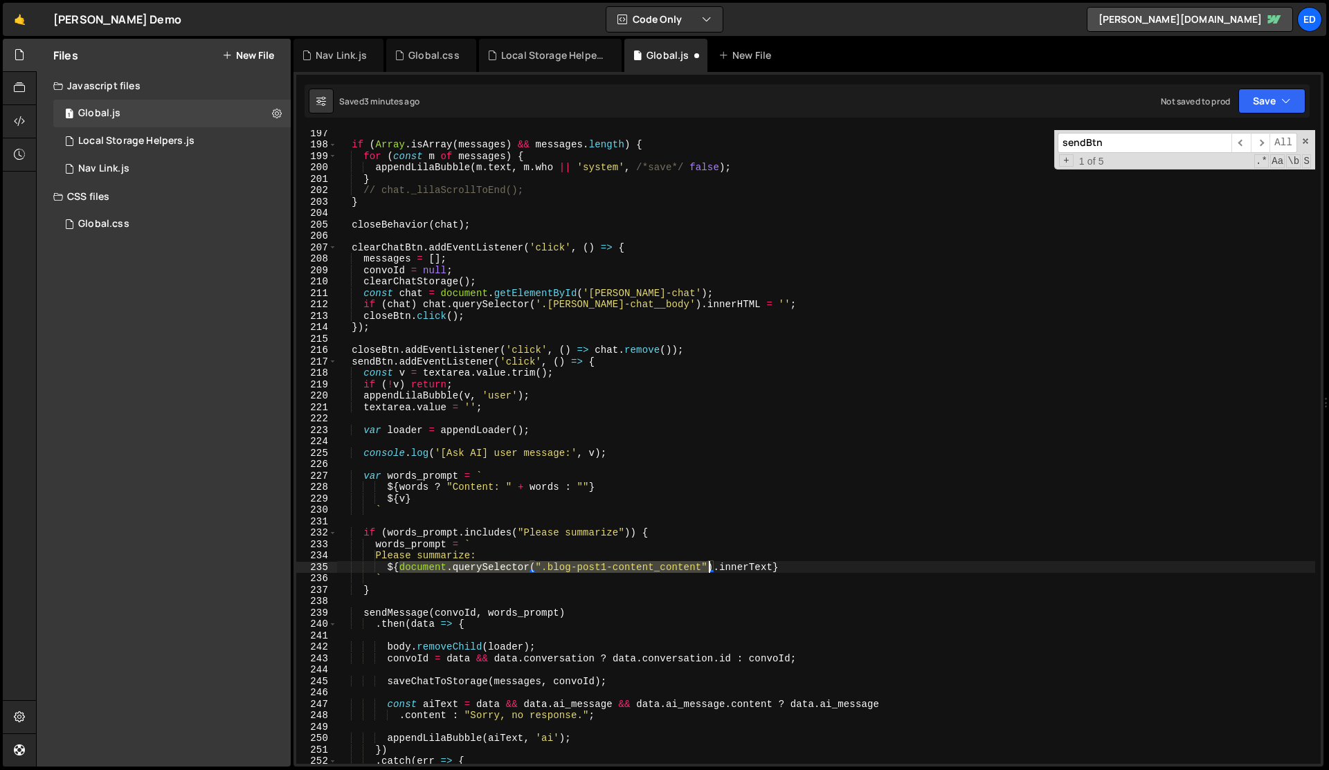
drag, startPoint x: 398, startPoint y: 570, endPoint x: 707, endPoint y: 567, distance: 308.7
click at [707, 567] on div "if ( Array . isArray ( messages ) && messages . length ) { for ( const m of mes…" at bounding box center [826, 455] width 978 height 657
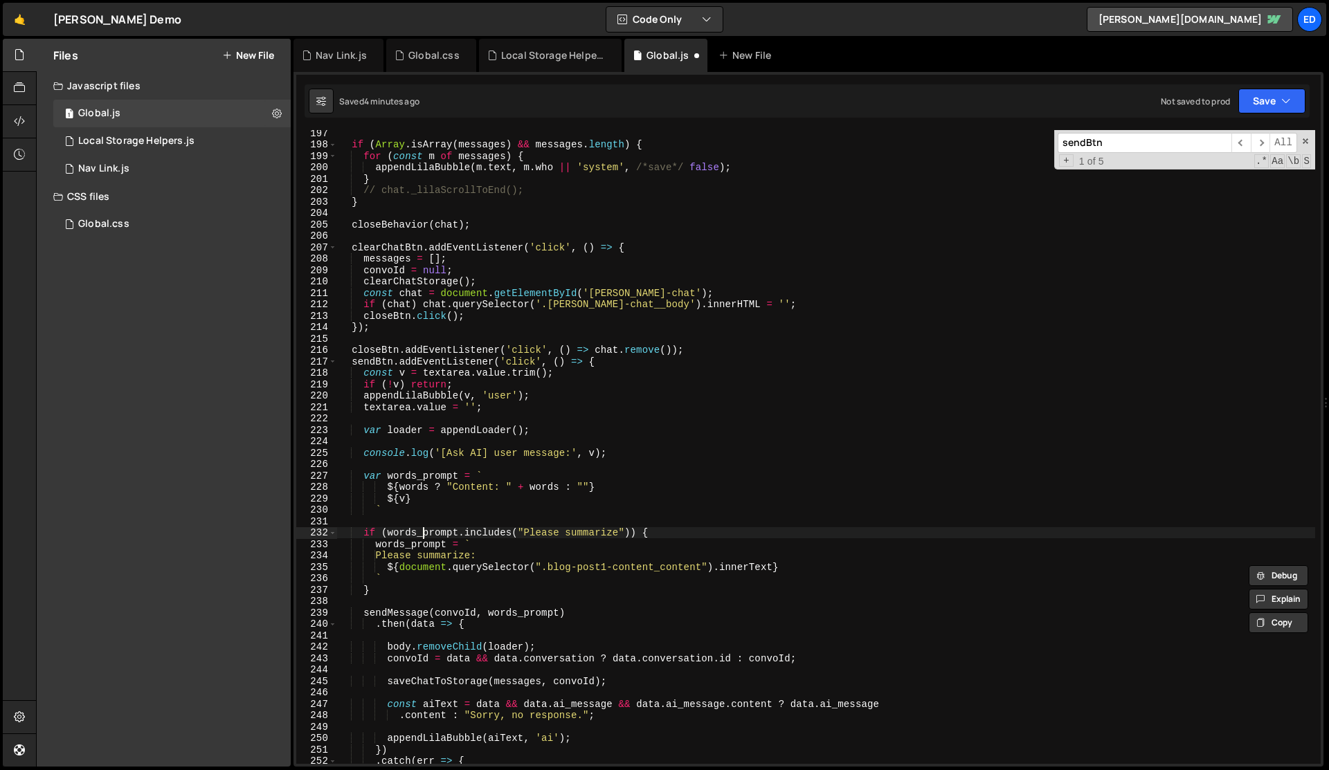
click at [422, 536] on div "if ( Array . isArray ( messages ) && messages . length ) { for ( const m of mes…" at bounding box center [826, 455] width 978 height 657
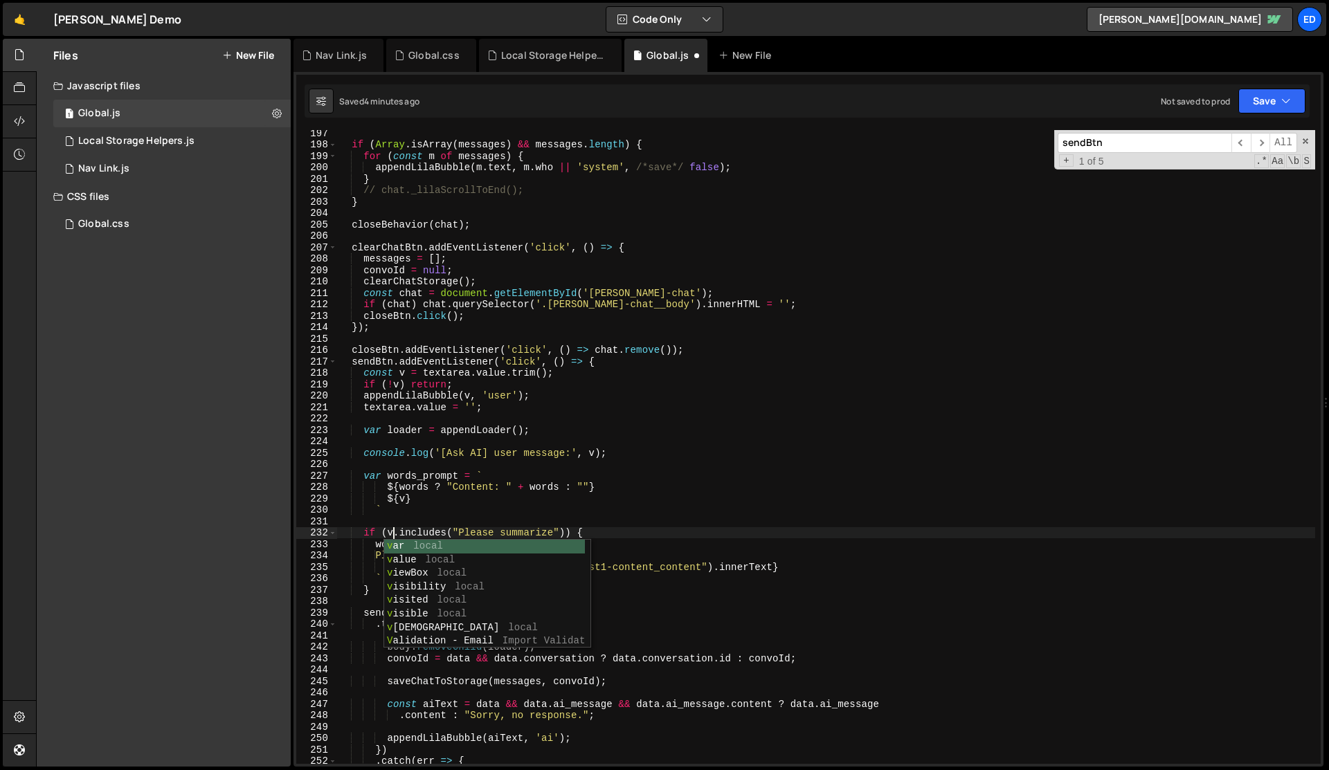
click at [447, 508] on div "if ( Array . isArray ( messages ) && messages . length ) { for ( const m of mes…" at bounding box center [826, 455] width 978 height 657
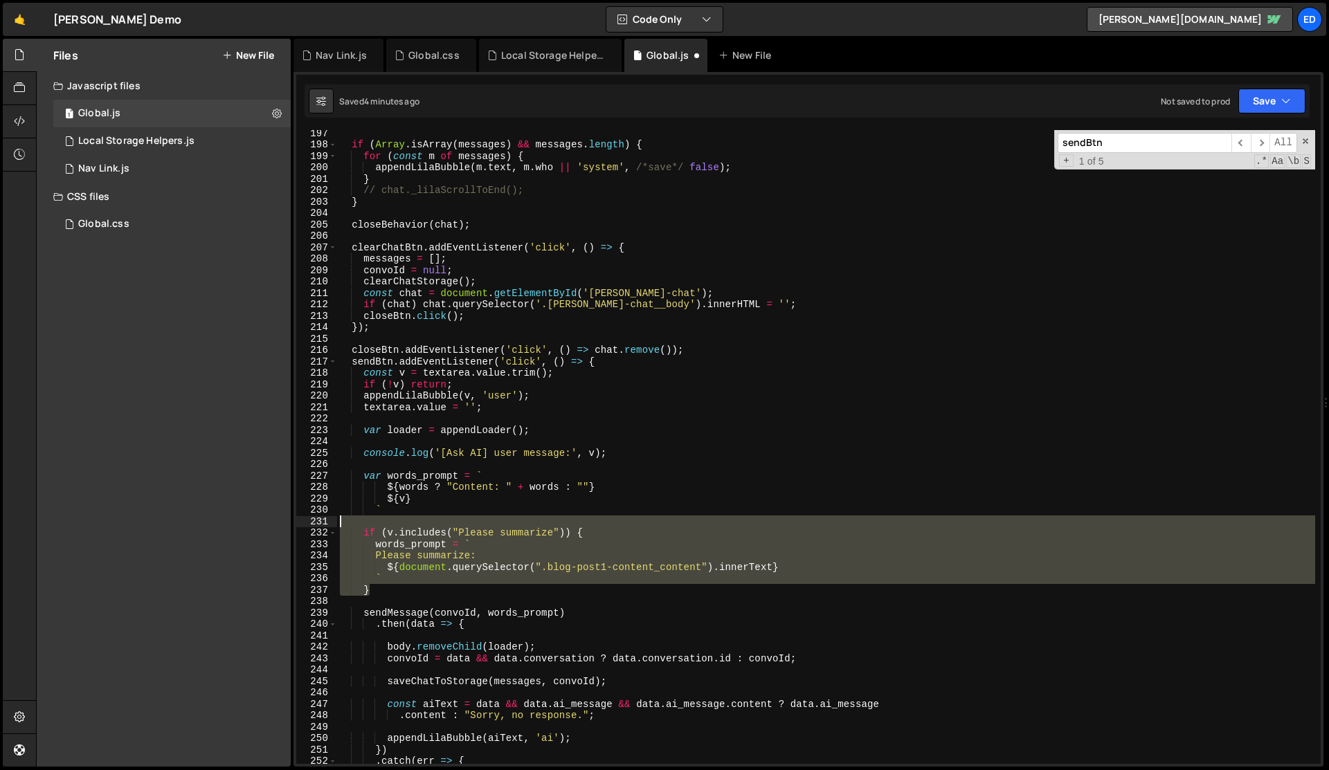
drag, startPoint x: 384, startPoint y: 588, endPoint x: 384, endPoint y: 521, distance: 67.8
click at [384, 521] on div "if ( Array . isArray ( messages ) && messages . length ) { for ( const m of mes…" at bounding box center [826, 455] width 978 height 657
type textarea "}"
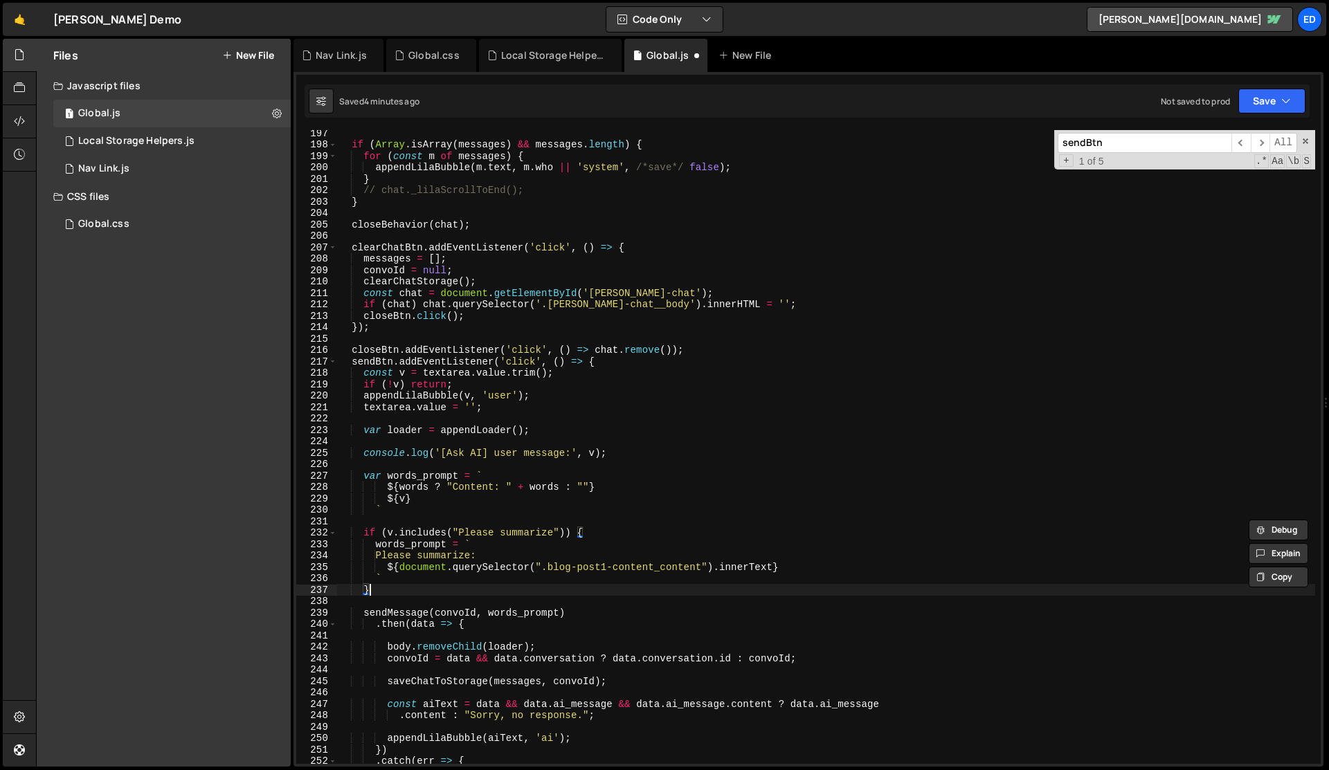
scroll to position [0, 1]
paste textarea "}"
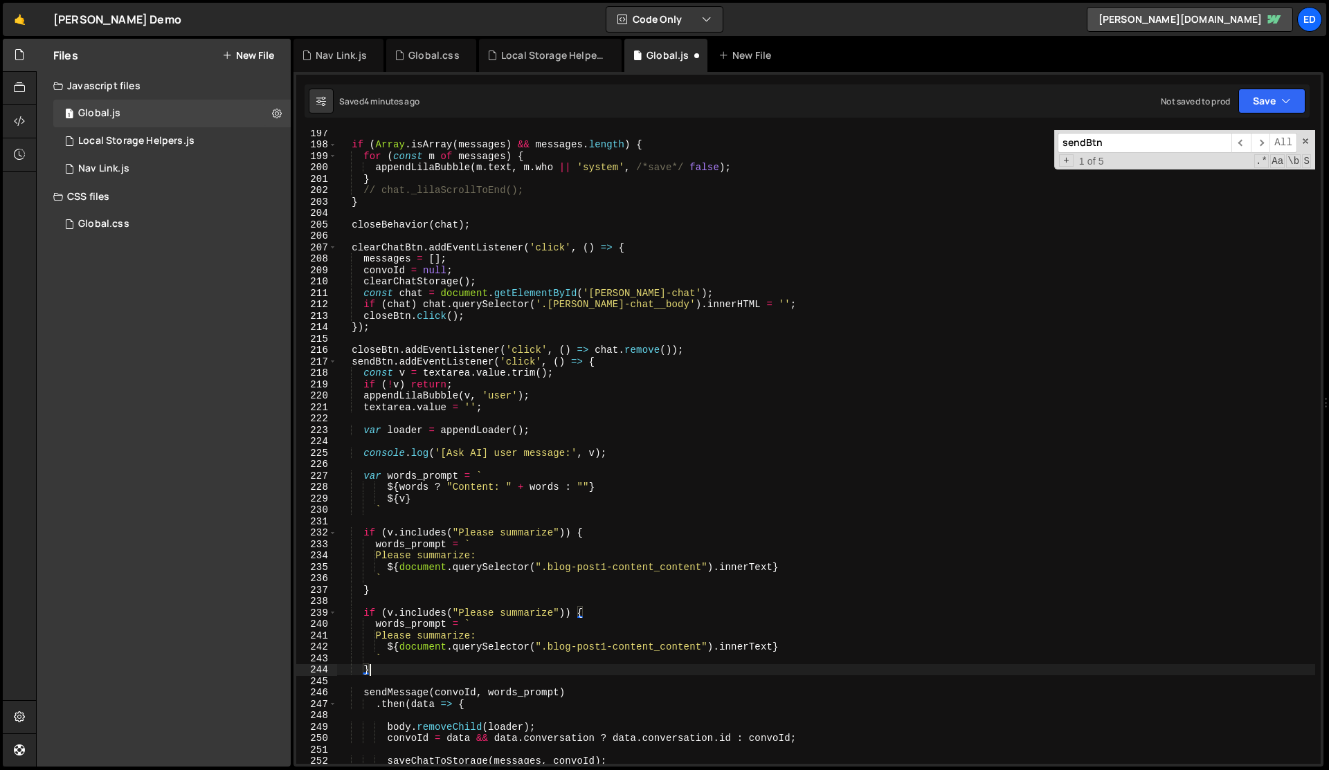
click at [521, 613] on div "if ( Array . isArray ( messages ) && messages . length ) { for ( const m of mes…" at bounding box center [826, 455] width 978 height 657
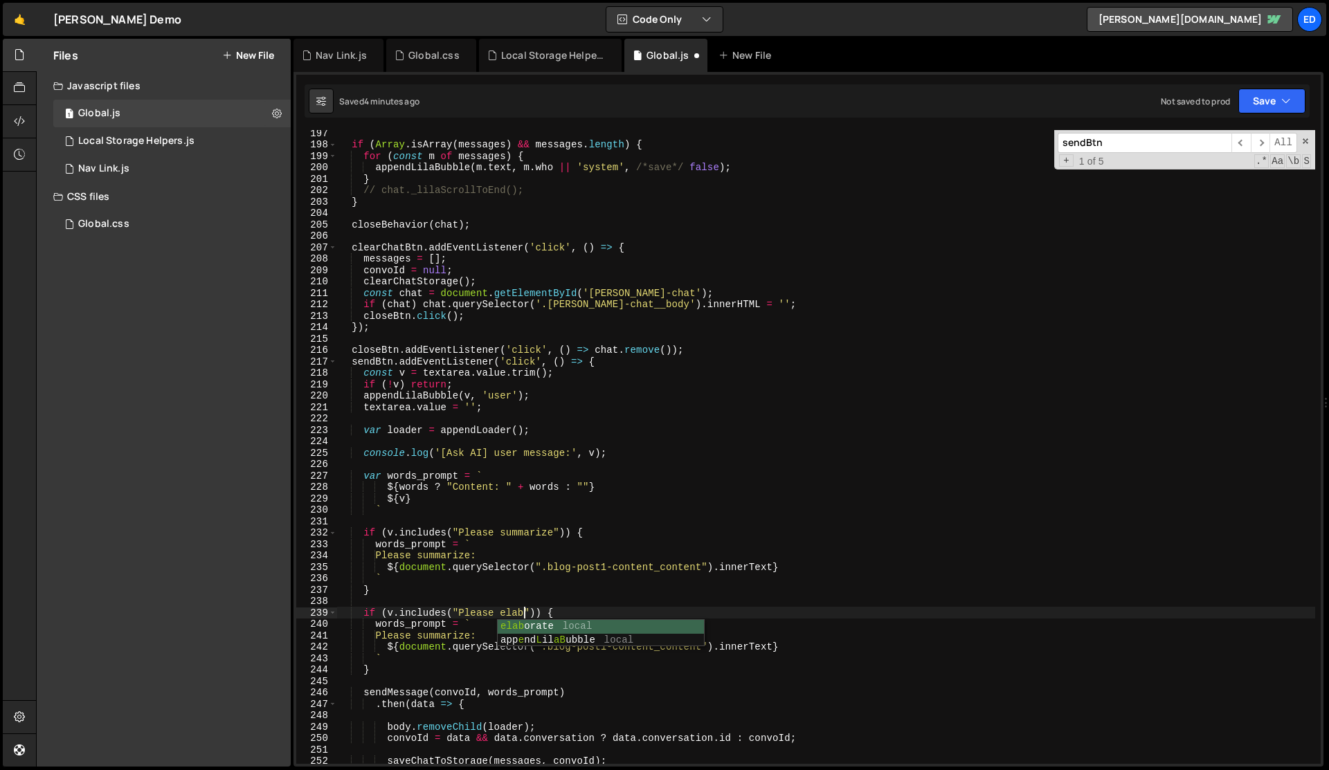
scroll to position [0, 13]
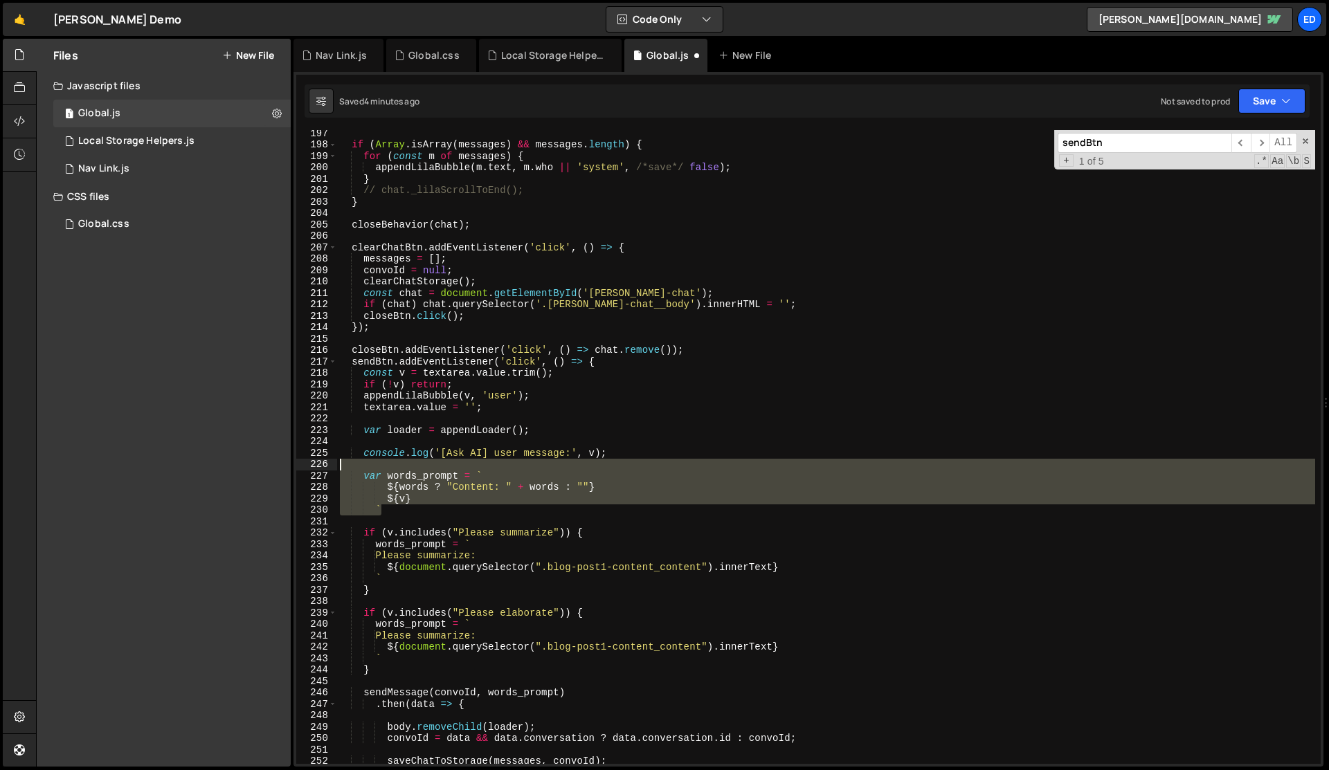
drag, startPoint x: 425, startPoint y: 507, endPoint x: 409, endPoint y: 467, distance: 43.2
click at [409, 467] on div "if ( Array . isArray ( messages ) && messages . length ) { for ( const m of mes…" at bounding box center [826, 455] width 978 height 657
type textarea "var words_prompt = `"
click at [440, 508] on div "if ( Array . isArray ( messages ) && messages . length ) { for ( const m of mes…" at bounding box center [826, 447] width 978 height 634
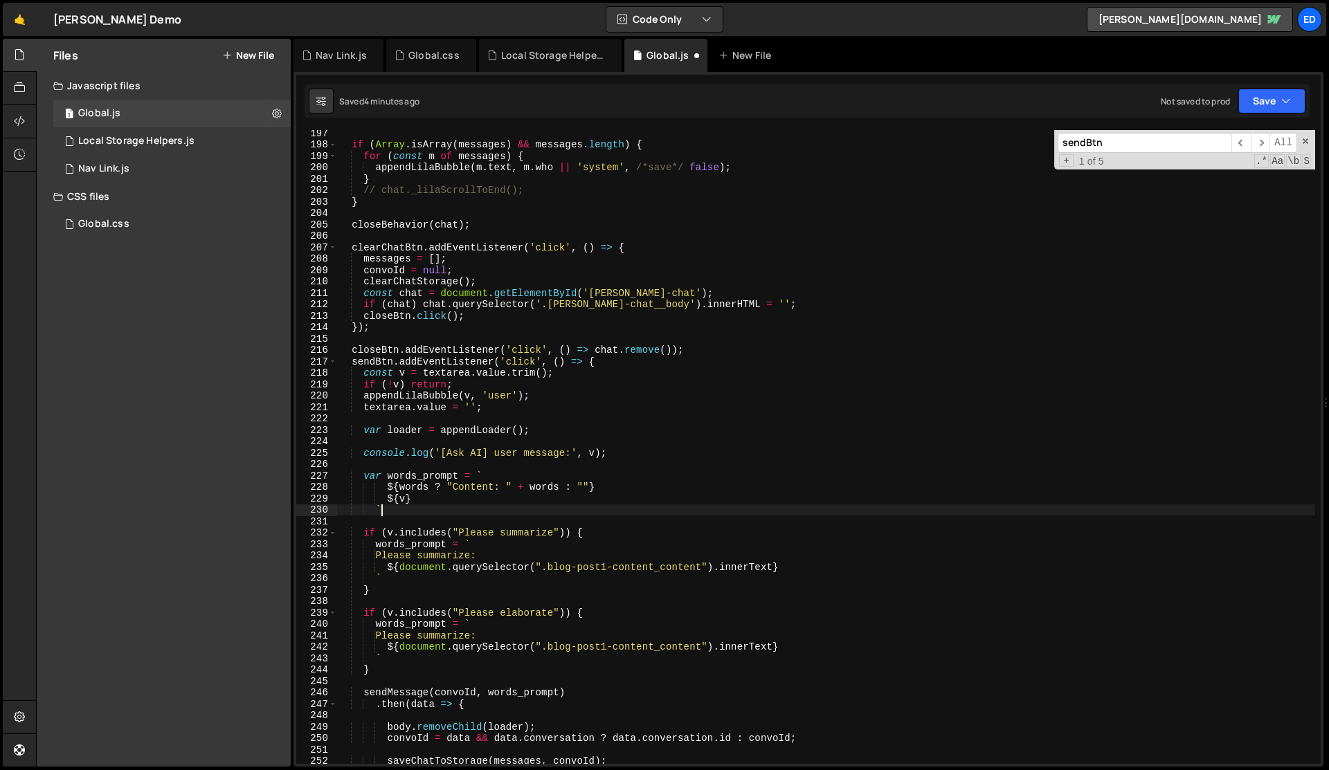
click at [476, 477] on div "if ( Array . isArray ( messages ) && messages . length ) { for ( const m of mes…" at bounding box center [826, 455] width 978 height 657
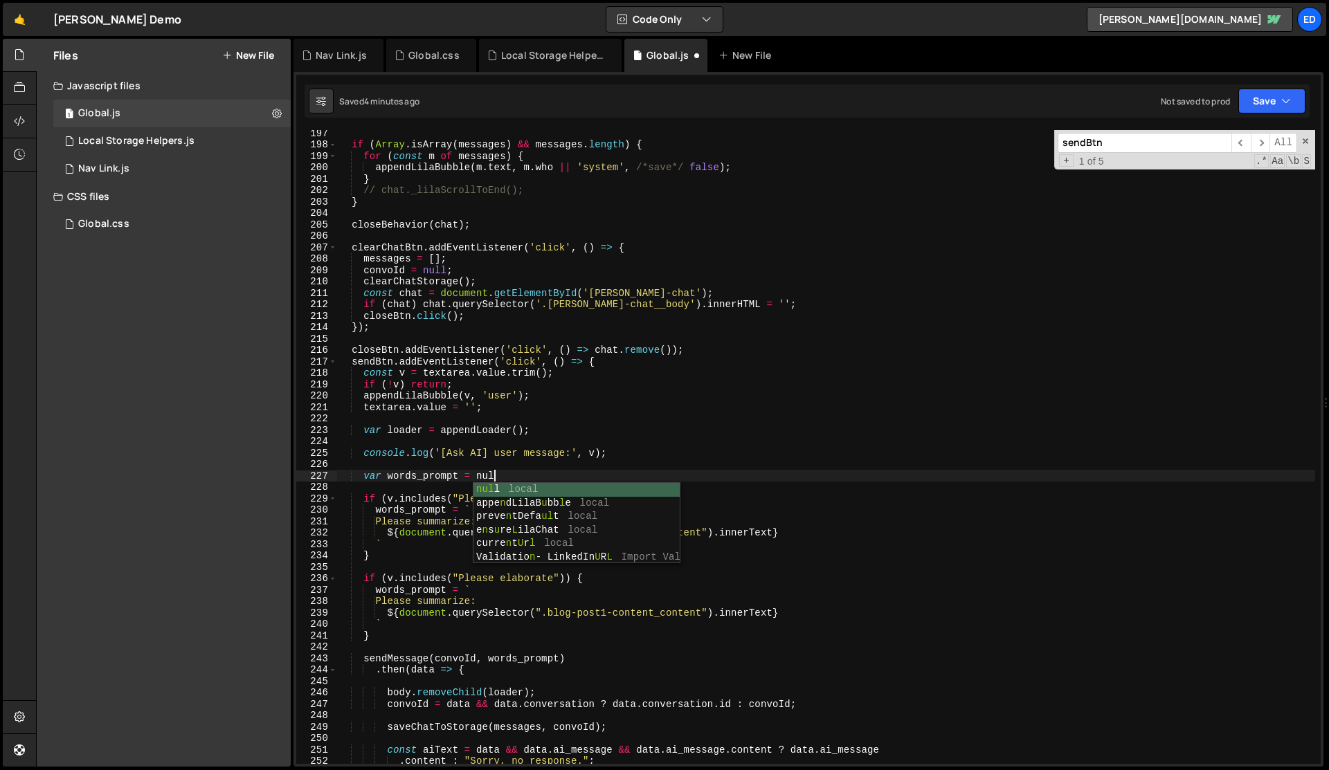
scroll to position [0, 10]
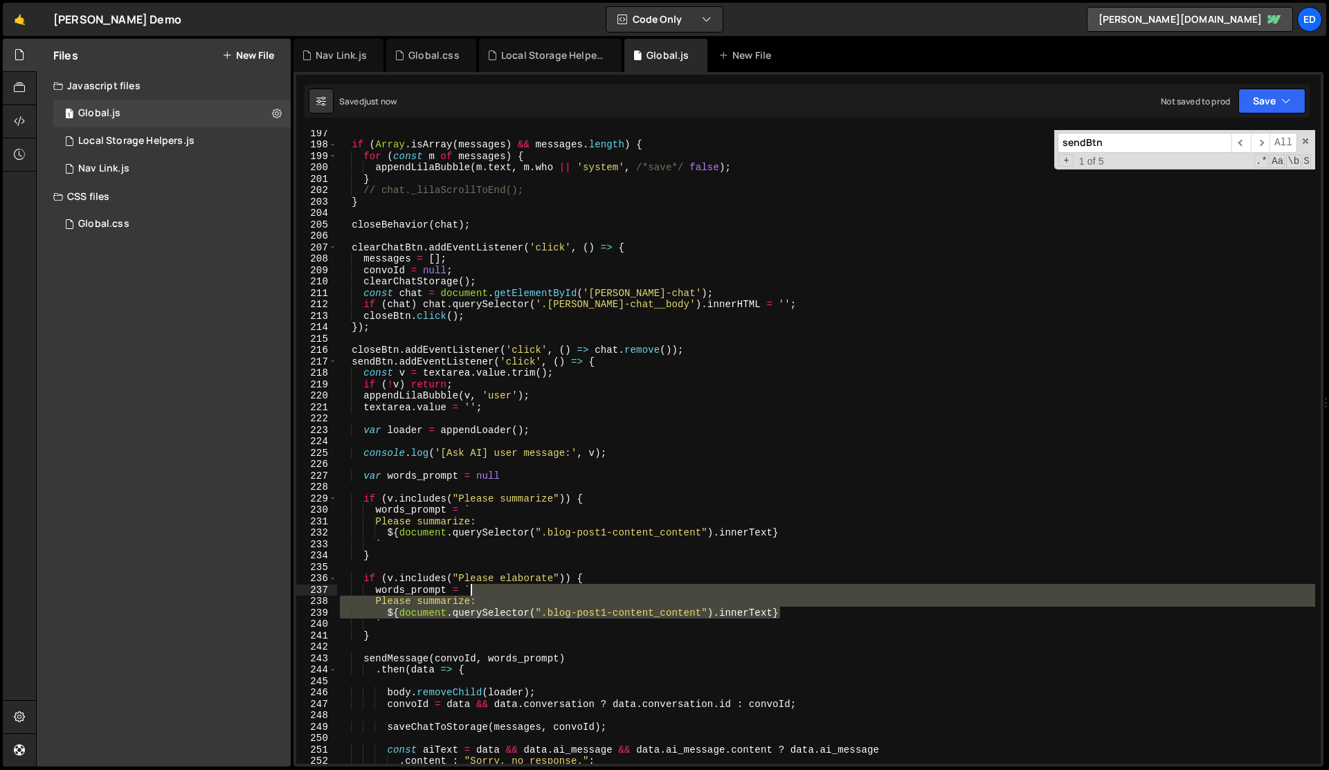
drag, startPoint x: 795, startPoint y: 610, endPoint x: 776, endPoint y: 594, distance: 25.0
click at [776, 594] on div "if ( Array . isArray ( messages ) && messages . length ) { for ( const m of mes…" at bounding box center [826, 455] width 978 height 657
type textarea "words_prompt = `"
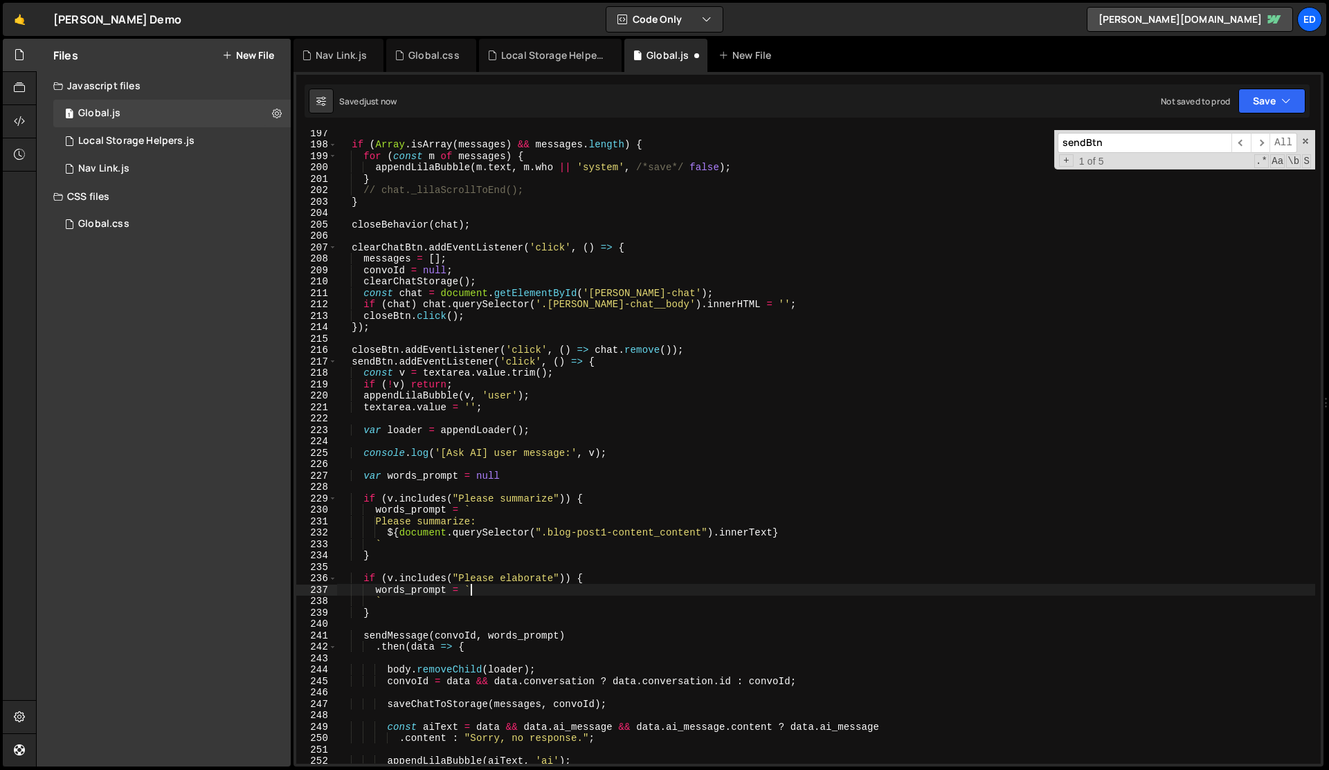
scroll to position [0, 1]
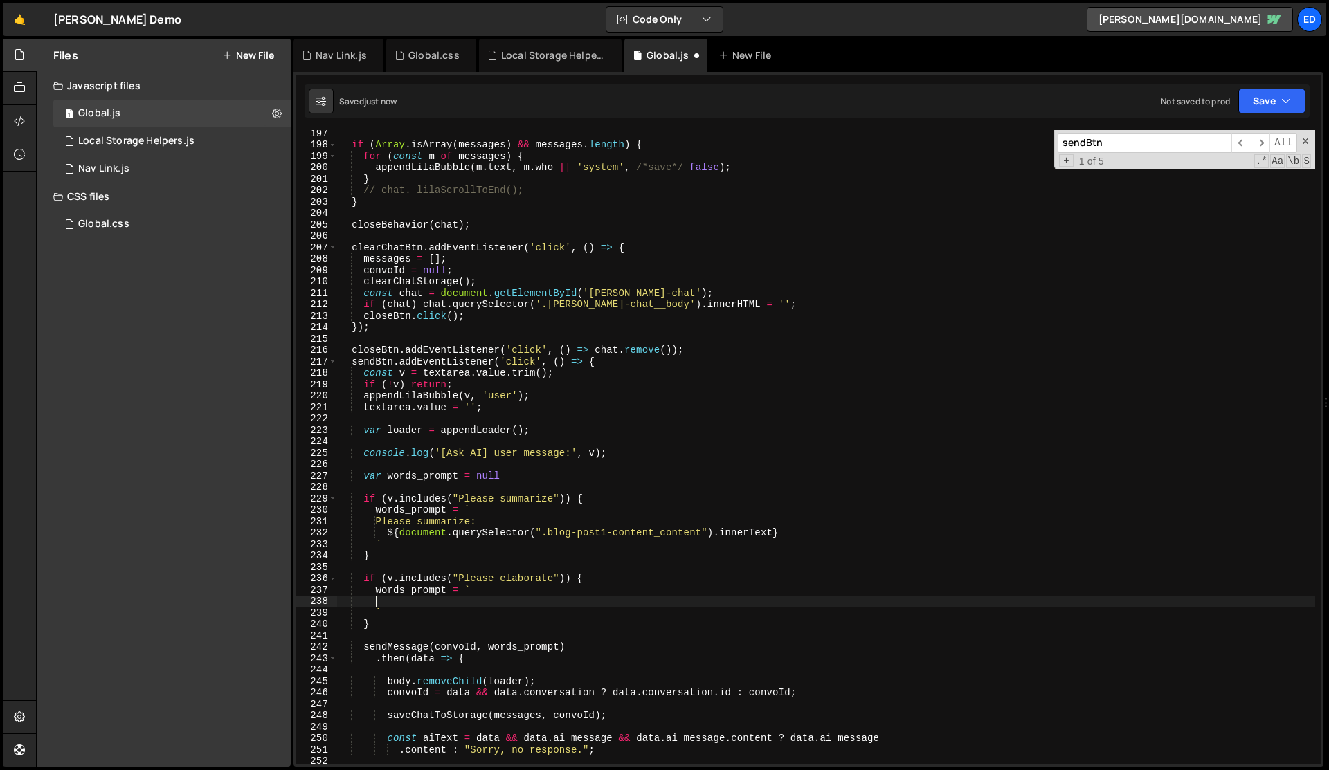
paste textarea "`"
type textarea "`"
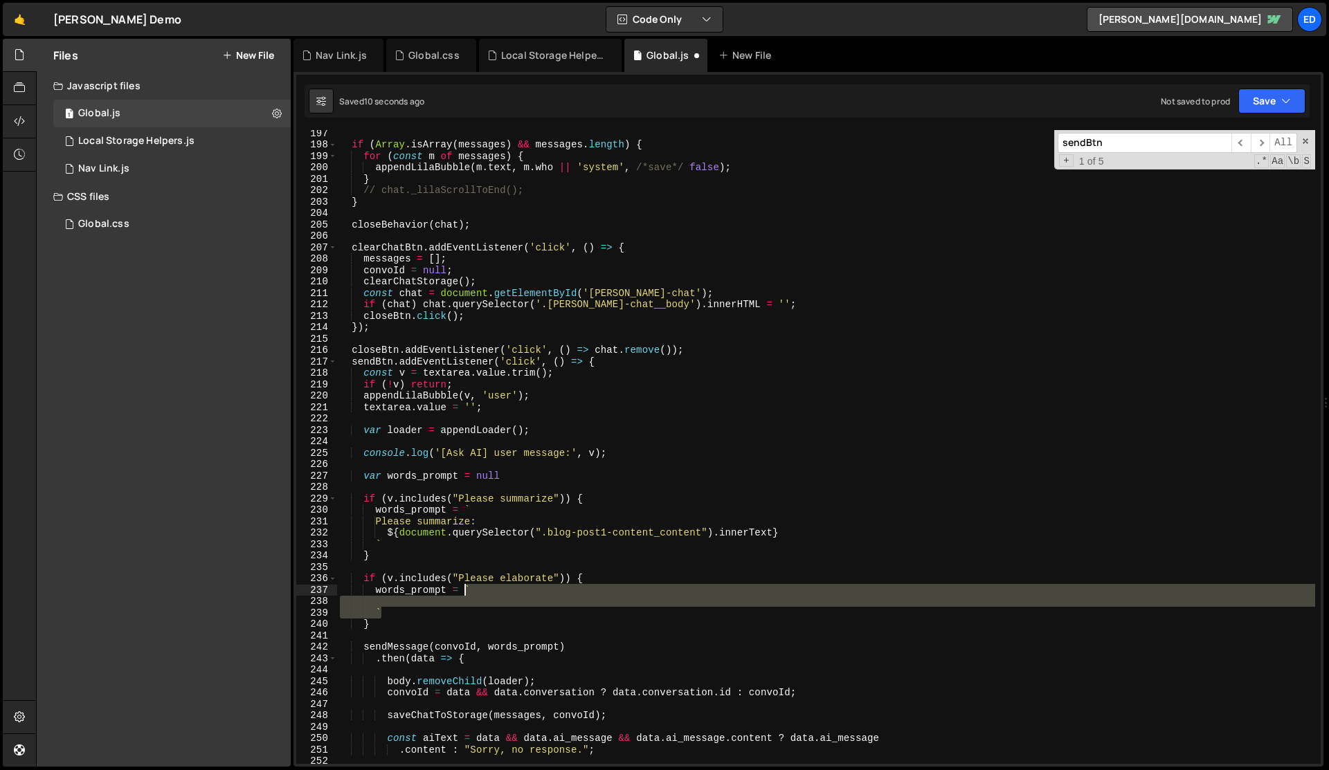
drag, startPoint x: 440, startPoint y: 607, endPoint x: 467, endPoint y: 585, distance: 34.9
click at [467, 585] on div "if ( Array . isArray ( messages ) && messages . length ) { for ( const m of mes…" at bounding box center [826, 455] width 978 height 657
paste textarea "`"
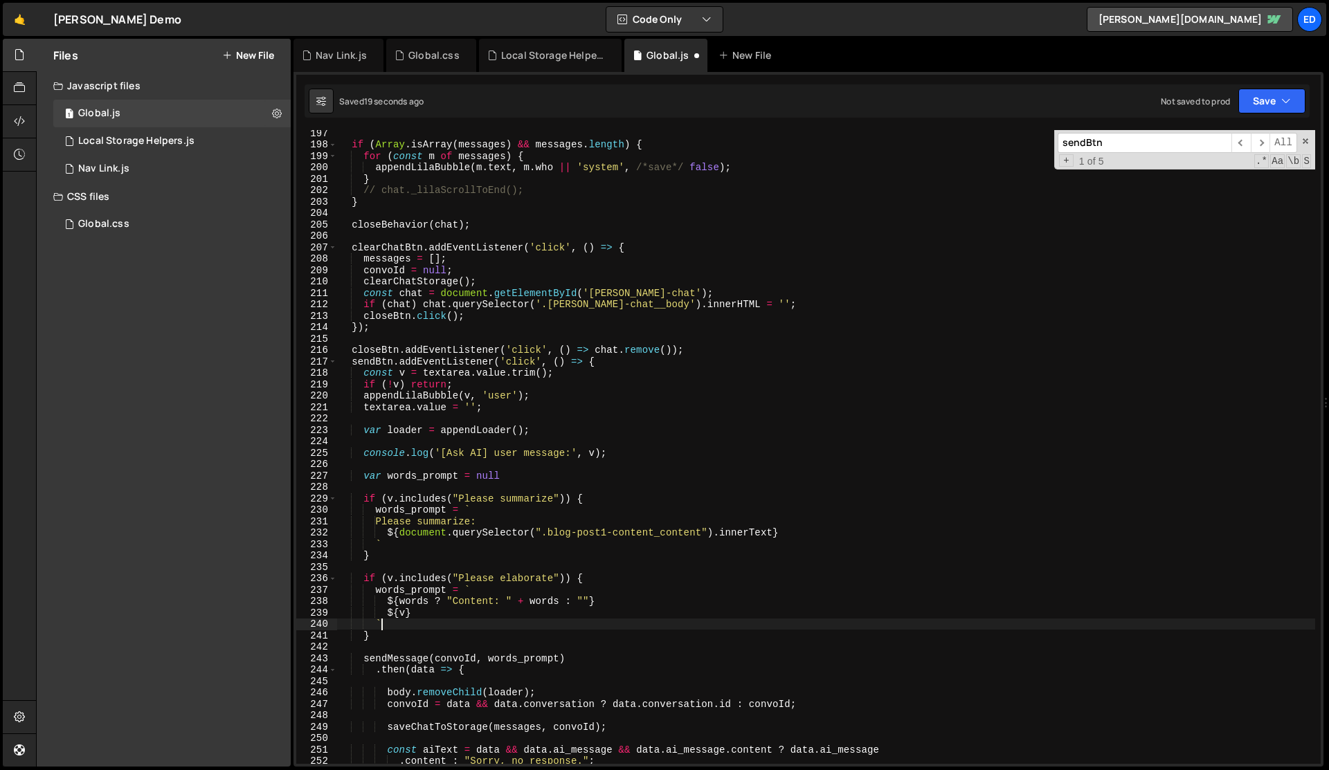
type textarea "`"
click at [564, 465] on div "if ( Array . isArray ( messages ) && messages . length ) { for ( const m of mes…" at bounding box center [826, 455] width 978 height 657
click at [624, 455] on div "if ( Array . isArray ( messages ) && messages . length ) { for ( const m of mes…" at bounding box center [826, 455] width 978 height 657
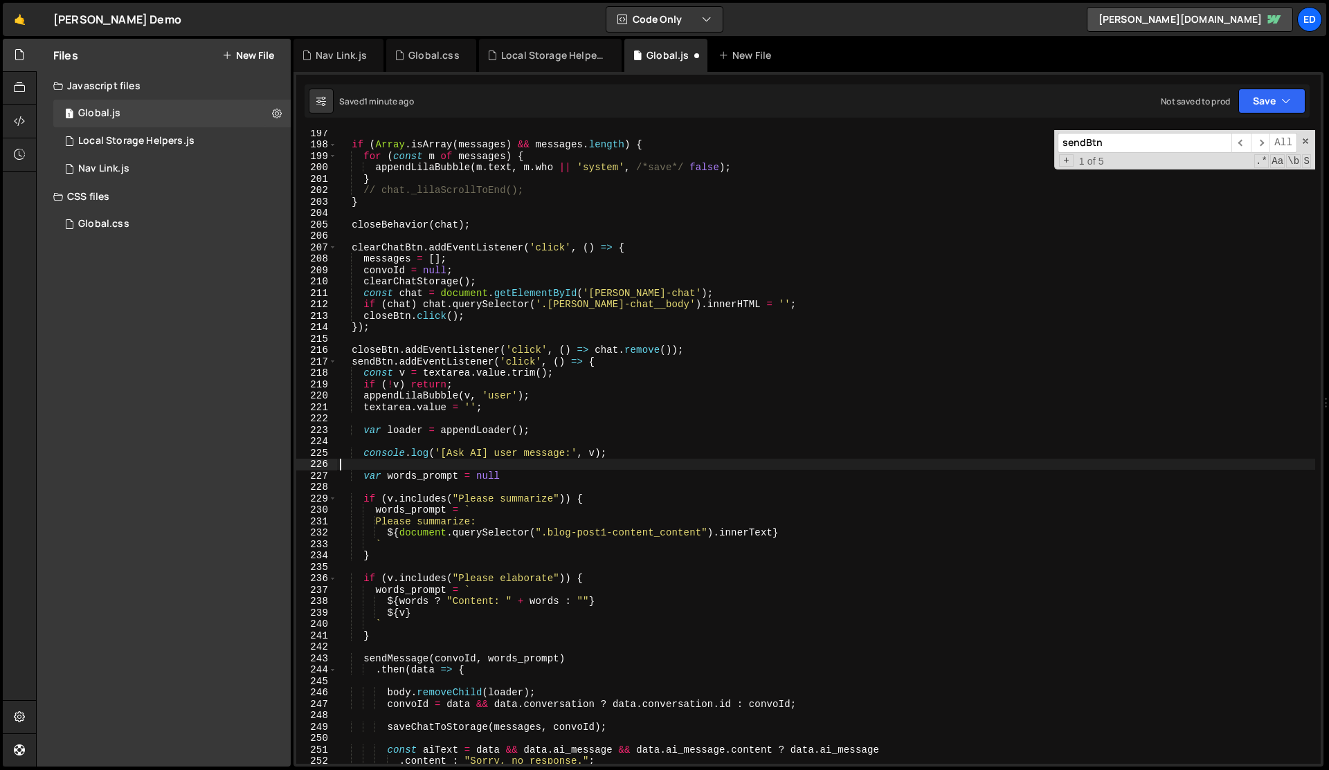
type textarea "console.log('[Ask AI] user message:', v);"
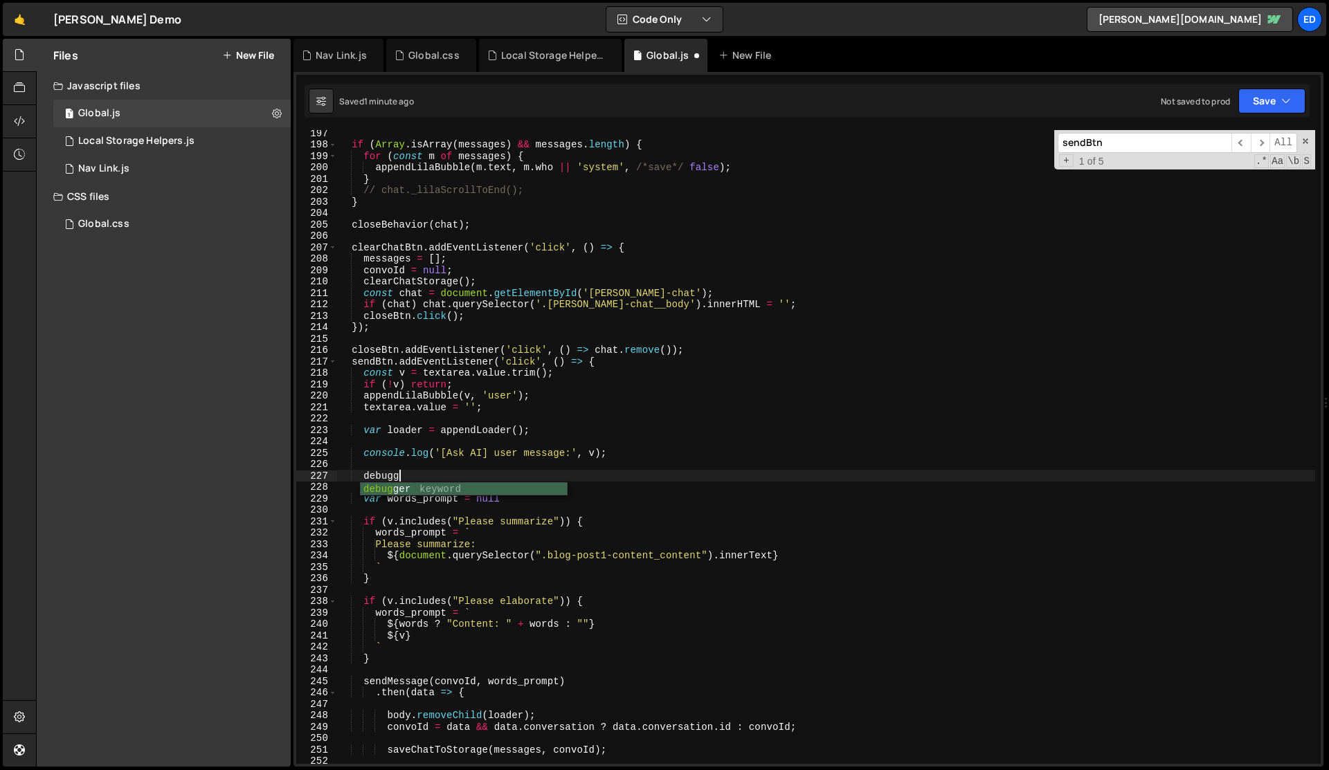
scroll to position [0, 4]
click at [624, 455] on div "if ( Array . isArray ( messages ) && messages . length ) { for ( const m of mes…" at bounding box center [826, 455] width 978 height 657
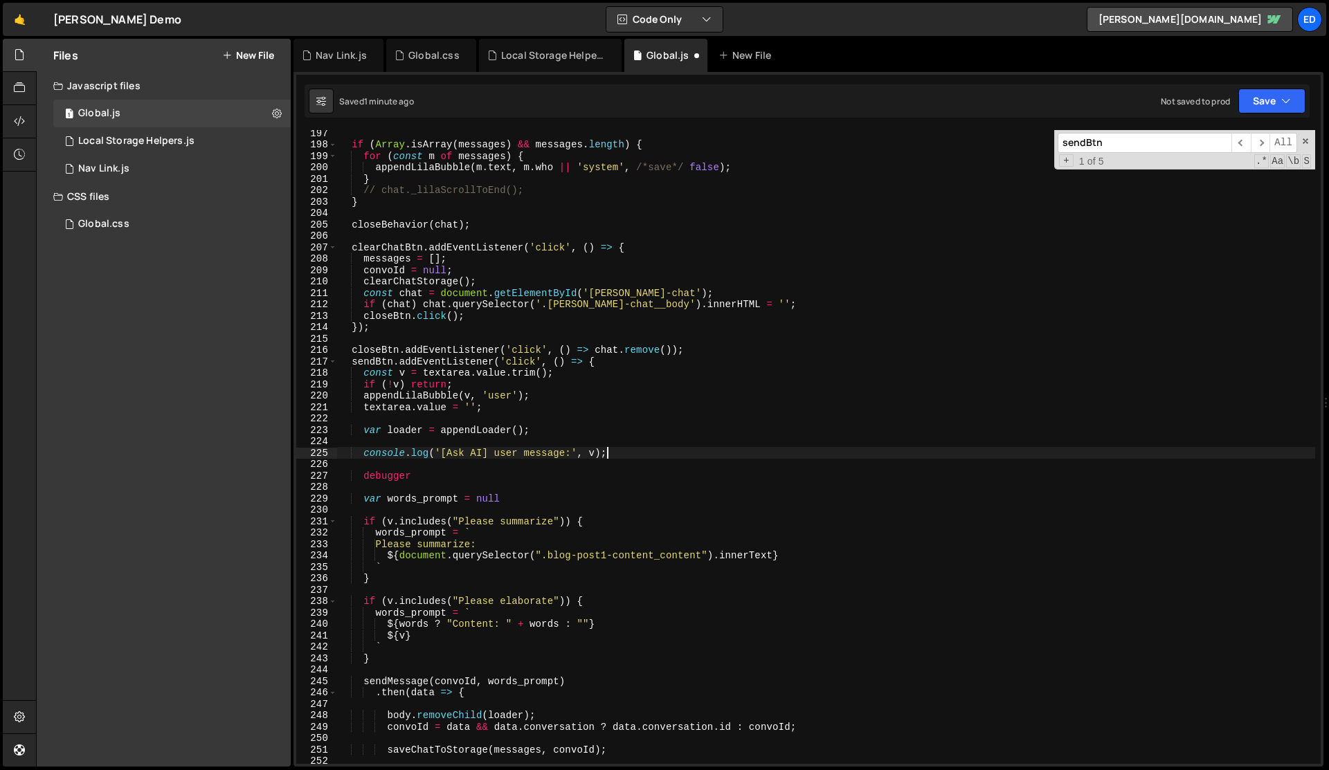
click at [624, 455] on div "if ( Array . isArray ( messages ) && messages . length ) { for ( const m of mes…" at bounding box center [826, 455] width 978 height 657
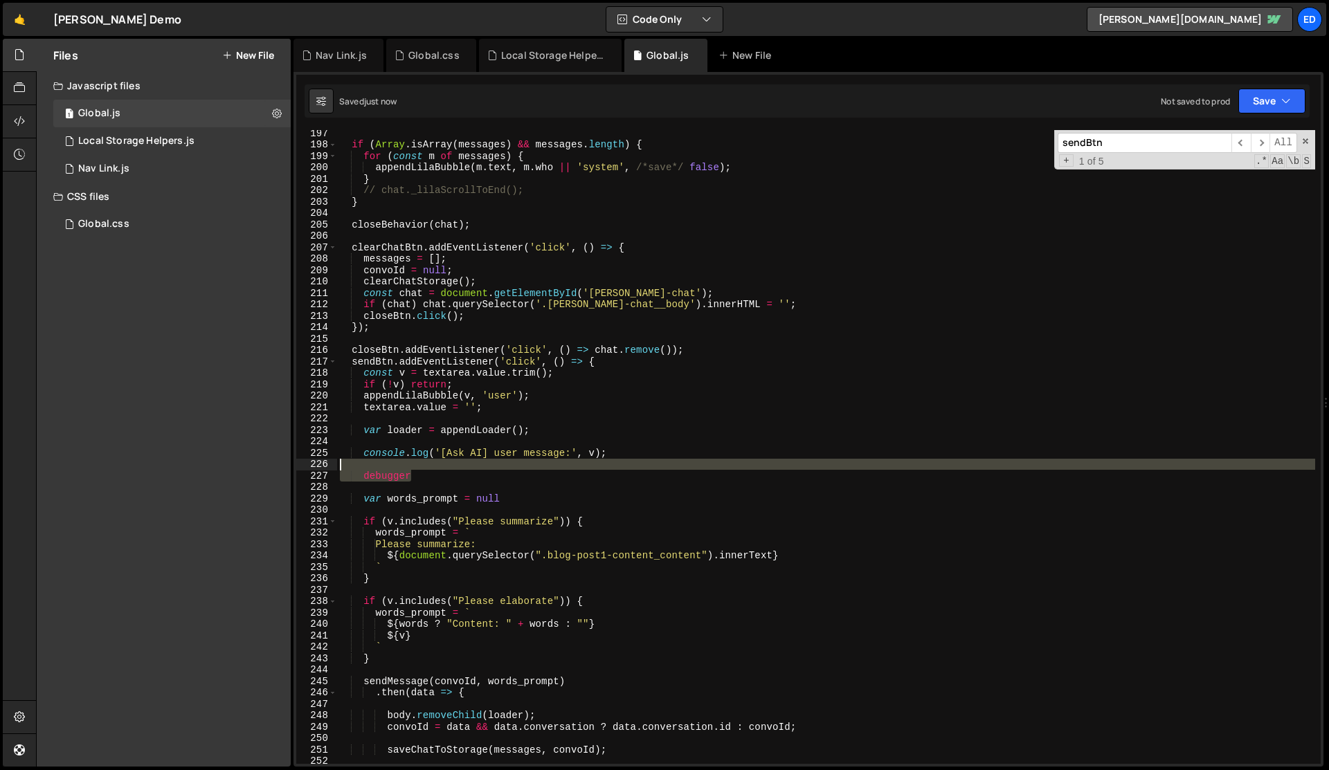
drag, startPoint x: 420, startPoint y: 476, endPoint x: 418, endPoint y: 466, distance: 9.9
click at [418, 466] on div "if ( Array . isArray ( messages ) && messages . length ) { for ( const m of mes…" at bounding box center [826, 455] width 978 height 657
type textarea "debugger"
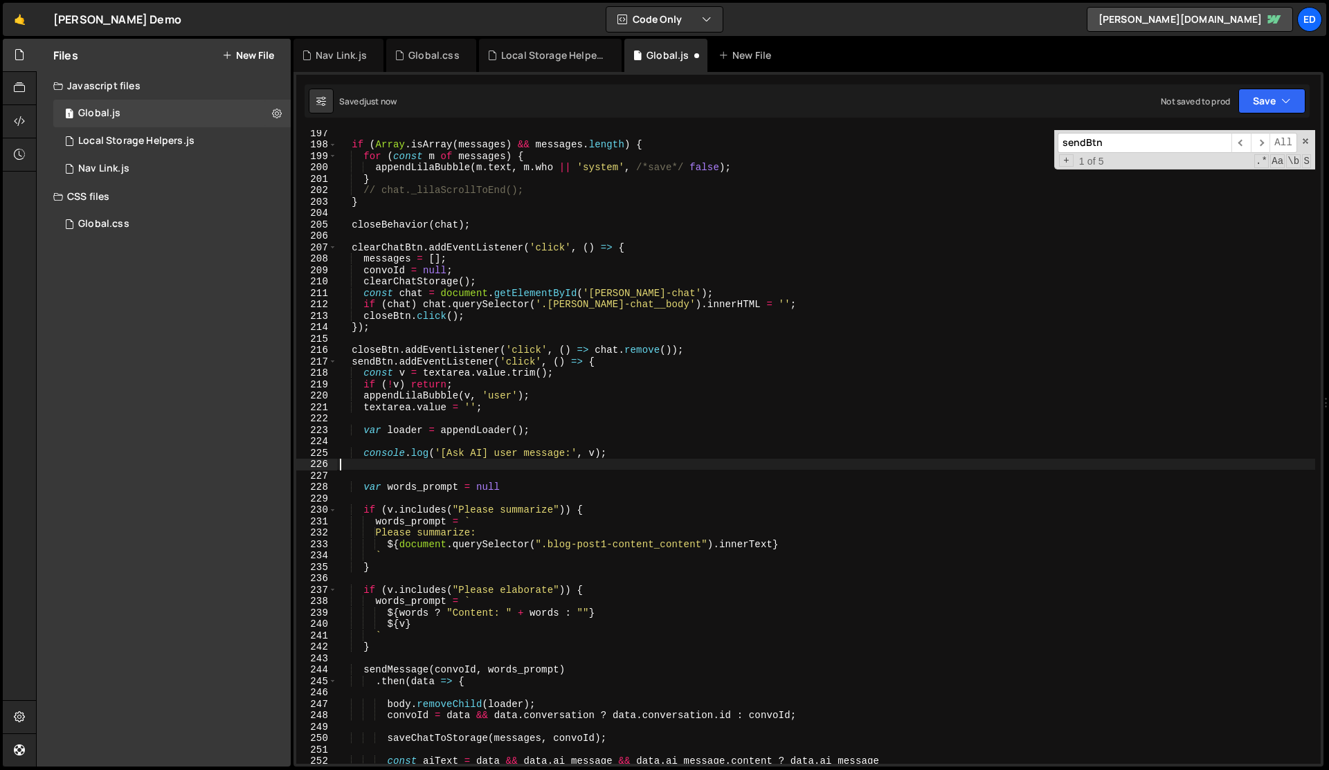
scroll to position [0, 0]
click at [606, 592] on div "if ( Array . isArray ( messages ) && messages . length ) { for ( const m of mes…" at bounding box center [826, 455] width 978 height 657
type textarea "if (v.includes("Please elaborate")) {"
paste textarea "debugger"
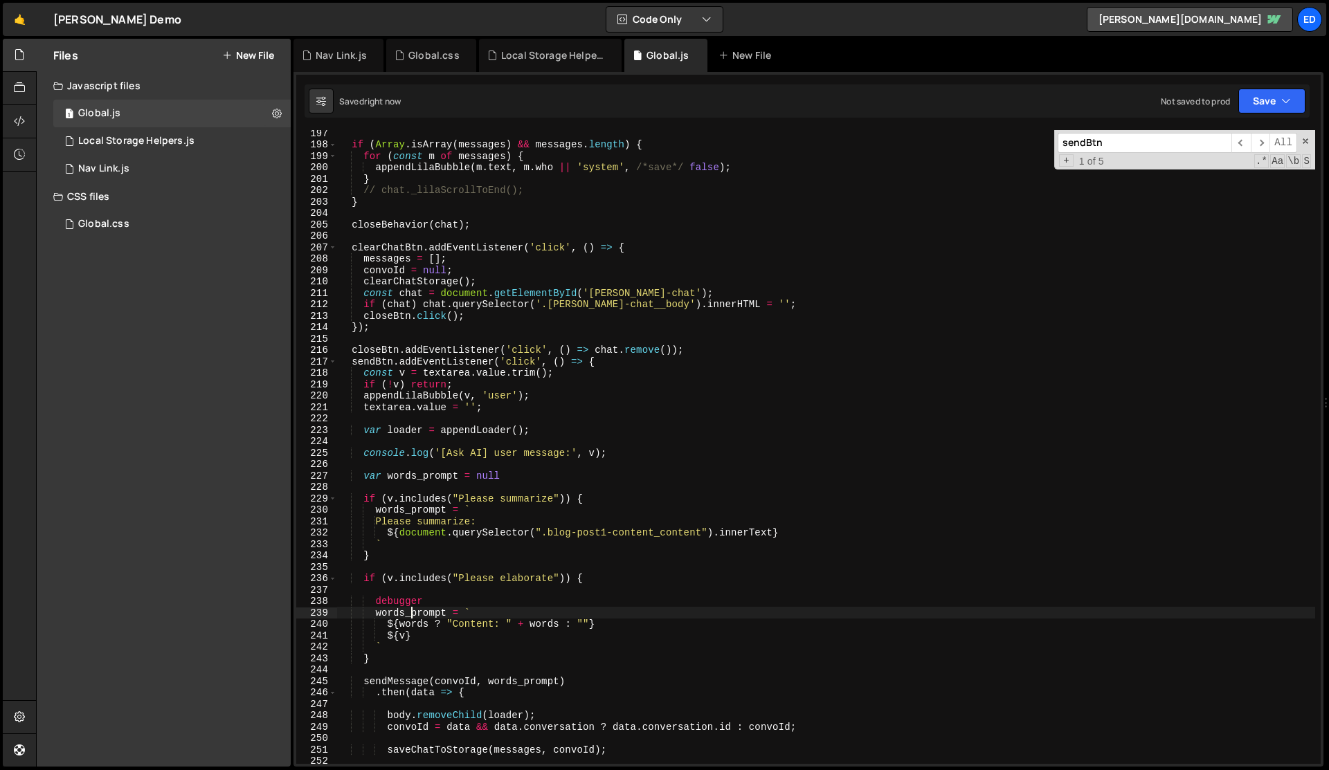
click at [499, 608] on div "if ( Array . isArray ( messages ) && messages . length ) { for ( const m of mes…" at bounding box center [826, 455] width 978 height 657
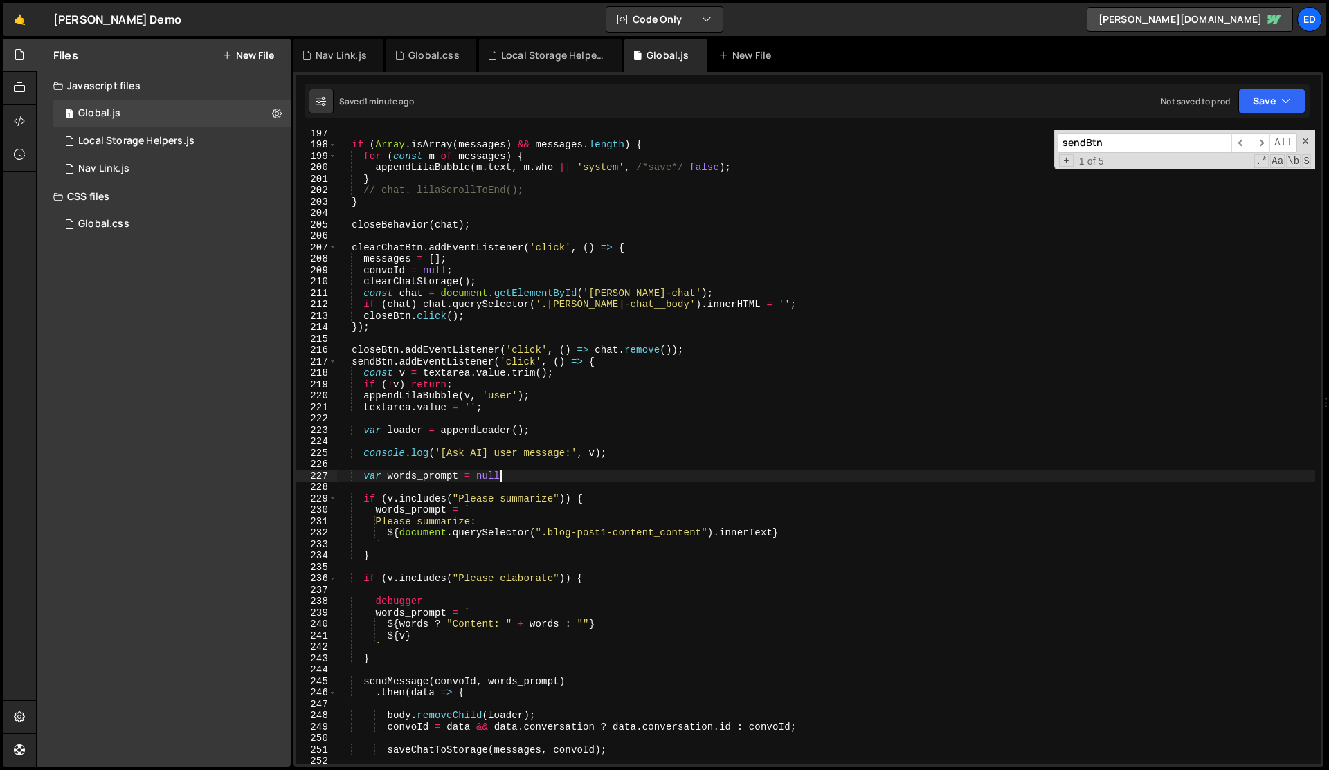
click at [523, 478] on div "if ( Array . isArray ( messages ) && messages . length ) { for ( const m of mes…" at bounding box center [826, 455] width 978 height 657
type textarea "var words_prompt = null"
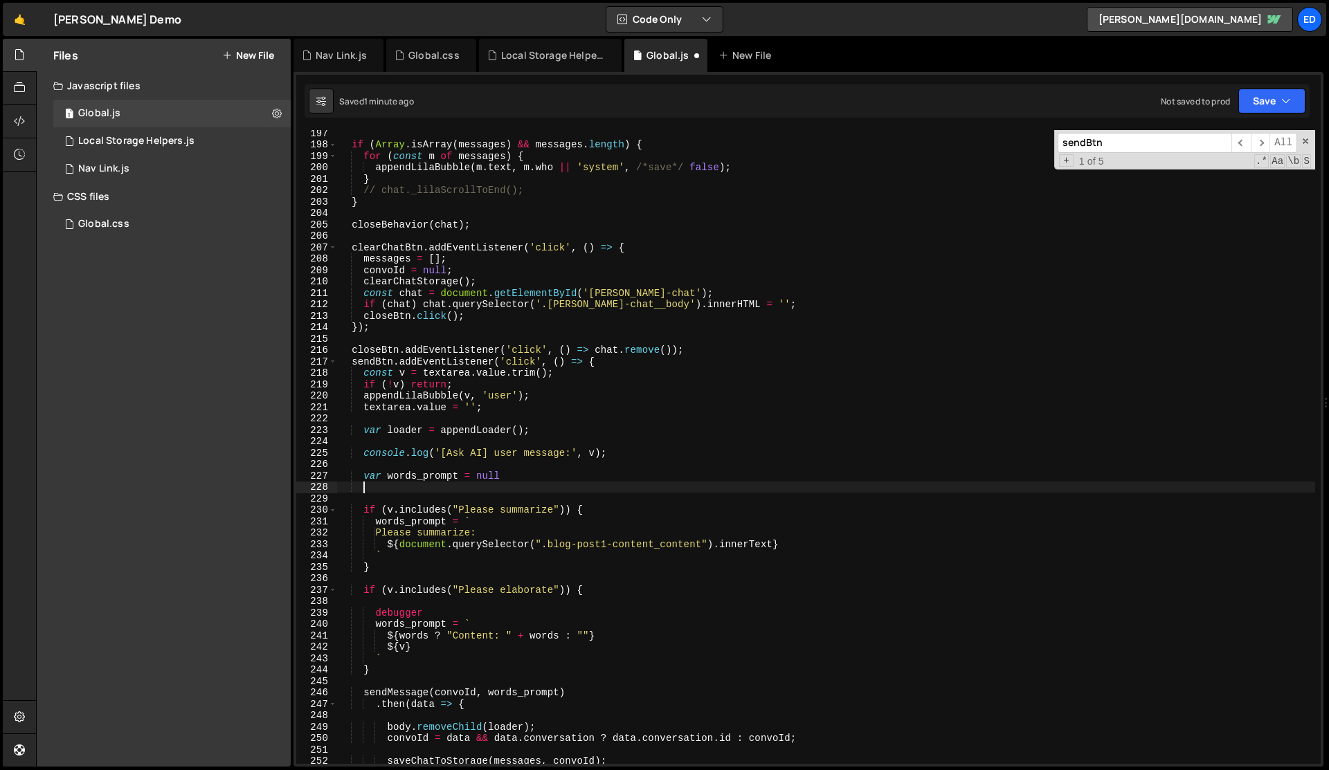
scroll to position [0, 1]
paste textarea "}"
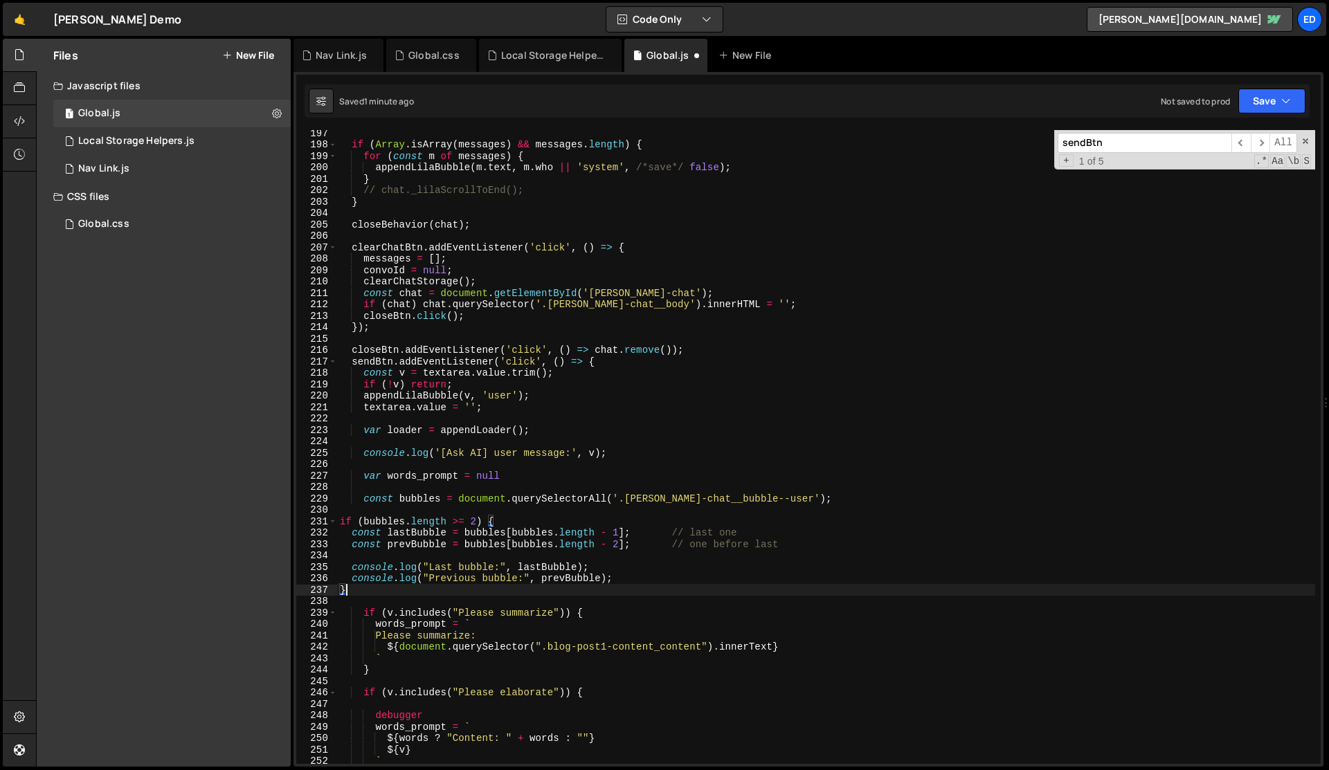
scroll to position [0, 0]
click at [446, 521] on div "if ( Array . isArray ( messages ) && messages . length ) { for ( const m of mes…" at bounding box center [826, 455] width 978 height 657
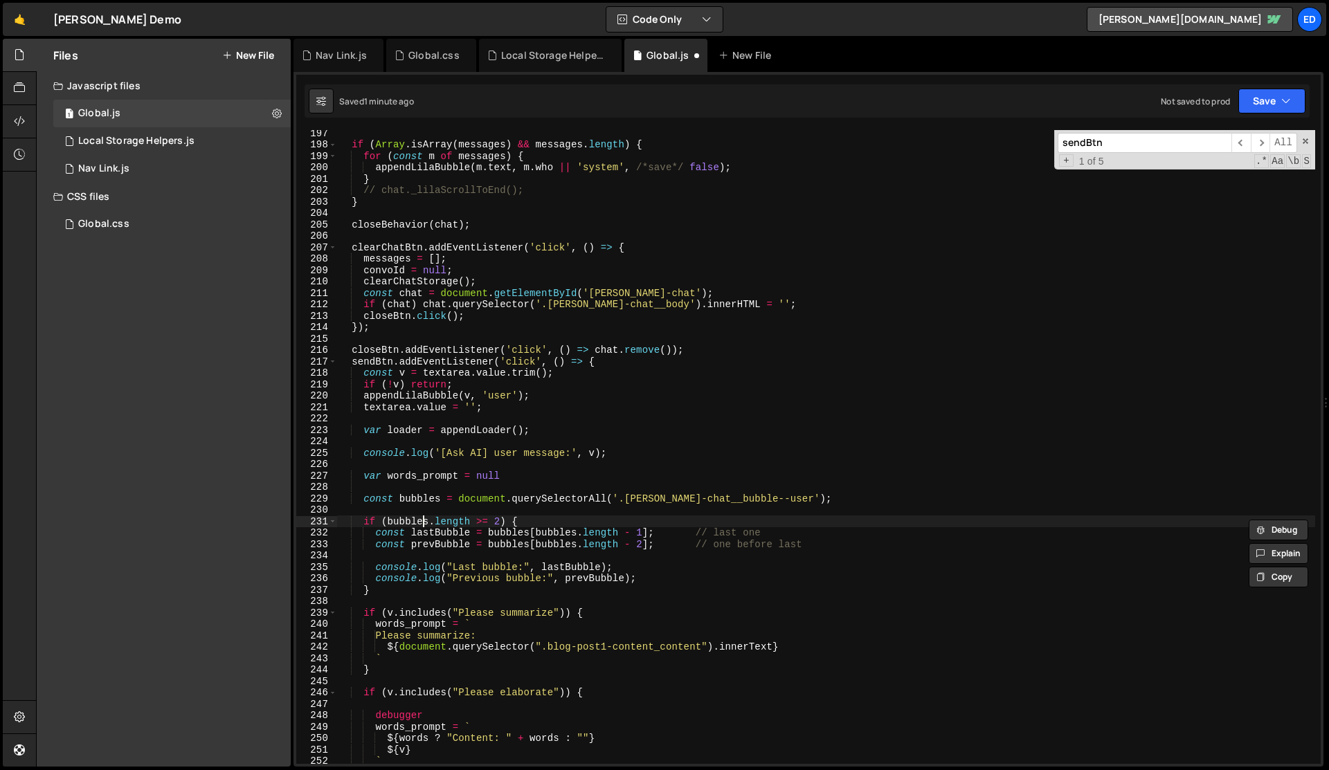
click at [424, 521] on div "if ( Array . isArray ( messages ) && messages . length ) { for ( const m of mes…" at bounding box center [826, 455] width 978 height 657
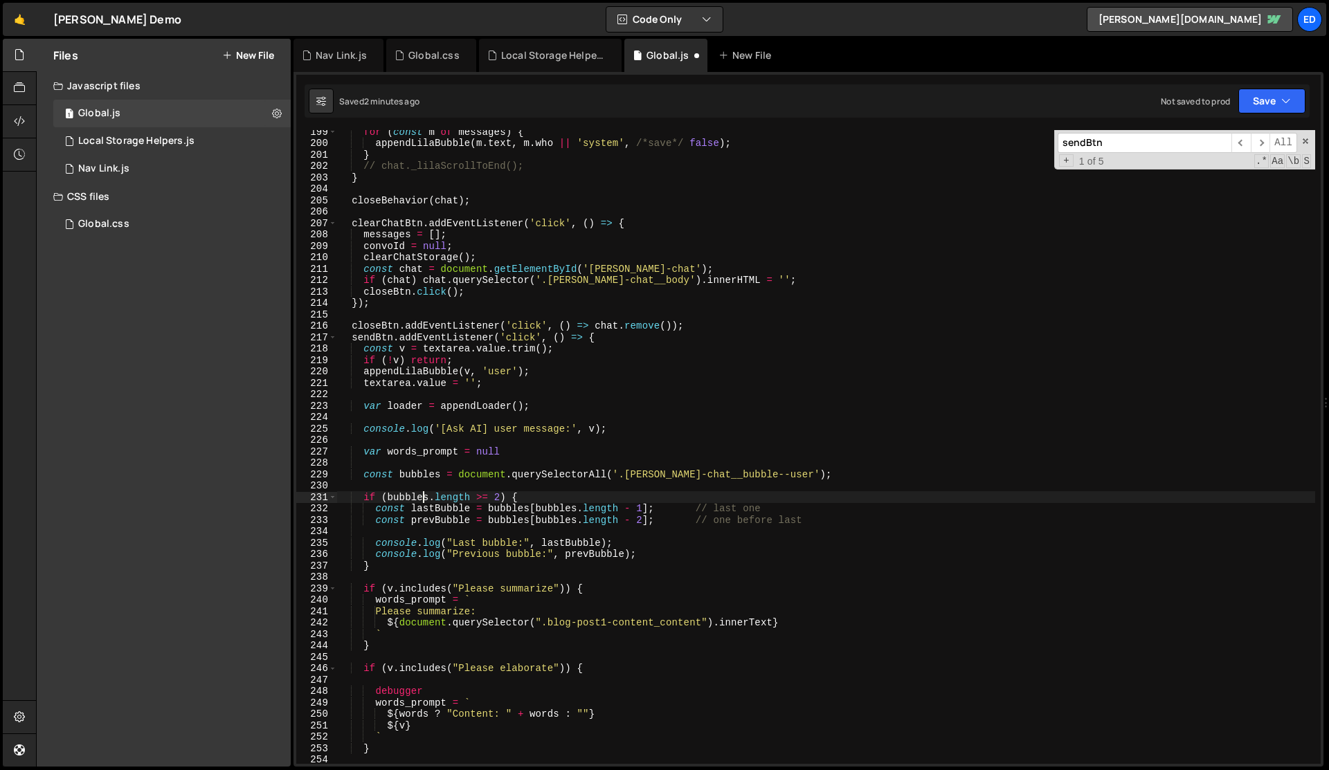
scroll to position [2279, 0]
click at [433, 518] on div "for ( const m of messages ) { appendLilaBubble ( m . text , m . who || 'system'…" at bounding box center [826, 452] width 978 height 657
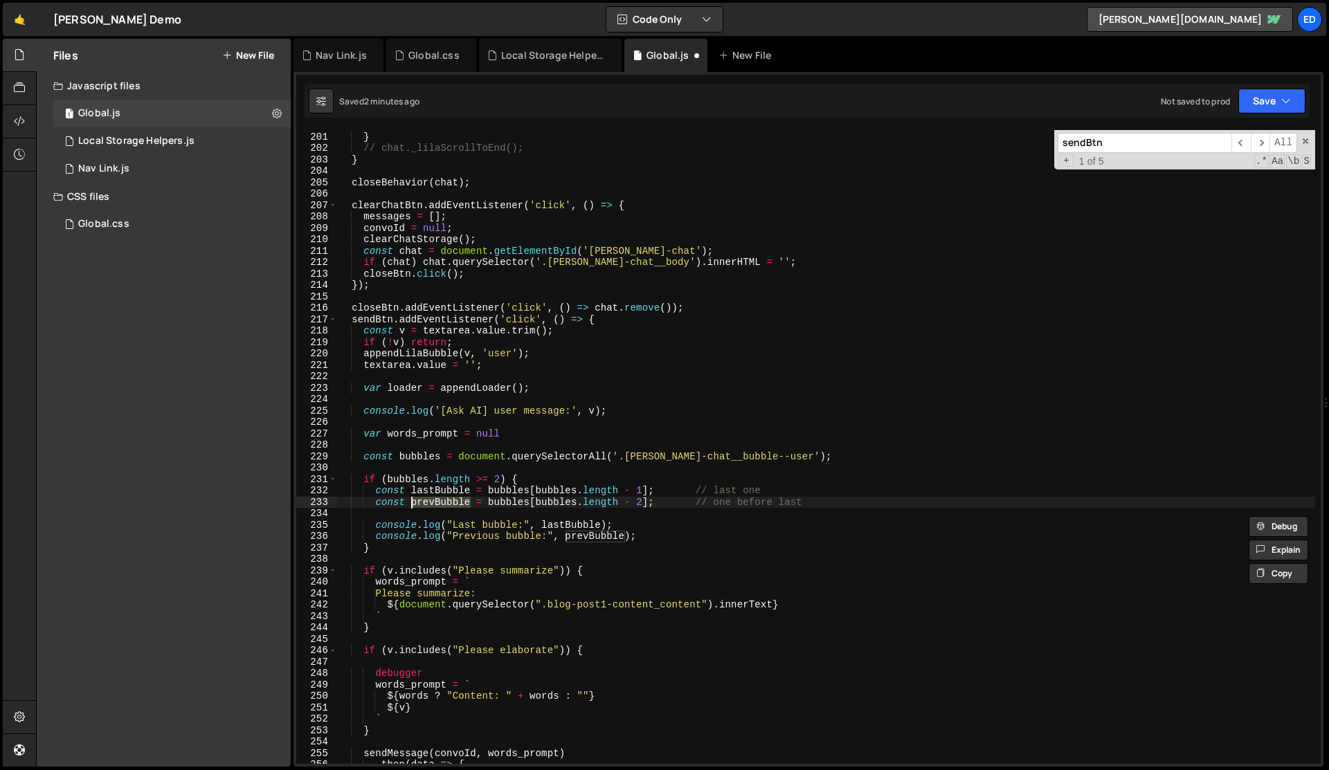
scroll to position [2310, 0]
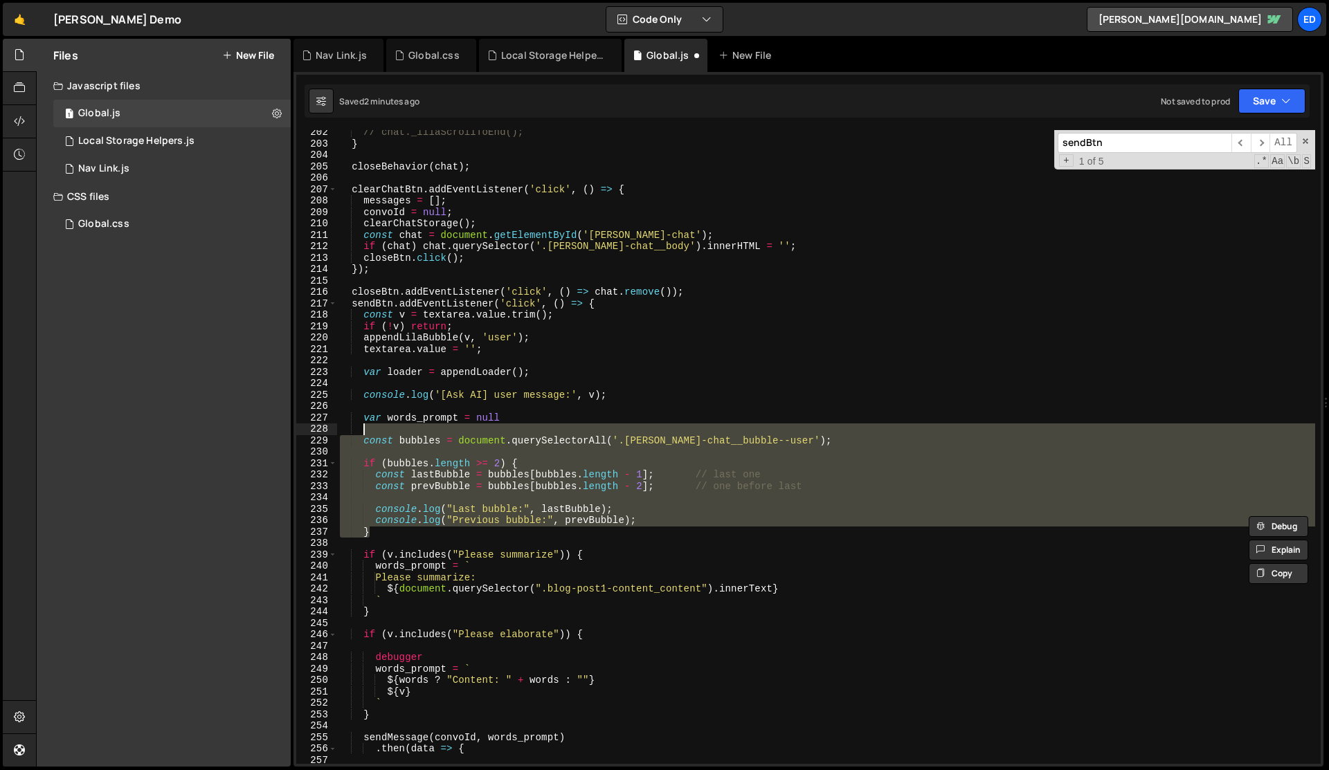
drag, startPoint x: 390, startPoint y: 531, endPoint x: 395, endPoint y: 434, distance: 97.0
click at [395, 434] on div "// chat._lilaScrollToEnd(); } closeBehavior ( chat ) ; clearChatBtn . addEventL…" at bounding box center [826, 455] width 978 height 657
type textarea "const bubbles = document.querySelectorAll('.[PERSON_NAME]-chat__bubble--user');"
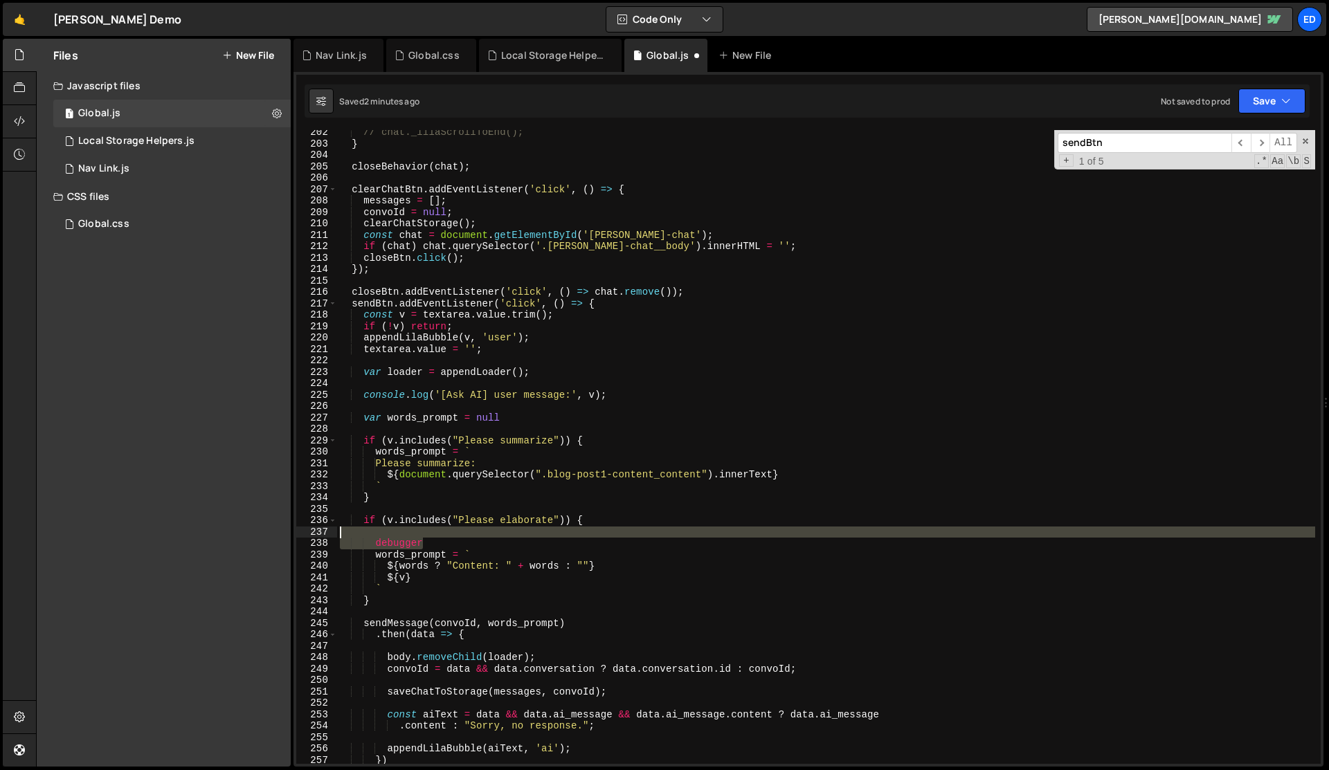
drag, startPoint x: 428, startPoint y: 542, endPoint x: 427, endPoint y: 534, distance: 7.6
click at [427, 534] on div "// chat._lilaScrollToEnd(); } closeBehavior ( chat ) ; clearChatBtn . addEventL…" at bounding box center [826, 455] width 978 height 657
type textarea "debugger"
paste textarea "}"
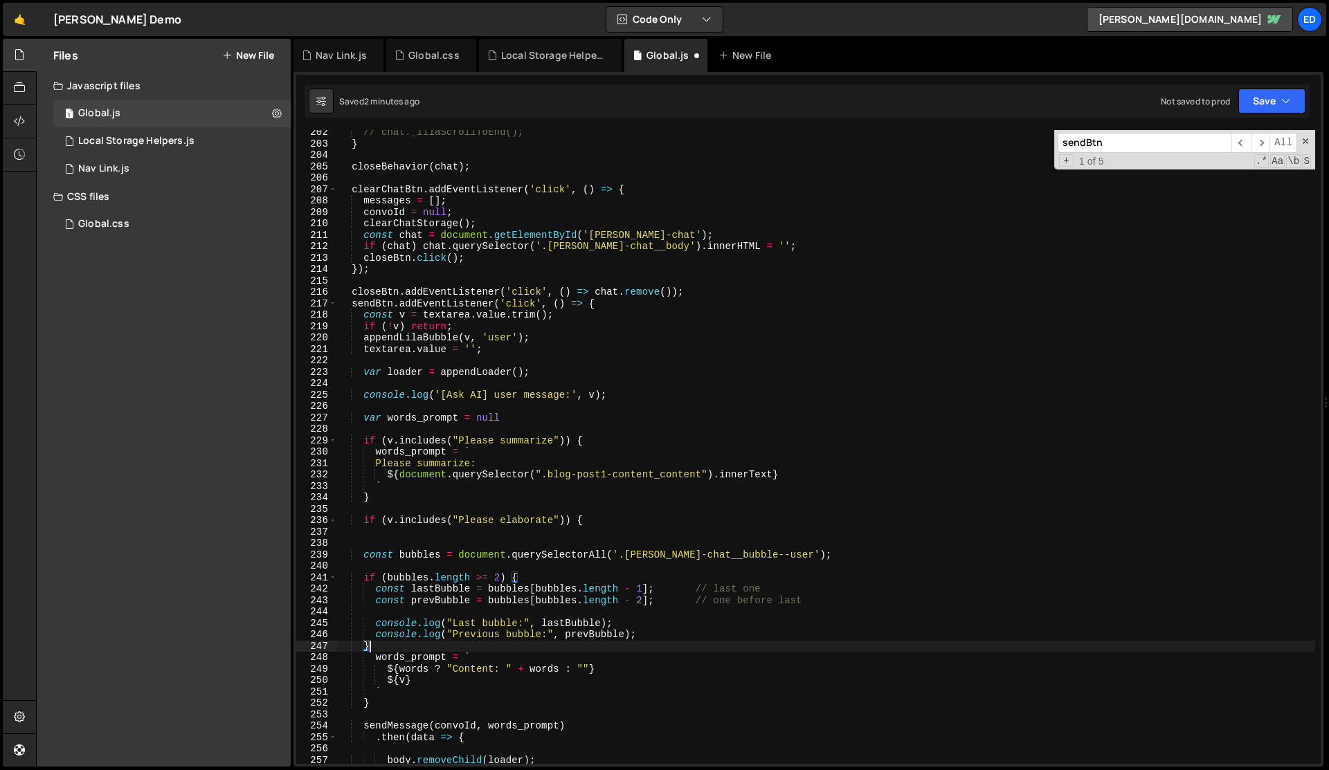
click at [413, 552] on div "// chat._lilaScrollToEnd(); } closeBehavior ( chat ) ; clearChatBtn . addEventL…" at bounding box center [826, 455] width 978 height 657
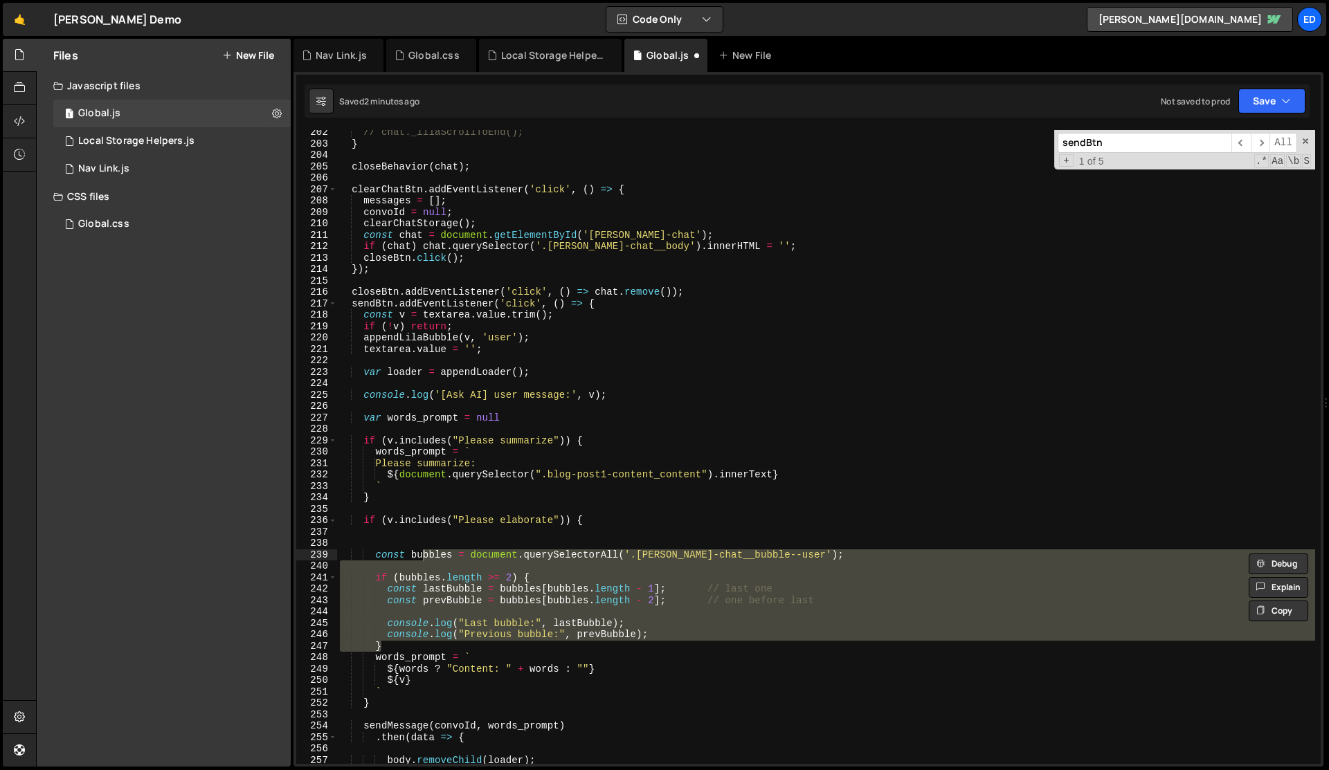
click at [413, 583] on div "// chat._lilaScrollToEnd(); } closeBehavior ( chat ) ; clearChatBtn . addEventL…" at bounding box center [826, 447] width 978 height 634
type textarea "if (bubbles.length >= 2) {"
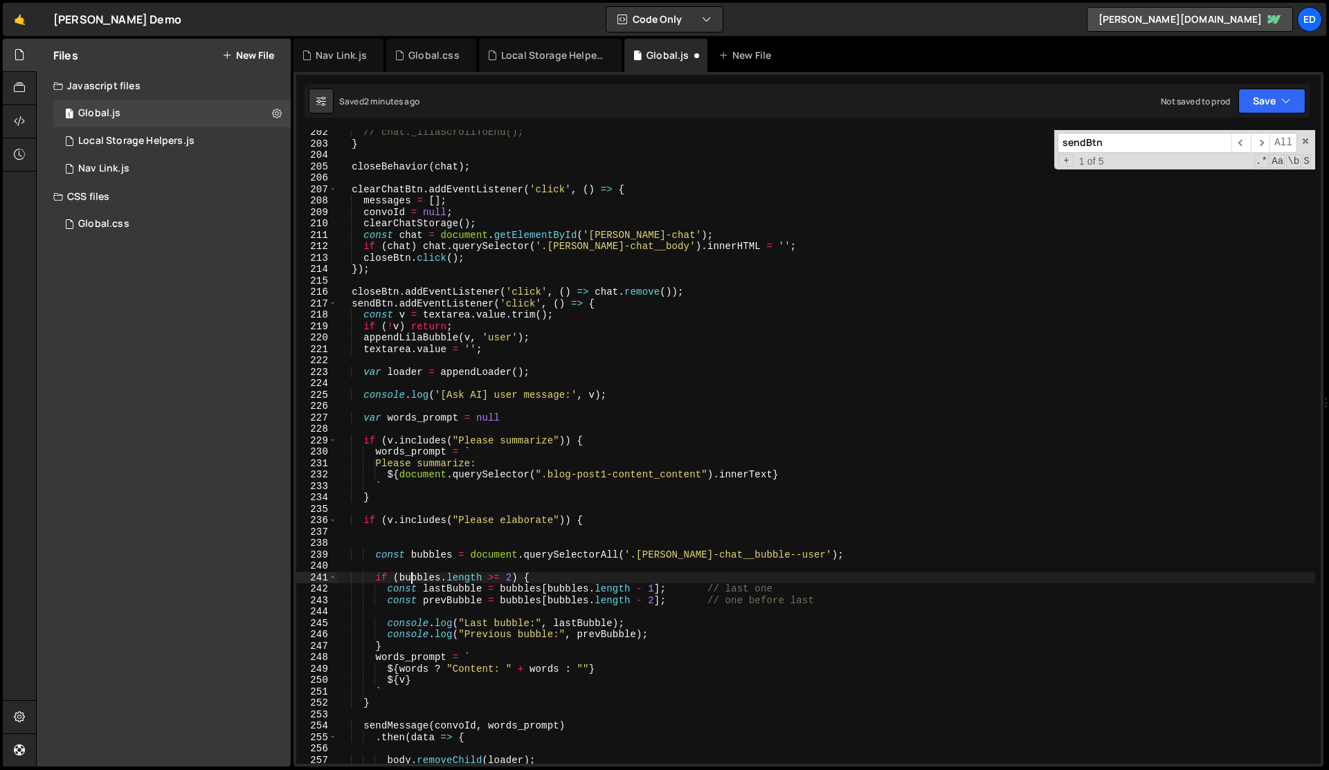
click at [388, 542] on div "// chat._lilaScrollToEnd(); } closeBehavior ( chat ) ; clearChatBtn . addEventL…" at bounding box center [826, 455] width 978 height 657
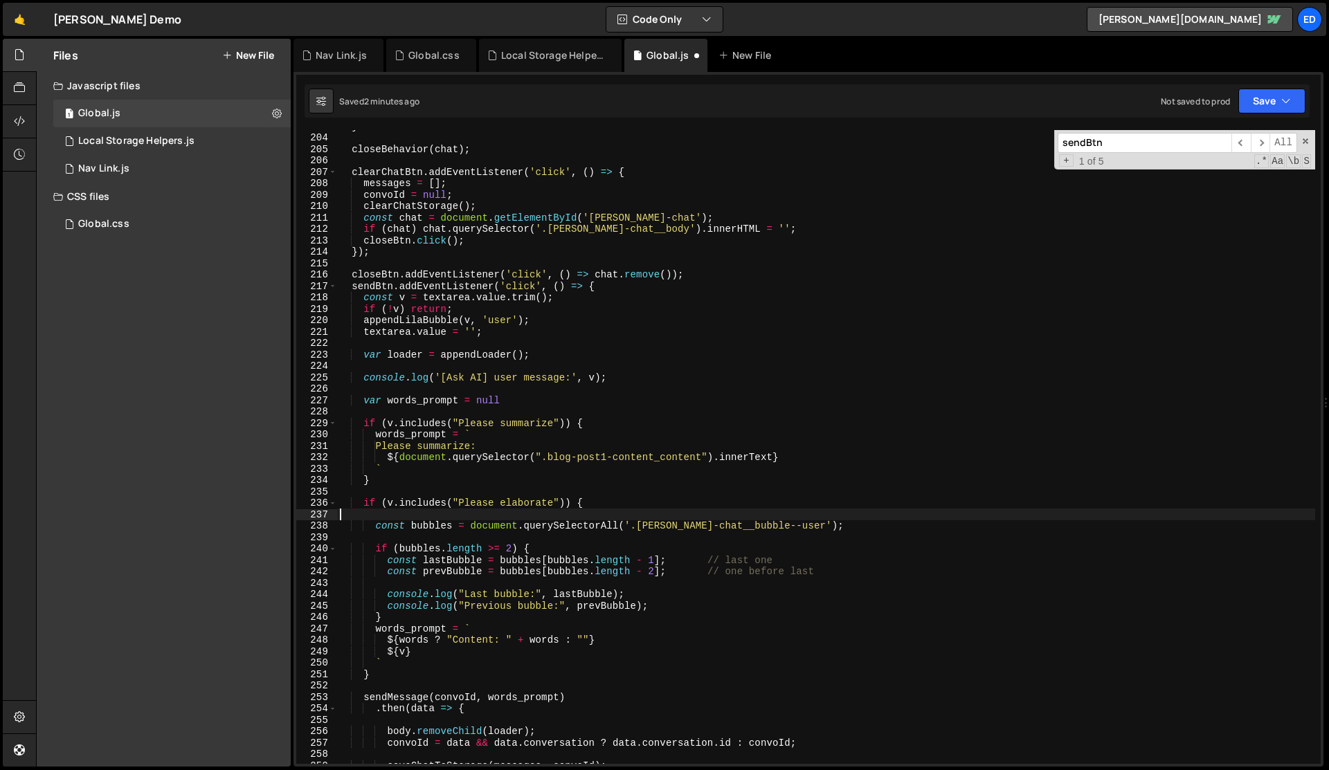
scroll to position [2330, 0]
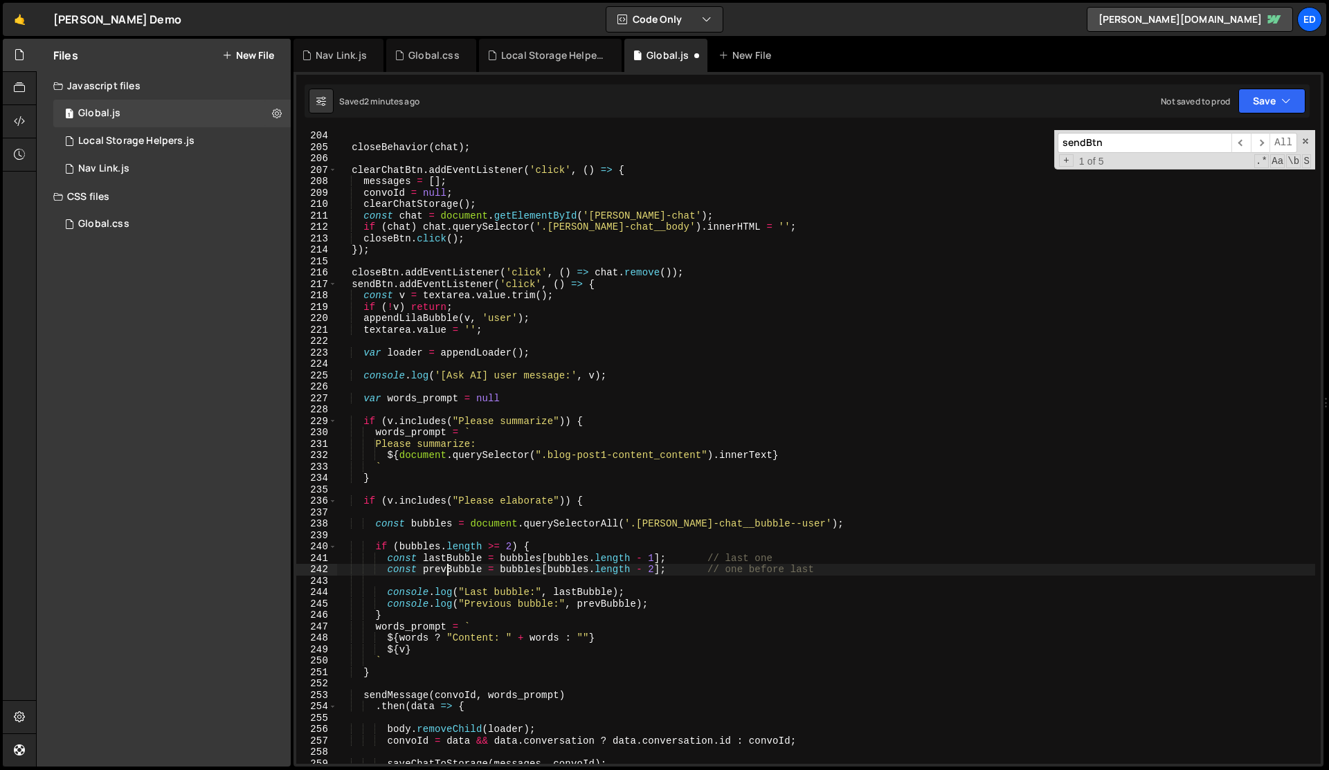
click at [449, 567] on div "closeBehavior ( chat ) ; clearChatBtn . addEventListener ( 'click' , ( ) => { m…" at bounding box center [826, 458] width 978 height 657
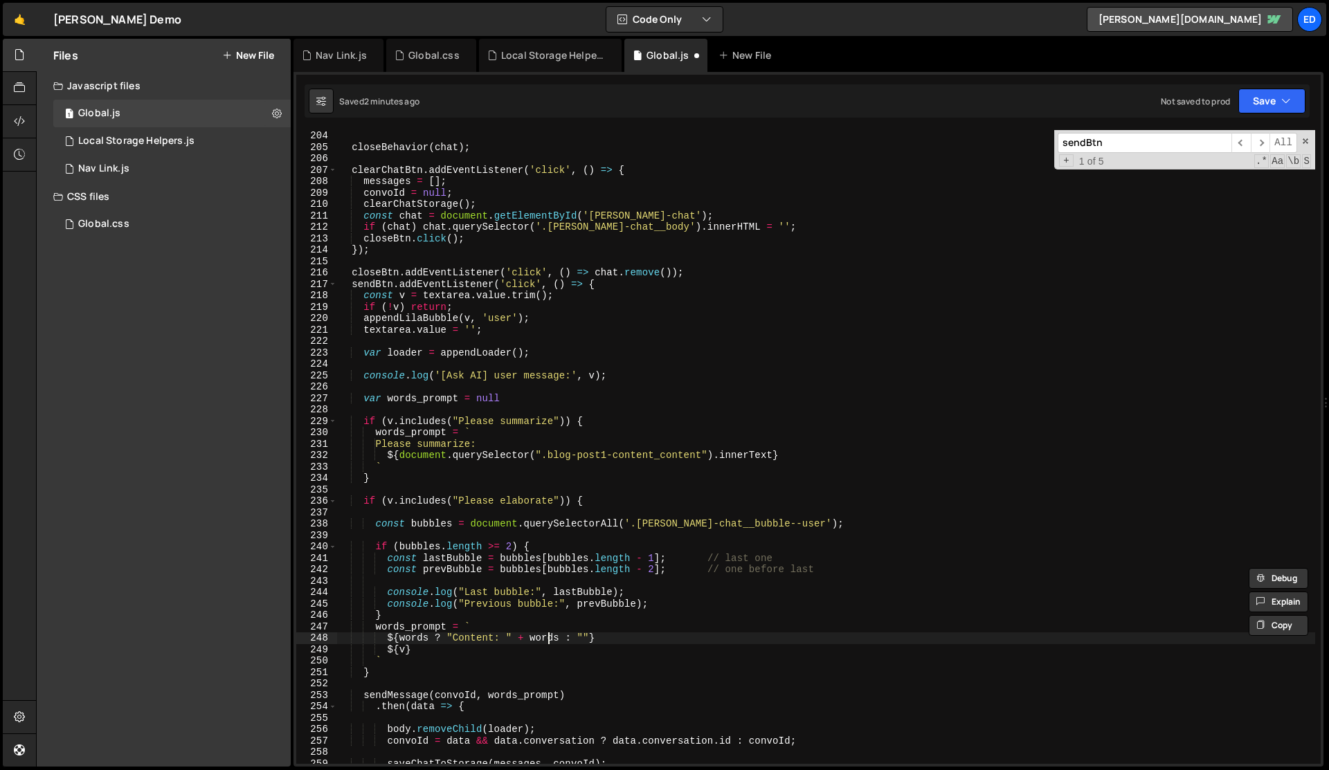
click at [547, 640] on div "closeBehavior ( chat ) ; clearChatBtn . addEventListener ( 'click' , ( ) => { m…" at bounding box center [826, 458] width 978 height 657
paste textarea "prevBubble"
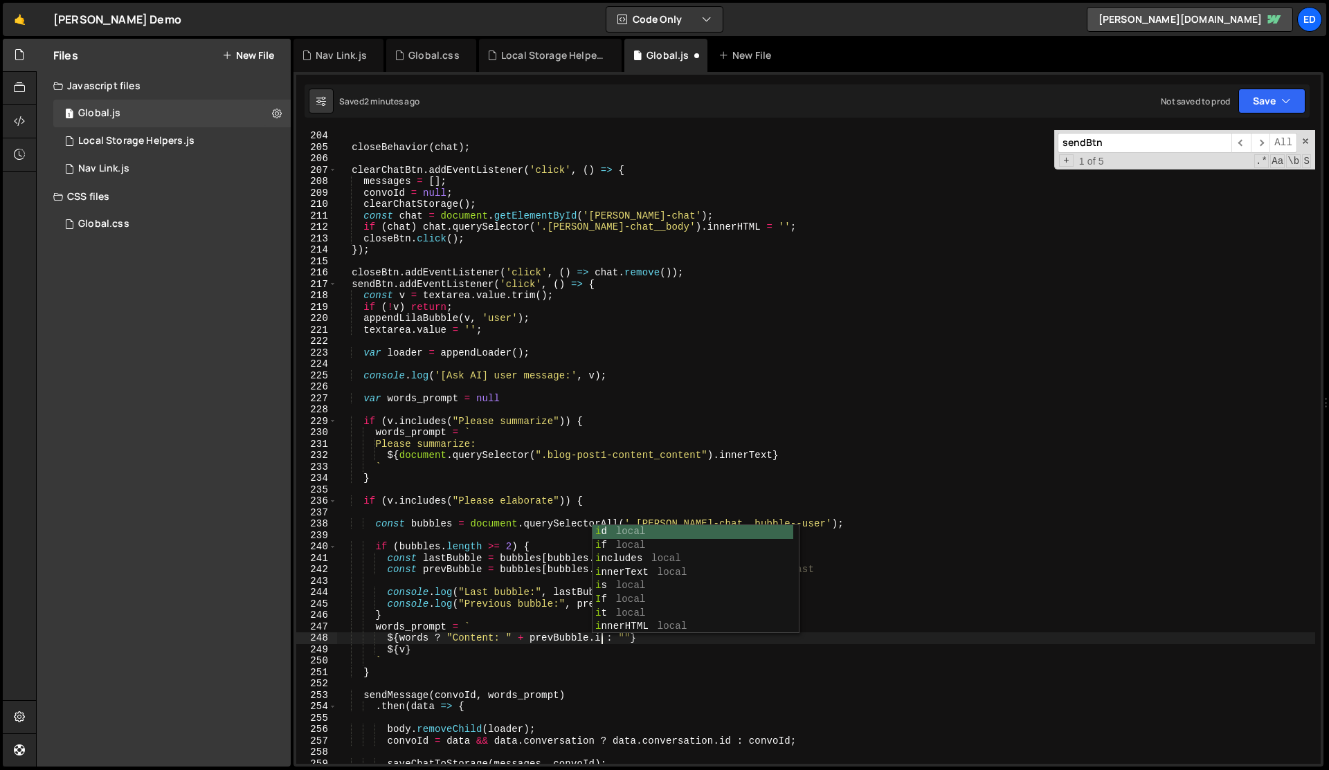
scroll to position [0, 19]
click at [545, 657] on div "closeBehavior ( chat ) ; clearChatBtn . addEventListener ( 'click' , ( ) => { m…" at bounding box center [826, 458] width 978 height 657
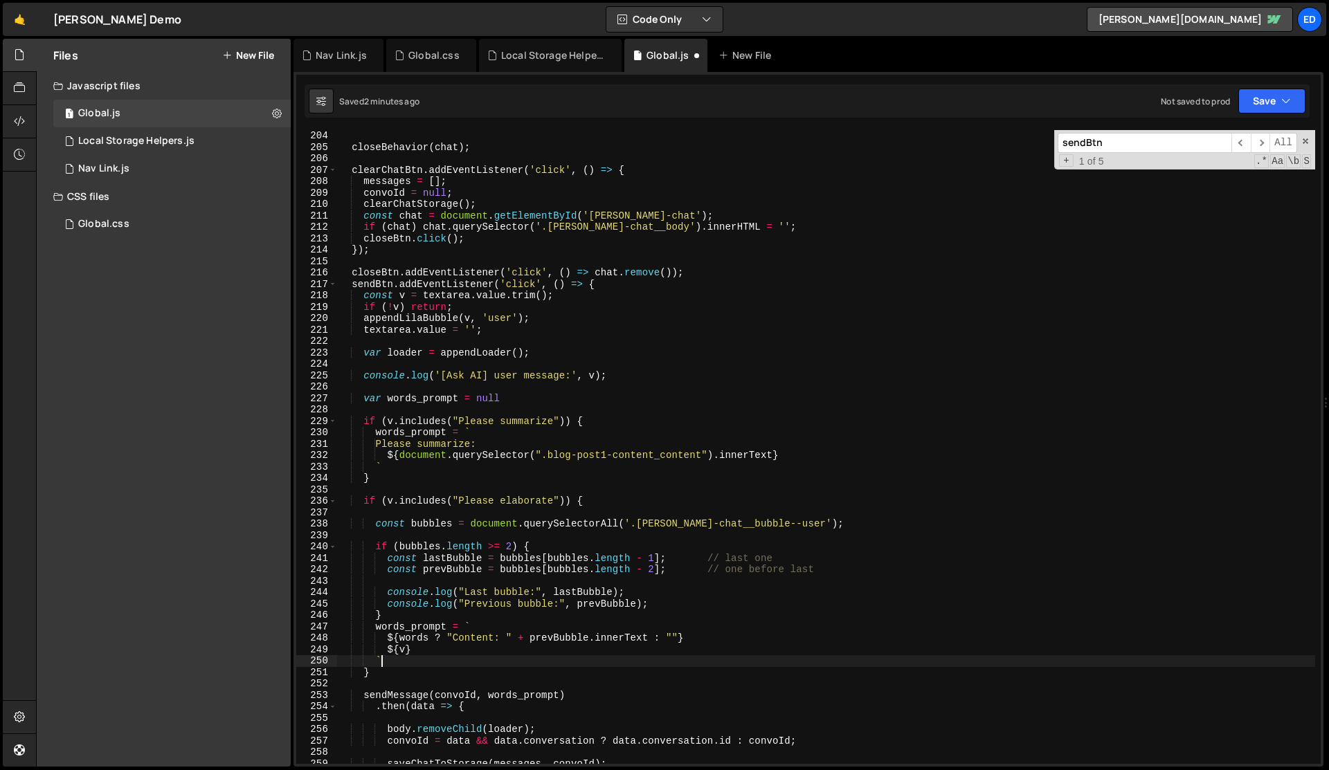
scroll to position [0, 2]
click at [545, 657] on div "closeBehavior ( chat ) ; clearChatBtn . addEventListener ( 'click' , ( ) => { m…" at bounding box center [826, 458] width 978 height 657
click at [545, 657] on div "closeBehavior ( chat ) ; clearChatBtn . addEventListener ( 'click' , ( ) => { m…" at bounding box center [826, 447] width 978 height 634
click at [545, 657] on div "closeBehavior ( chat ) ; clearChatBtn . addEventListener ( 'click' , ( ) => { m…" at bounding box center [826, 458] width 978 height 657
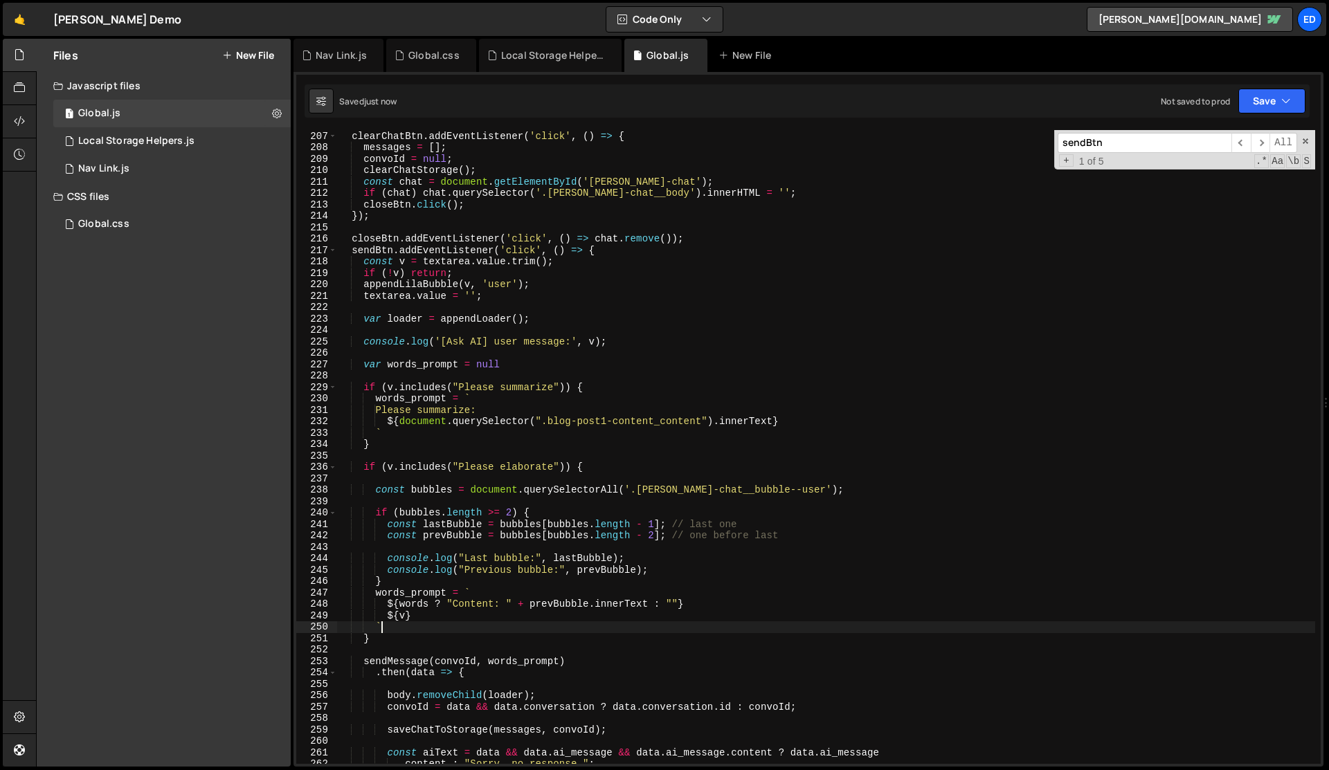
scroll to position [2368, 0]
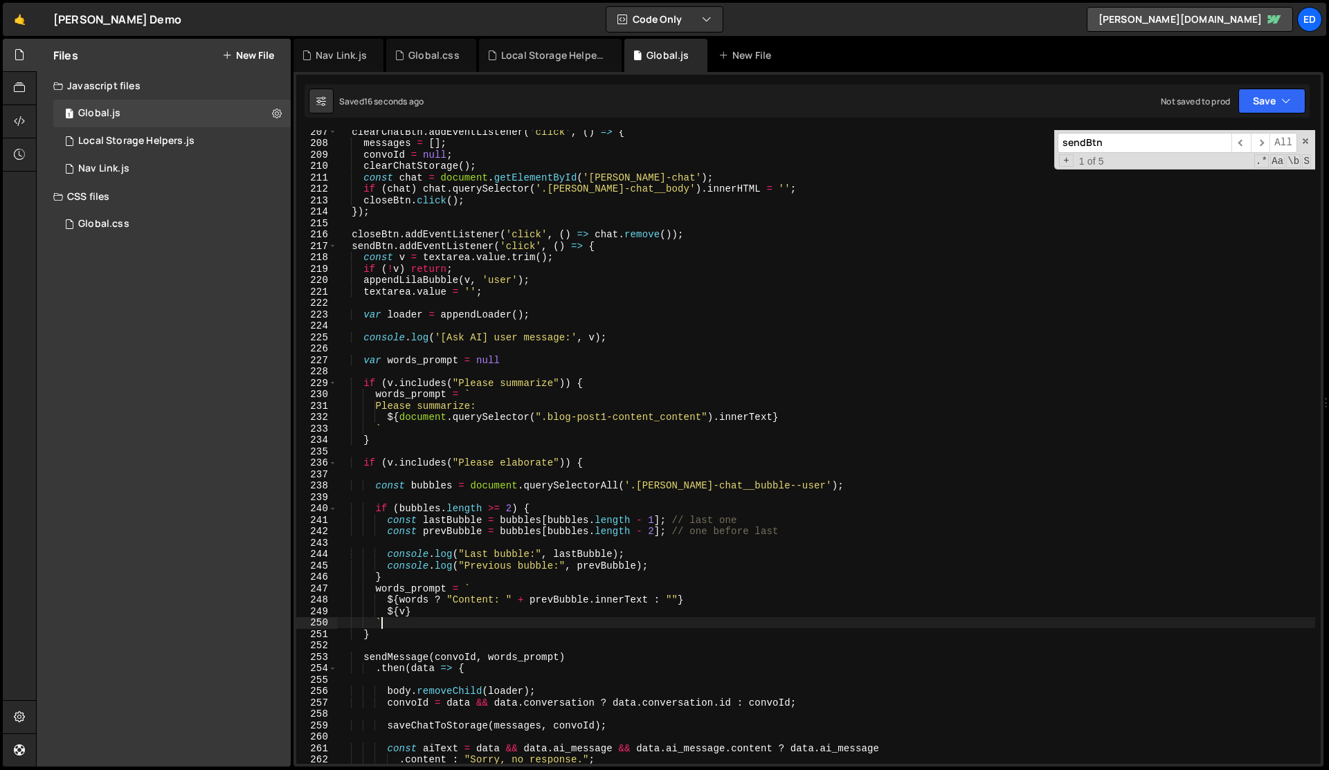
click at [363, 601] on div "clearChatBtn . addEventListener ( 'click' , ( ) => { messages = [ ] ; convoId =…" at bounding box center [826, 454] width 978 height 657
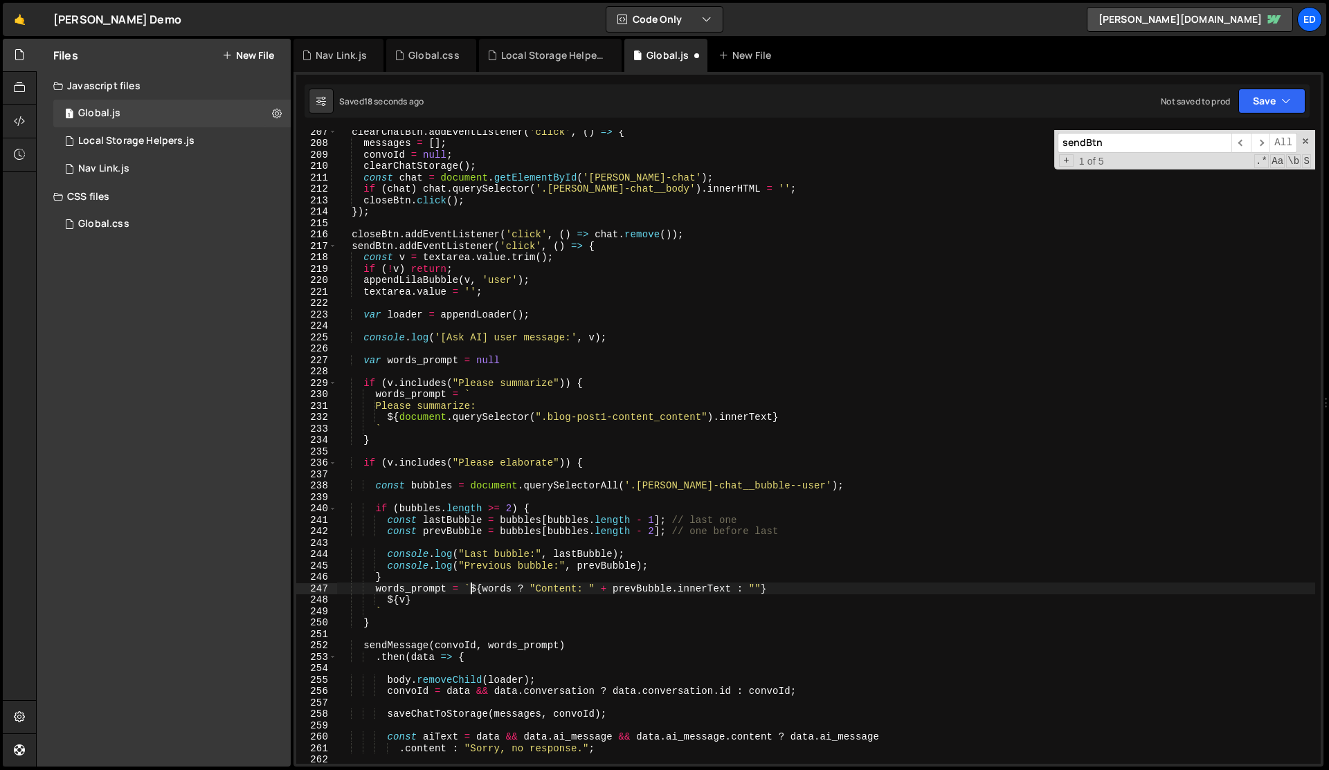
click at [359, 597] on div "clearChatBtn . addEventListener ( 'click' , ( ) => { messages = [ ] ; convoId =…" at bounding box center [826, 454] width 978 height 657
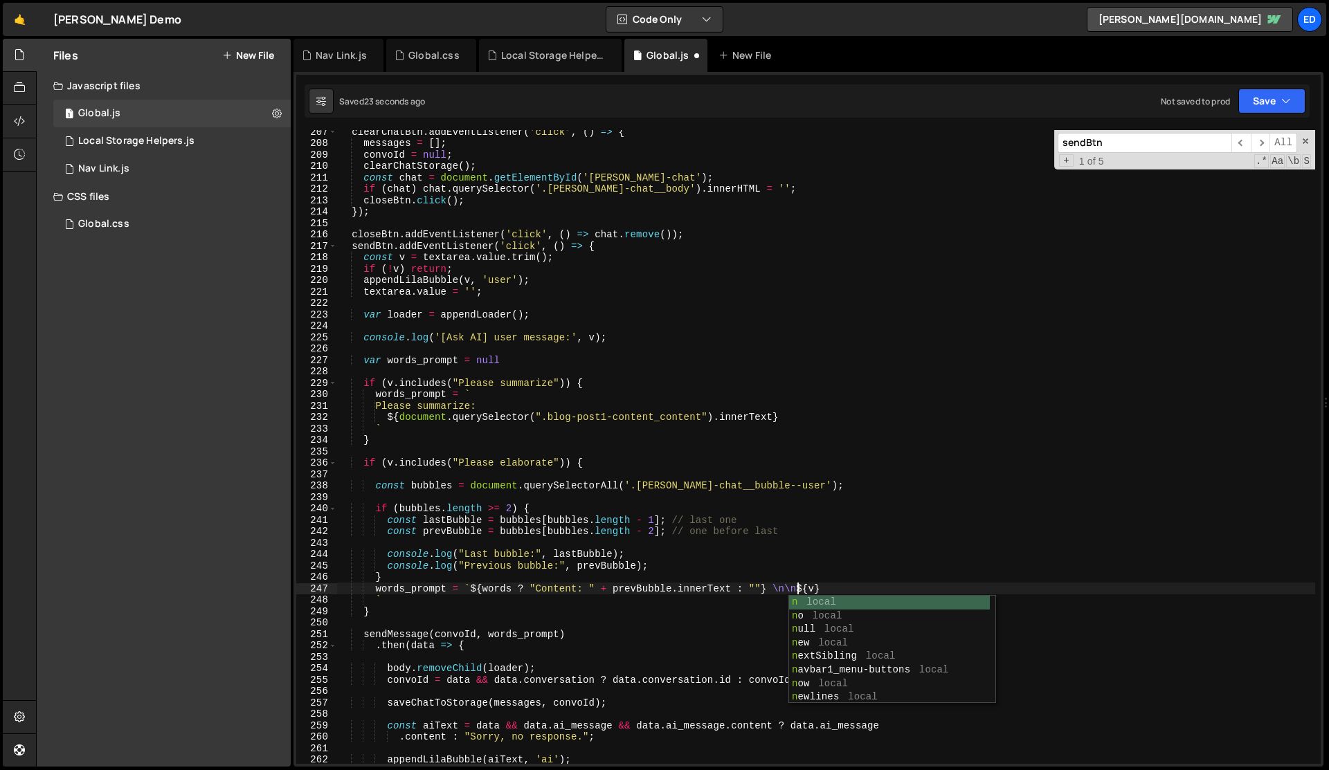
scroll to position [0, 32]
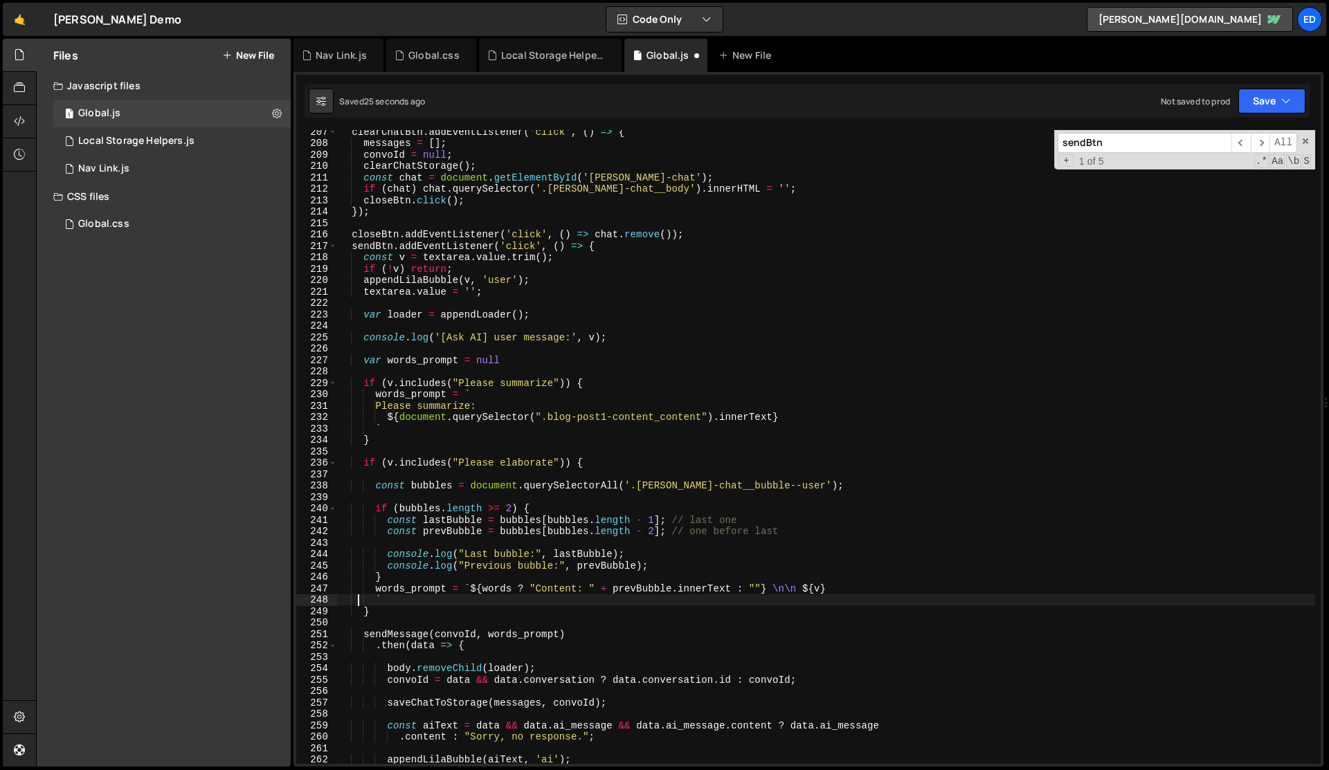
click at [358, 595] on div "clearChatBtn . addEventListener ( 'click' , ( ) => { messages = [ ] ; convoId =…" at bounding box center [826, 454] width 978 height 657
type textarea "words_prompt = `${words ? "Content: " + prevBubble.innerText : ""} \n\n ${v}`"
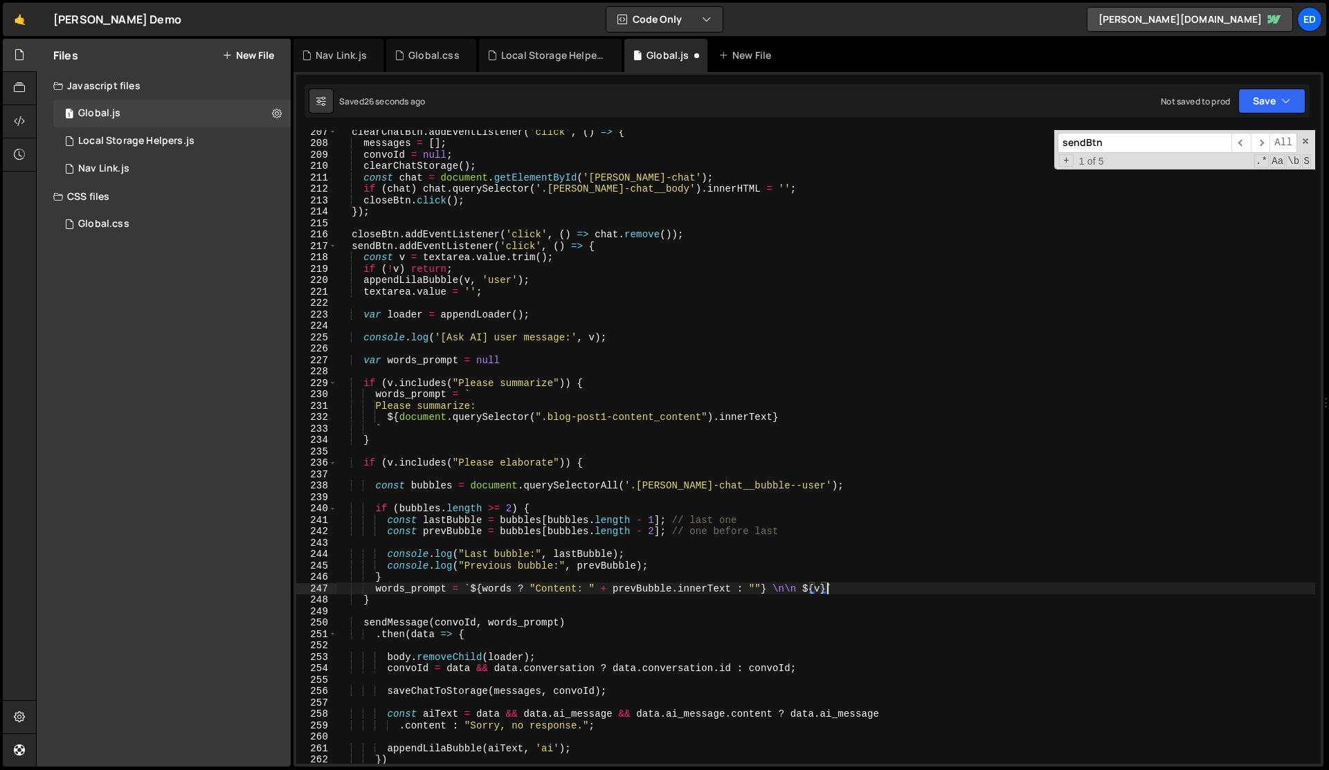
click at [482, 607] on div "clearChatBtn . addEventListener ( 'click' , ( ) => { messages = [ ] ; convoId =…" at bounding box center [826, 454] width 978 height 657
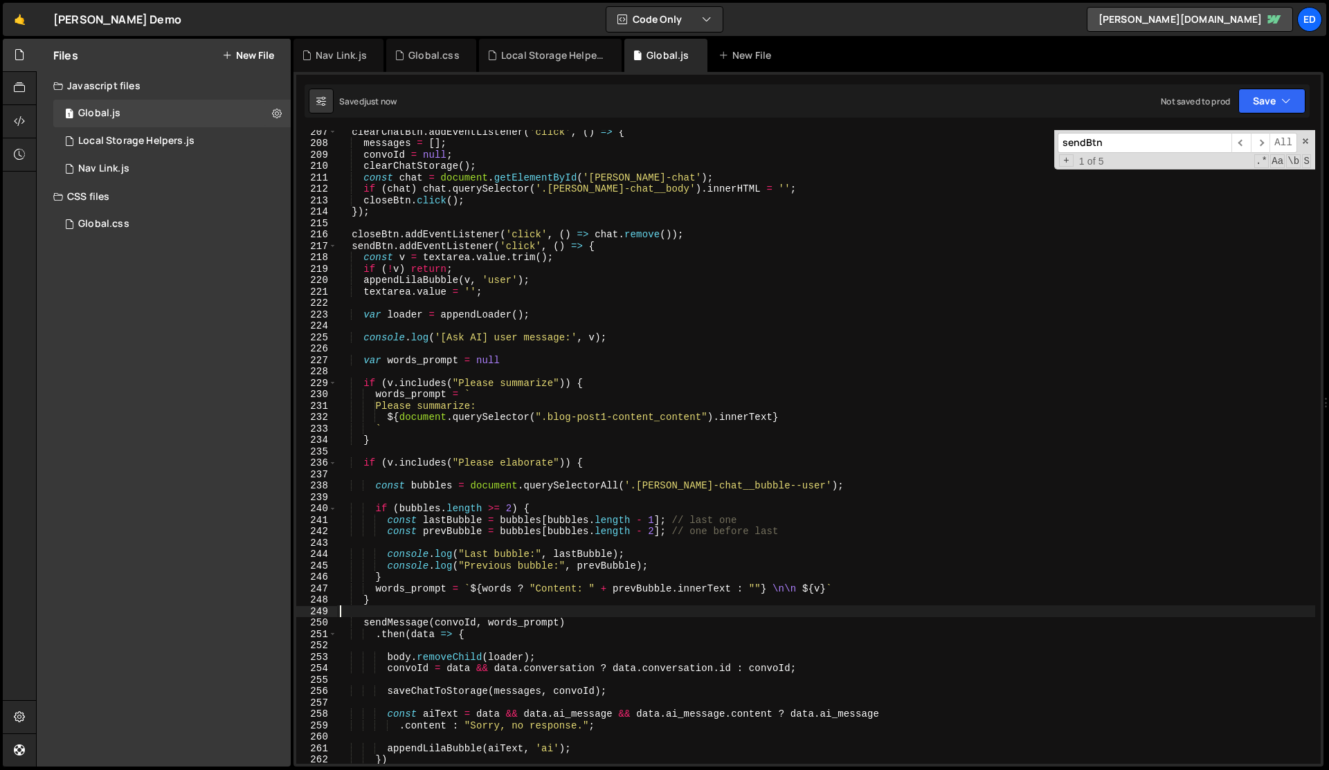
click at [482, 607] on div "clearChatBtn . addEventListener ( 'click' , ( ) => { messages = [ ] ; convoId =…" at bounding box center [826, 454] width 978 height 657
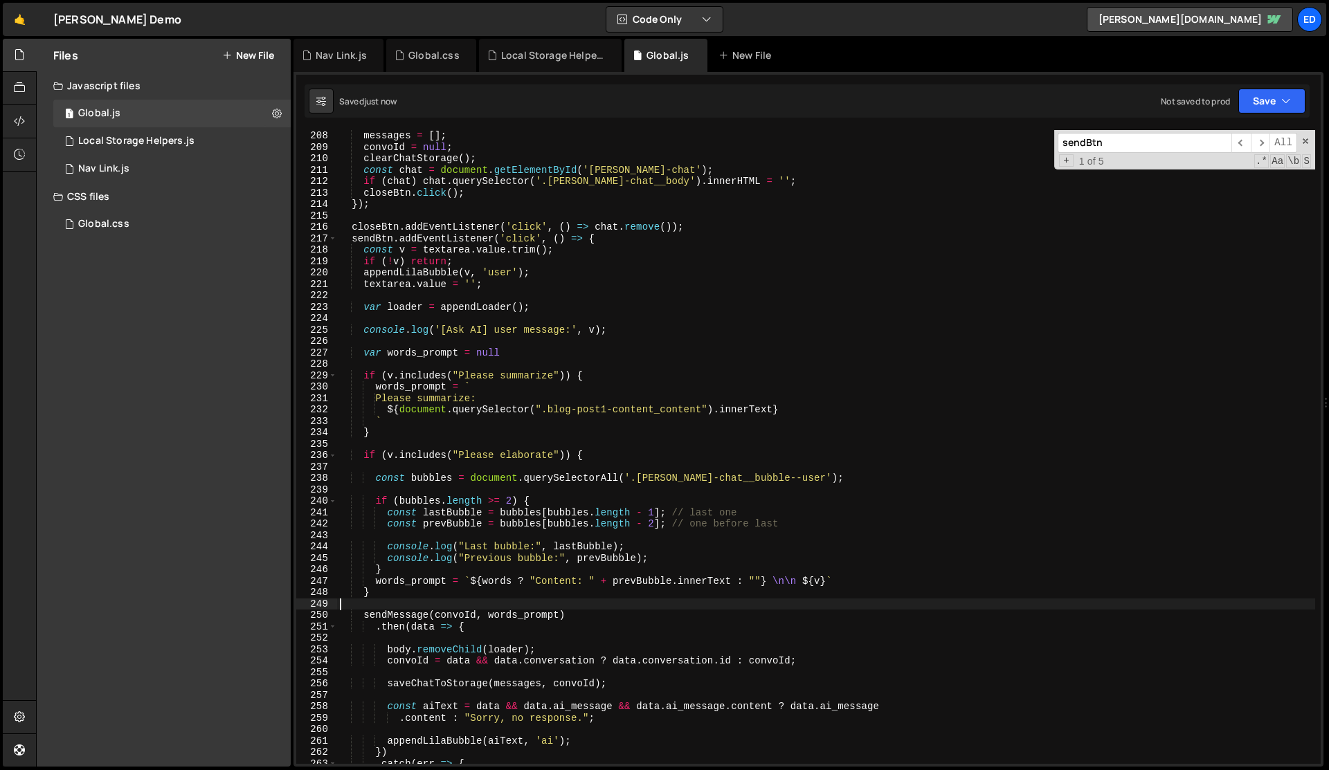
scroll to position [2375, 0]
click at [555, 590] on div "messages = [ ] ; convoId = null ; clearChatStorage ( ) ; const chat = document …" at bounding box center [826, 458] width 978 height 657
click at [646, 545] on div "messages = [ ] ; convoId = null ; clearChatStorage ( ) ; const chat = document …" at bounding box center [826, 458] width 978 height 657
click at [798, 480] on div "messages = [ ] ; convoId = null ; clearChatStorage ( ) ; const chat = document …" at bounding box center [826, 458] width 978 height 657
type textarea "const bubbles = document.querySelectorAll('.[PERSON_NAME]-chat__bubble--user');"
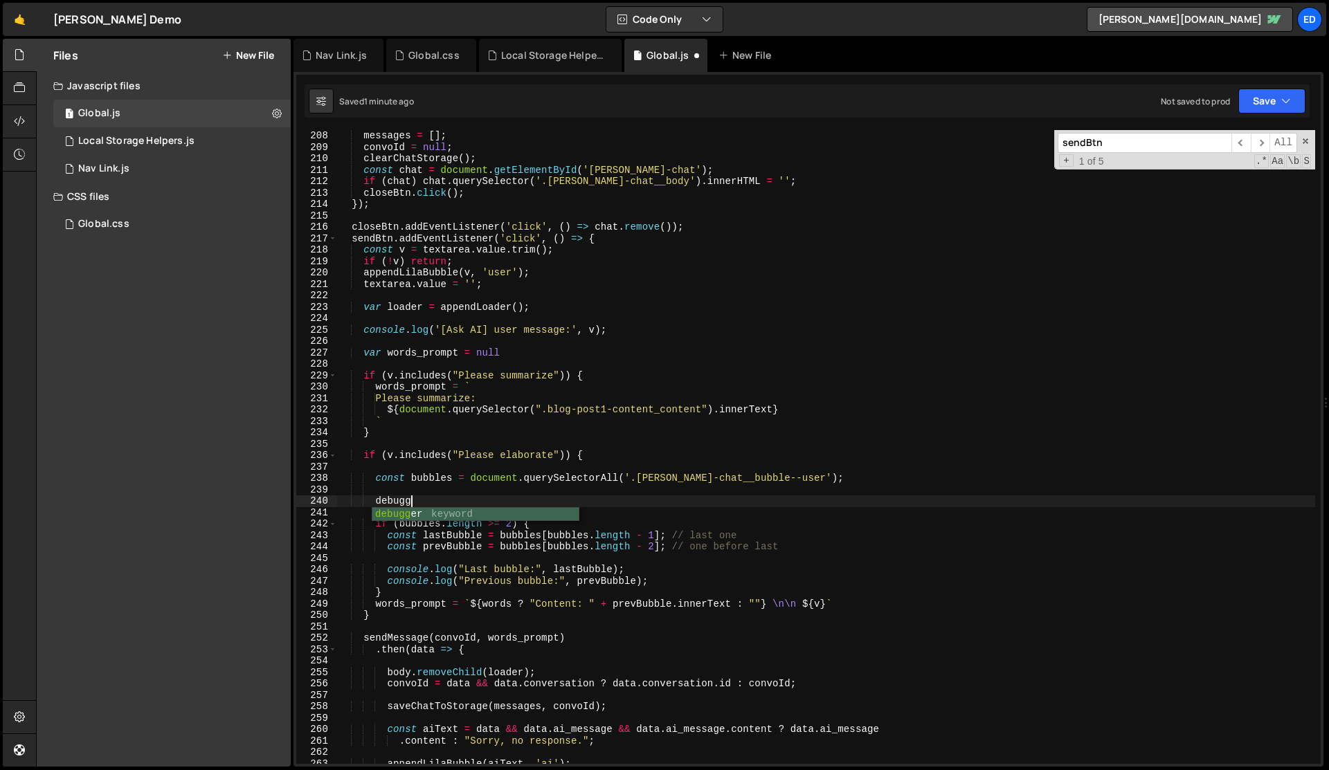
type textarea "debugger"
click at [824, 489] on div "messages = [ ] ; convoId = null ; clearChatStorage ( ) ; const chat = document …" at bounding box center [826, 458] width 978 height 657
click at [404, 498] on div "messages = [ ] ; convoId = null ; clearChatStorage ( ) ; const chat = document …" at bounding box center [826, 458] width 978 height 657
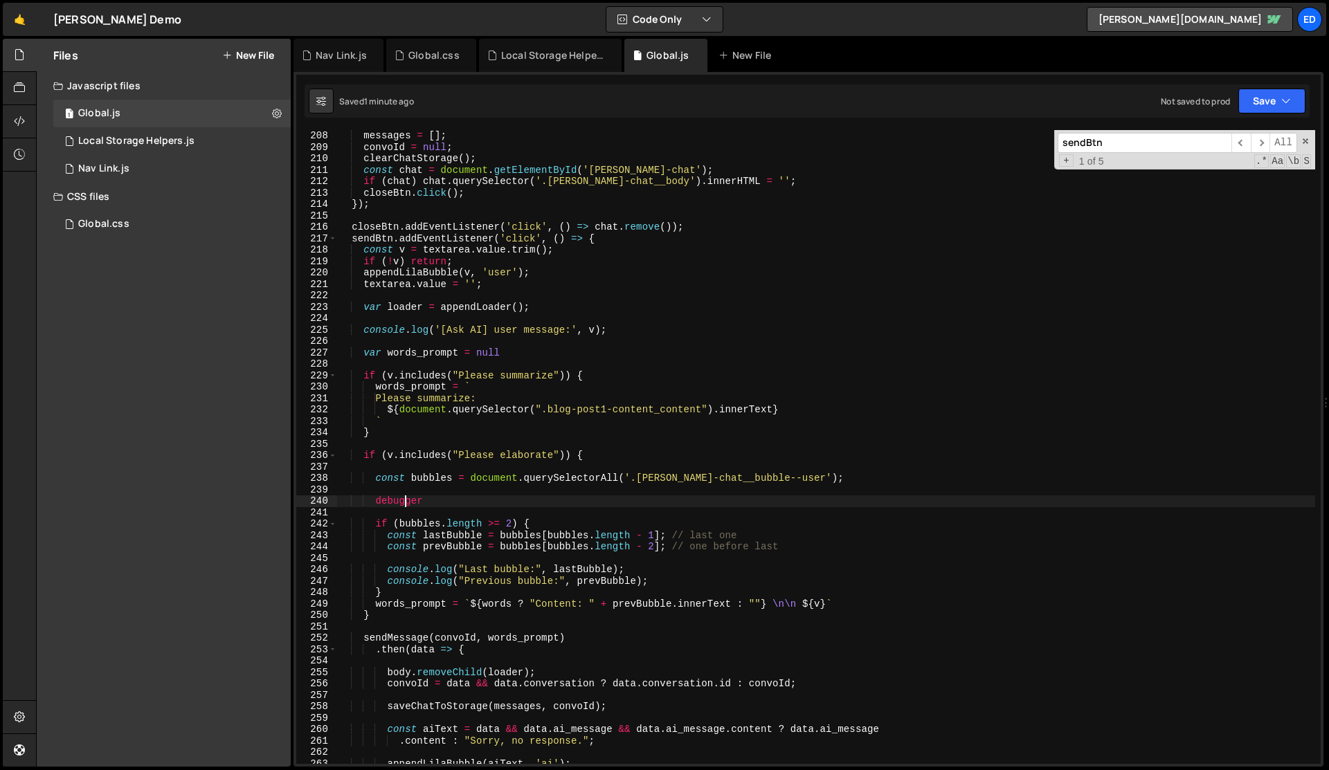
click at [404, 498] on div "messages = [ ] ; convoId = null ; clearChatStorage ( ) ; const chat = document …" at bounding box center [826, 458] width 978 height 657
type textarea "debugger"
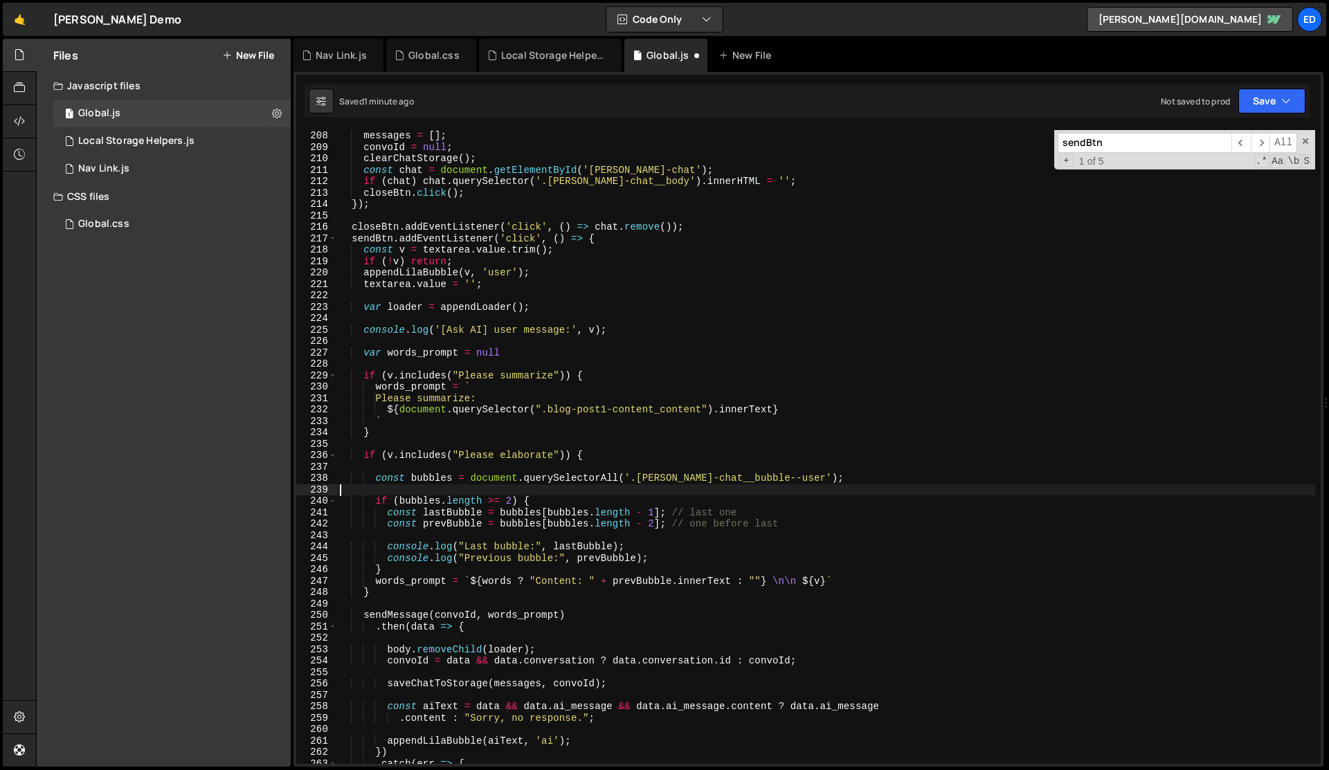
click at [485, 583] on div "messages = [ ] ; convoId = null ; clearChatStorage ( ) ; const chat = document …" at bounding box center [826, 458] width 978 height 657
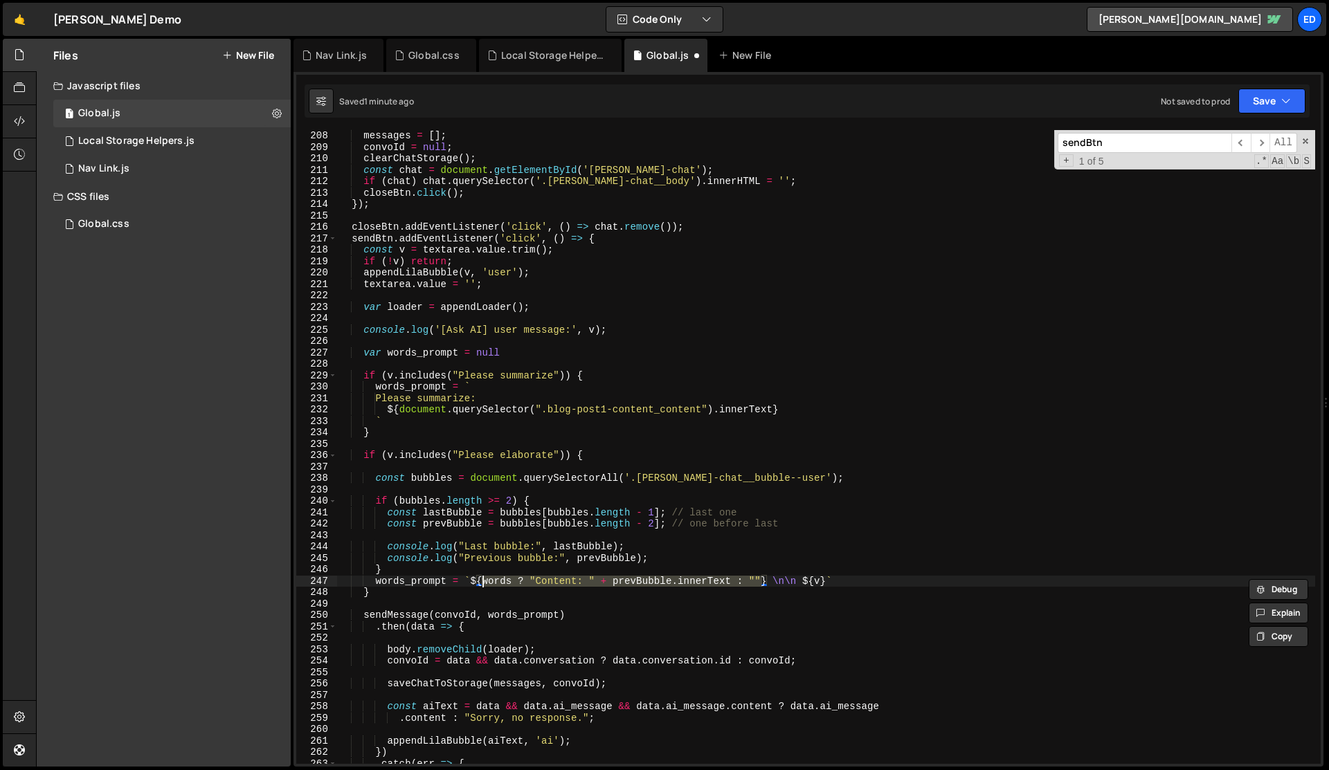
click at [528, 581] on div "messages = [ ] ; convoId = null ; clearChatStorage ( ) ; const chat = document …" at bounding box center [826, 447] width 978 height 634
click at [713, 582] on div "messages = [ ] ; convoId = null ; clearChatStorage ( ) ; const chat = document …" at bounding box center [826, 458] width 978 height 657
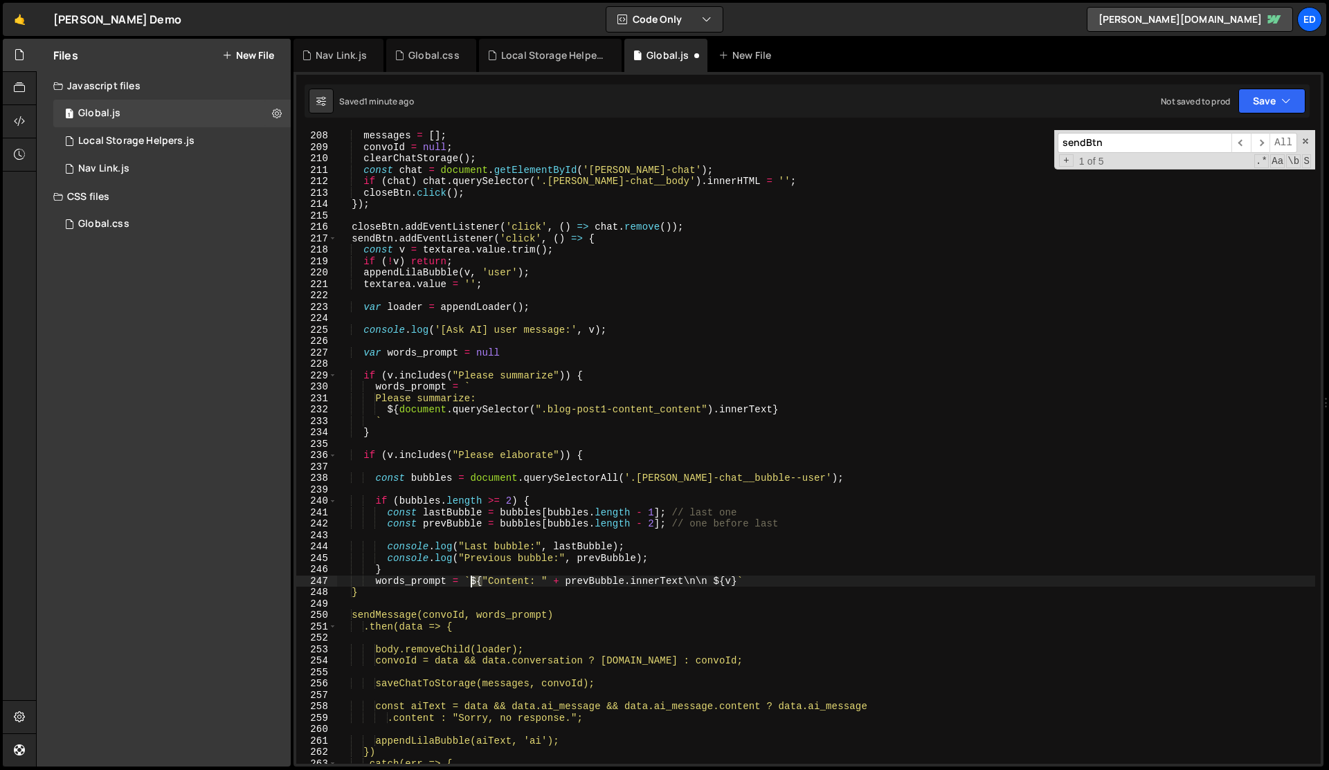
drag, startPoint x: 482, startPoint y: 579, endPoint x: 473, endPoint y: 579, distance: 9.0
click at [473, 579] on div "messages = [ ] ; convoId = null ; clearChatStorage ( ) ; const chat = document …" at bounding box center [826, 458] width 978 height 657
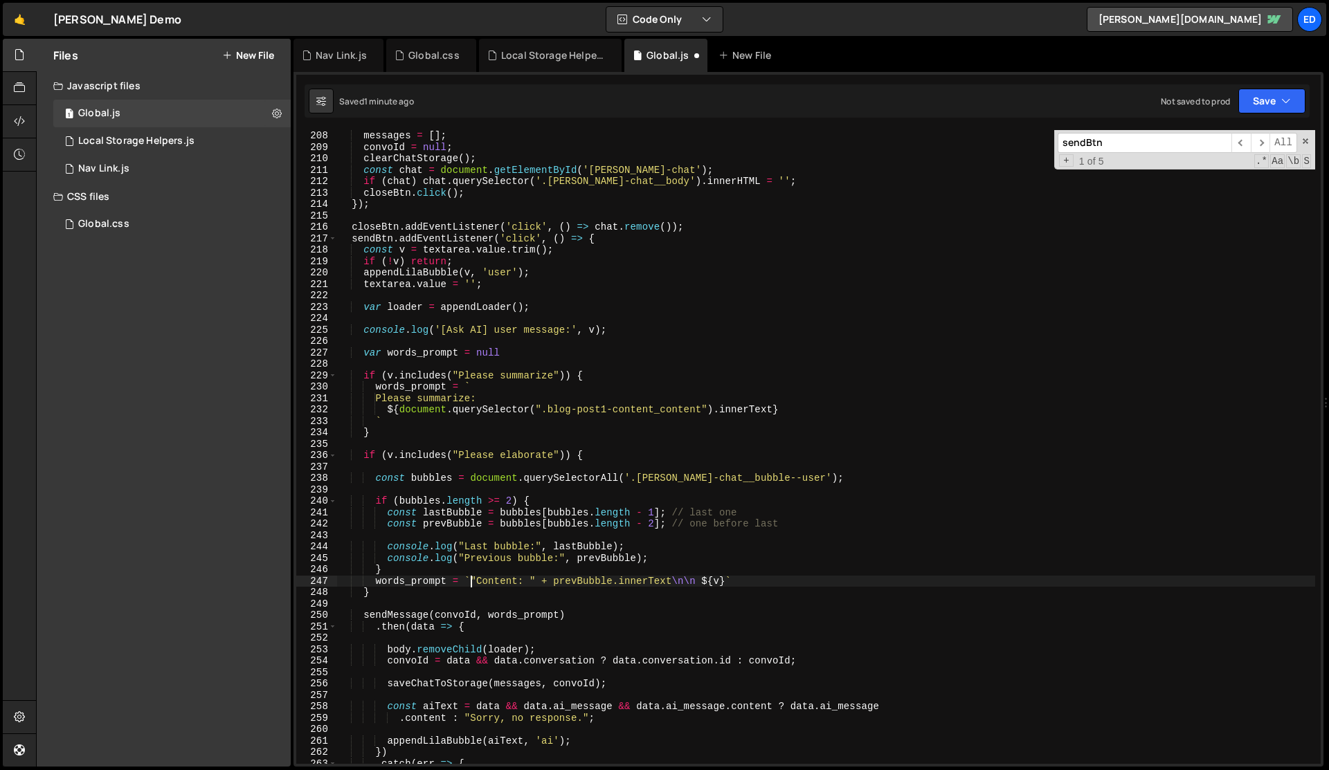
click at [554, 581] on div "messages = [ ] ; convoId = null ; clearChatStorage ( ) ; const chat = document …" at bounding box center [826, 458] width 978 height 657
paste textarea "${"
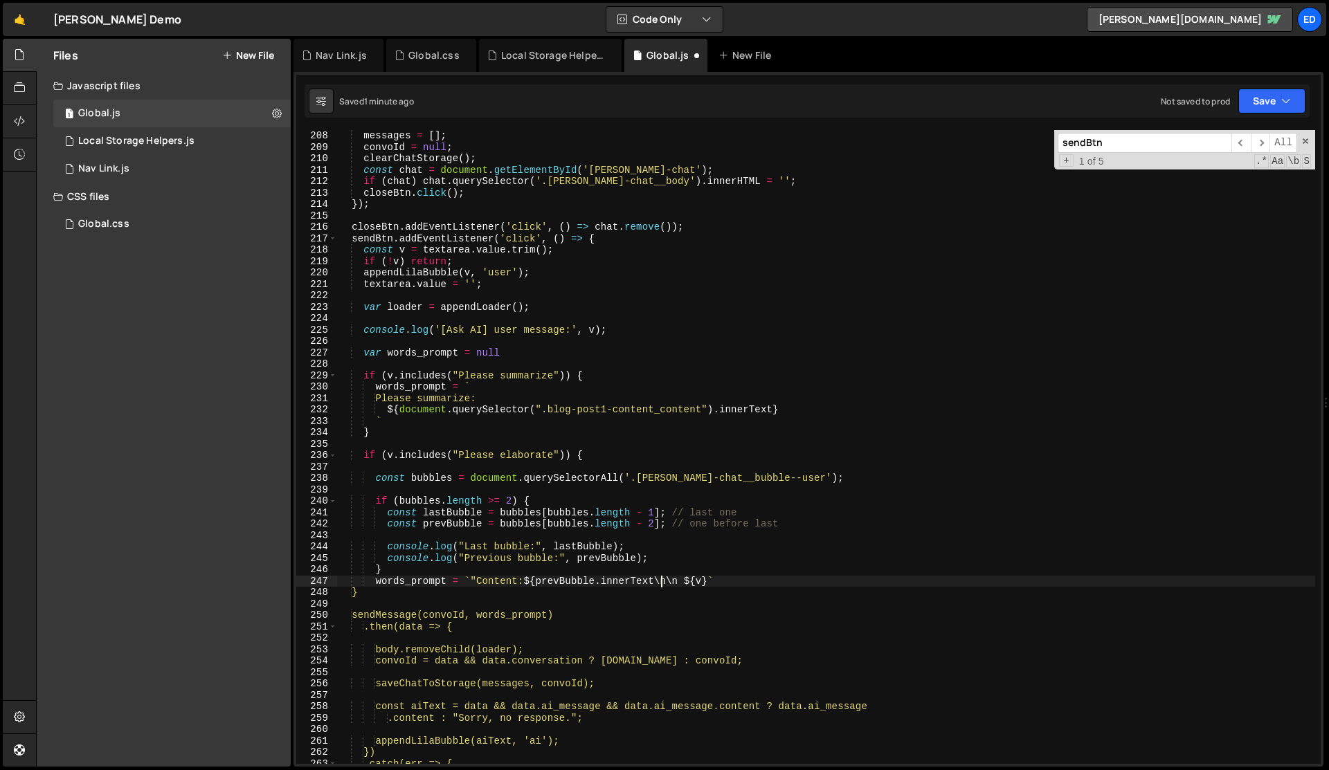
click at [662, 583] on div "messages = [ ] ; convoId = null ; clearChatStorage ( ) ; const chat = document …" at bounding box center [826, 458] width 978 height 657
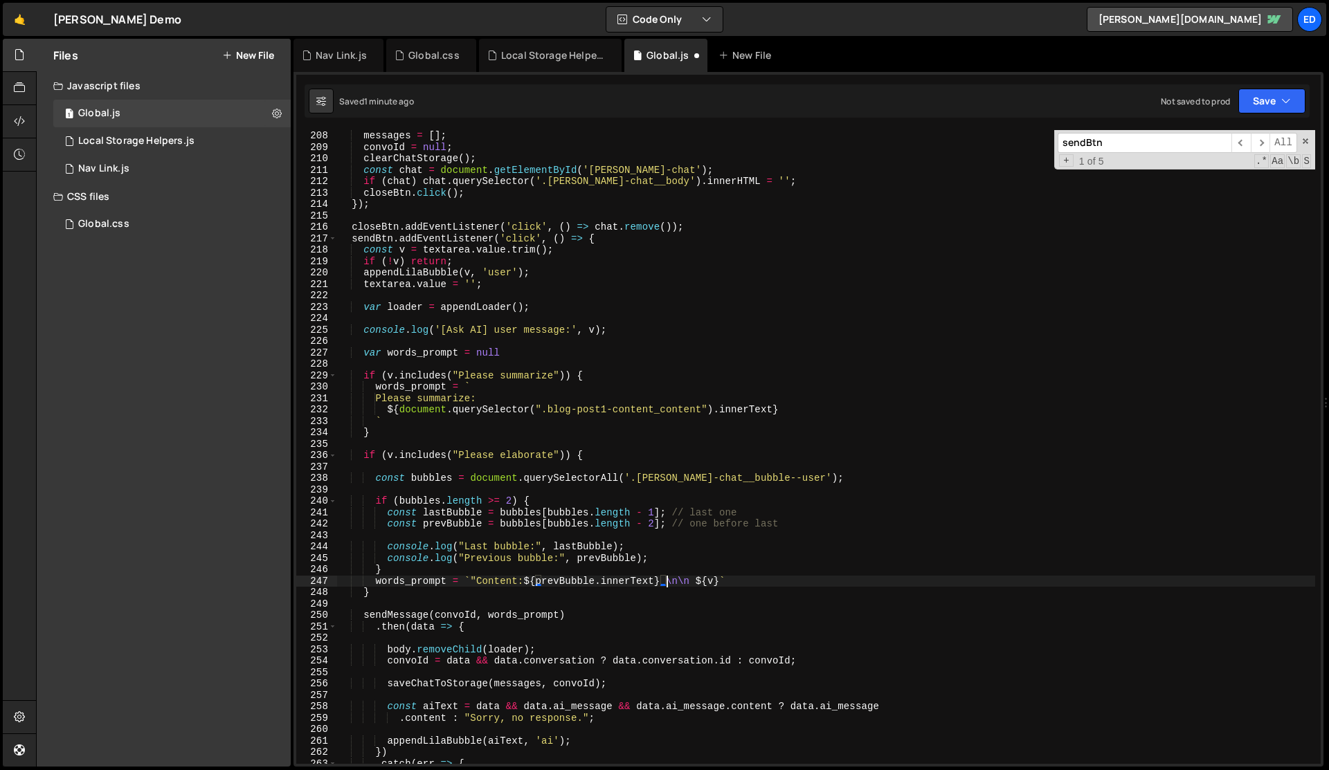
click at [479, 582] on div "messages = [ ] ; convoId = null ; clearChatStorage ( ) ; const chat = document …" at bounding box center [826, 458] width 978 height 657
click at [575, 581] on div "messages = [ ] ; convoId = null ; clearChatStorage ( ) ; const chat = document …" at bounding box center [826, 458] width 978 height 657
click at [617, 581] on div "messages = [ ] ; convoId = null ; clearChatStorage ( ) ; const chat = document …" at bounding box center [826, 458] width 978 height 657
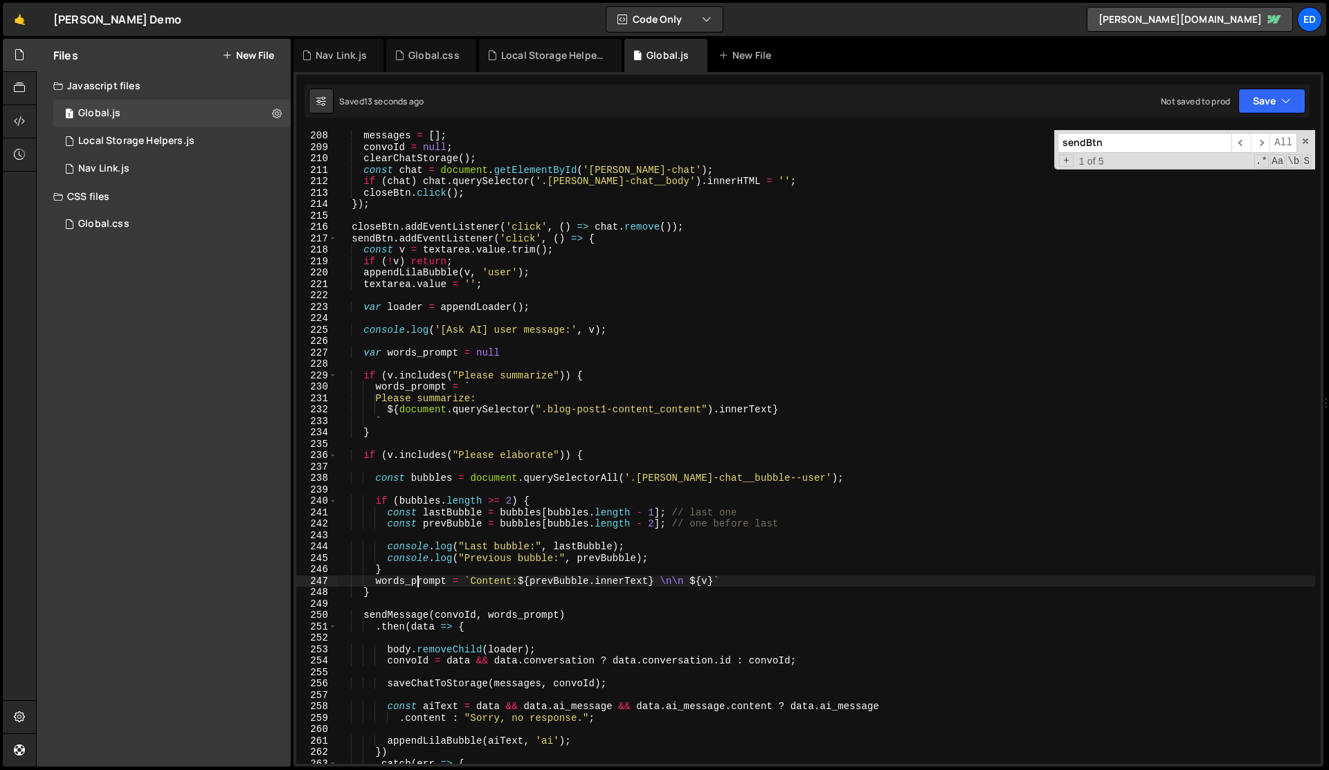
click at [417, 583] on div "messages = [ ] ; convoId = null ; clearChatStorage ( ) ; const chat = document …" at bounding box center [826, 458] width 978 height 657
click at [490, 353] on div "messages = [ ] ; convoId = null ; clearChatStorage ( ) ; const chat = document …" at bounding box center [826, 458] width 978 height 657
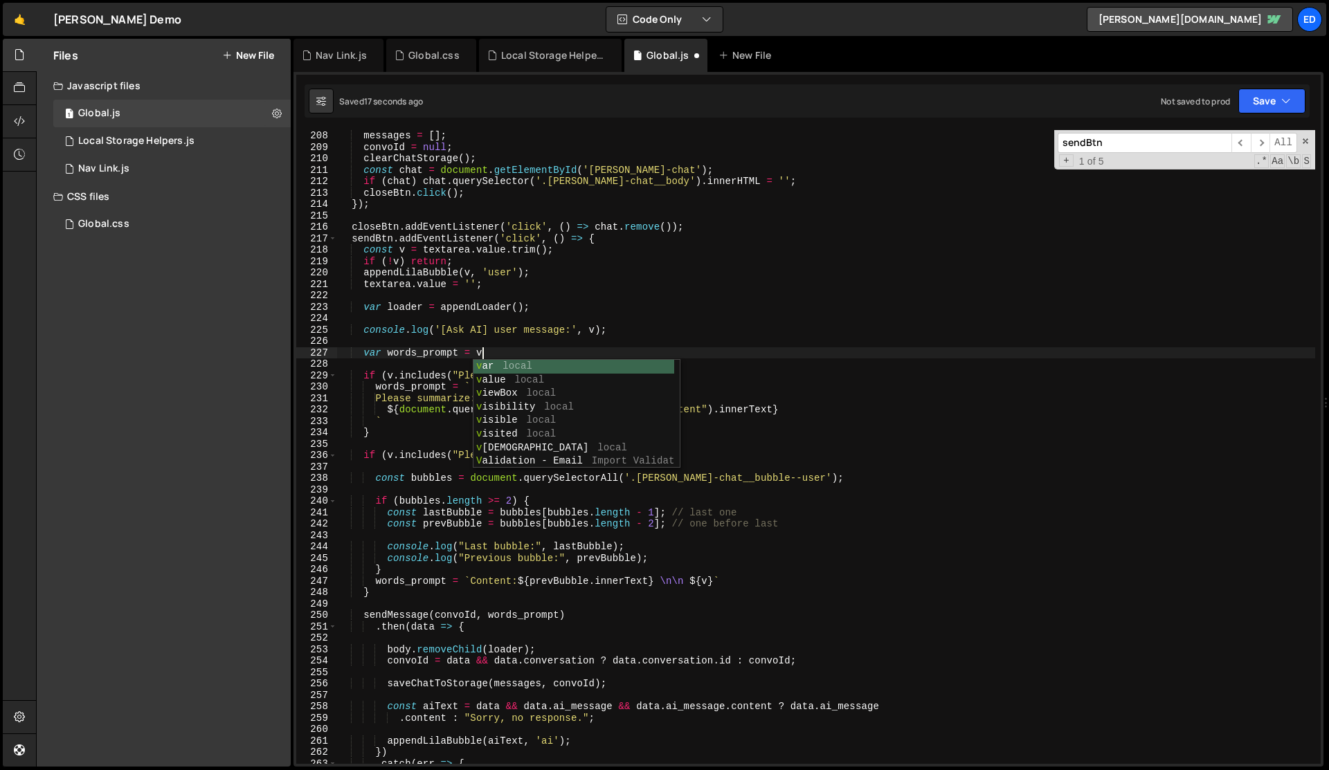
scroll to position [0, 9]
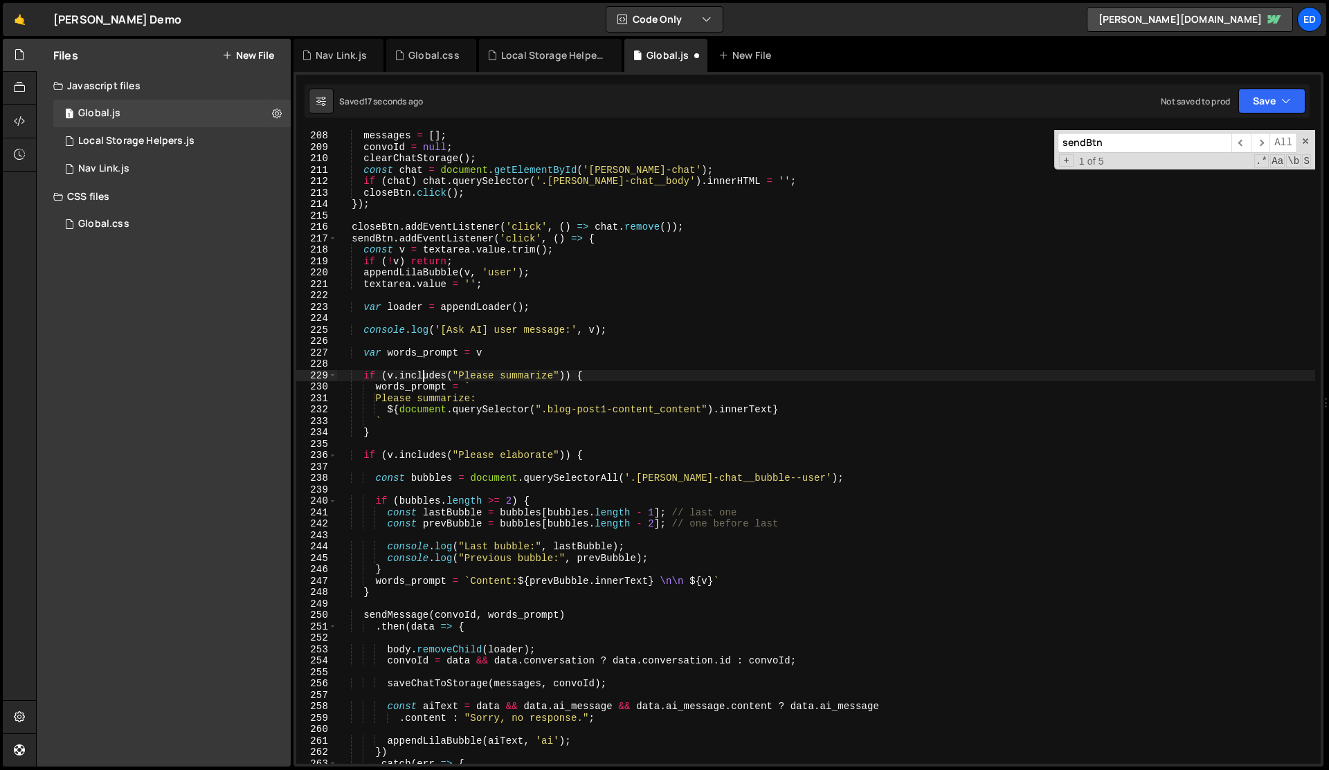
click at [421, 375] on div "messages = [ ] ; convoId = null ; clearChatStorage ( ) ; const chat = document …" at bounding box center [826, 458] width 978 height 657
click at [434, 381] on div "messages = [ ] ; convoId = null ; clearChatStorage ( ) ; const chat = document …" at bounding box center [826, 458] width 978 height 657
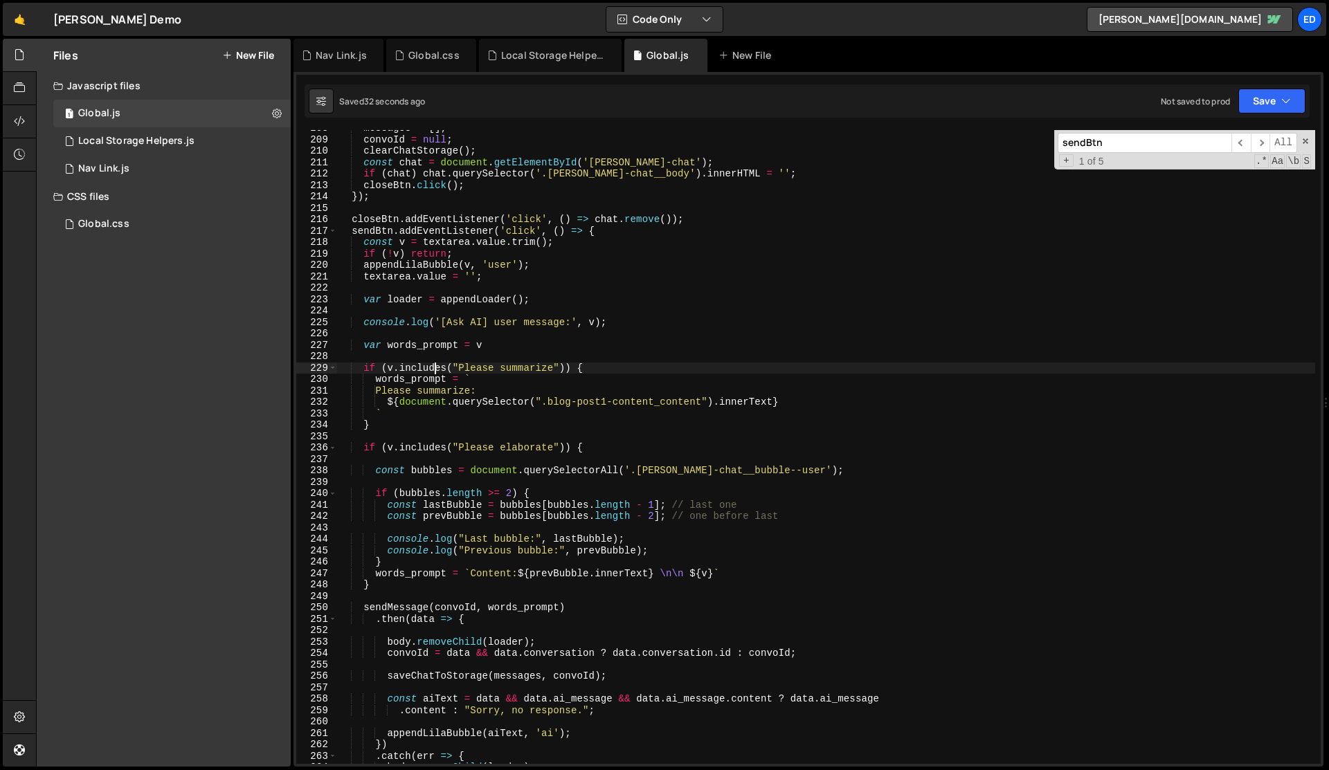
scroll to position [2383, 0]
click at [696, 572] on div "messages = [ ] ; convoId = null ; clearChatStorage ( ) ; const chat = document …" at bounding box center [826, 451] width 978 height 657
click at [395, 561] on div "messages = [ ] ; convoId = null ; clearChatStorage ( ) ; const chat = document …" at bounding box center [826, 451] width 978 height 657
type textarea "}"
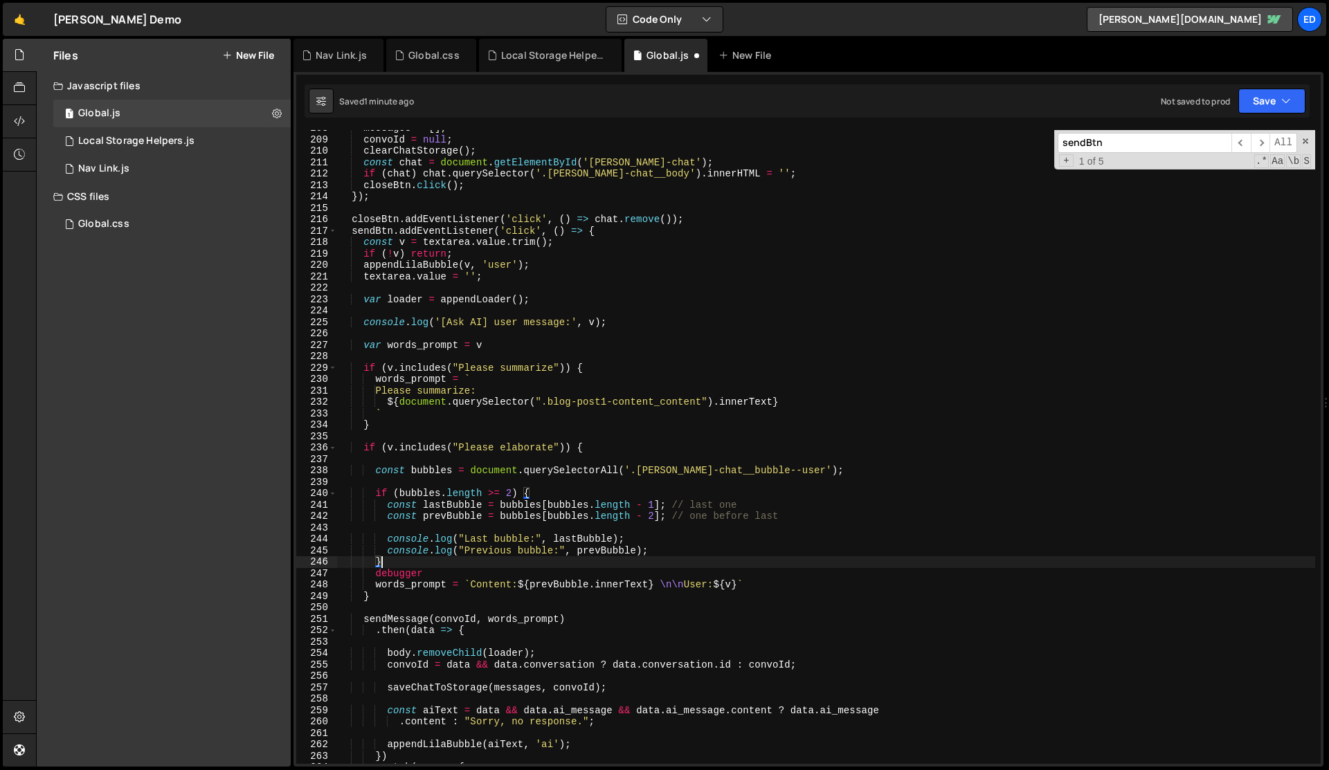
click at [483, 565] on div "messages = [ ] ; convoId = null ; clearChatStorage ( ) ; const chat = document …" at bounding box center [826, 451] width 978 height 657
click at [400, 503] on div "messages = [ ] ; convoId = null ; clearChatStorage ( ) ; const chat = document …" at bounding box center [826, 451] width 978 height 657
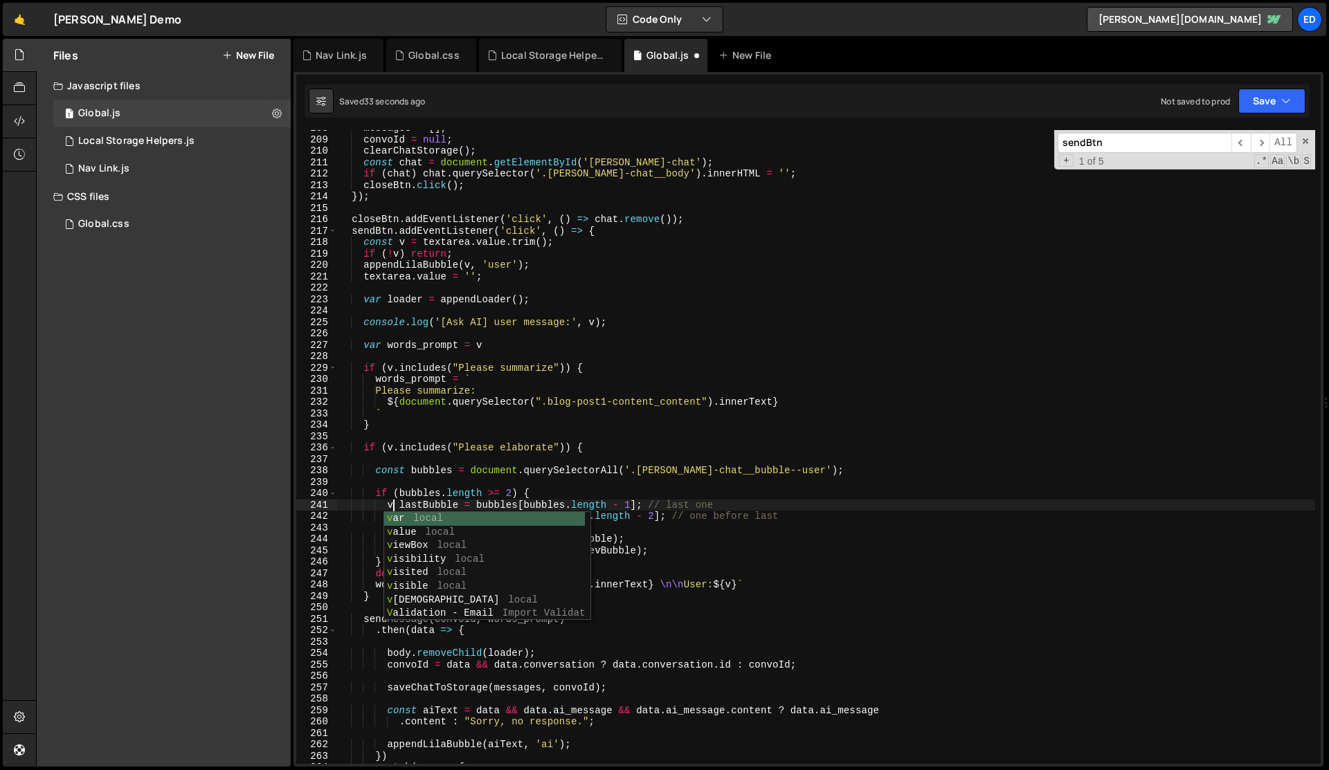
scroll to position [0, 4]
click at [355, 516] on div "messages = [ ] ; convoId = null ; clearChatStorage ( ) ; const chat = document …" at bounding box center [826, 451] width 978 height 657
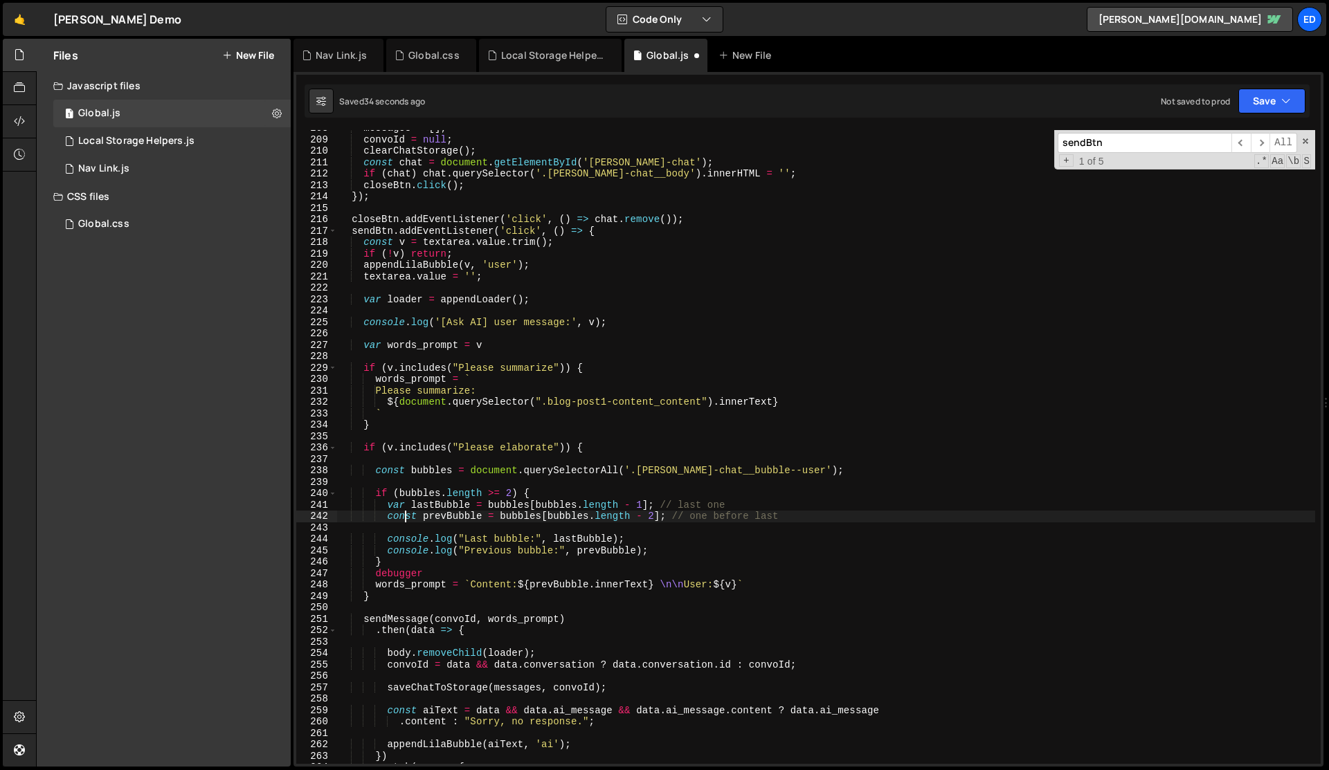
click at [405, 518] on div "messages = [ ] ; convoId = null ; clearChatStorage ( ) ; const chat = document …" at bounding box center [826, 451] width 978 height 657
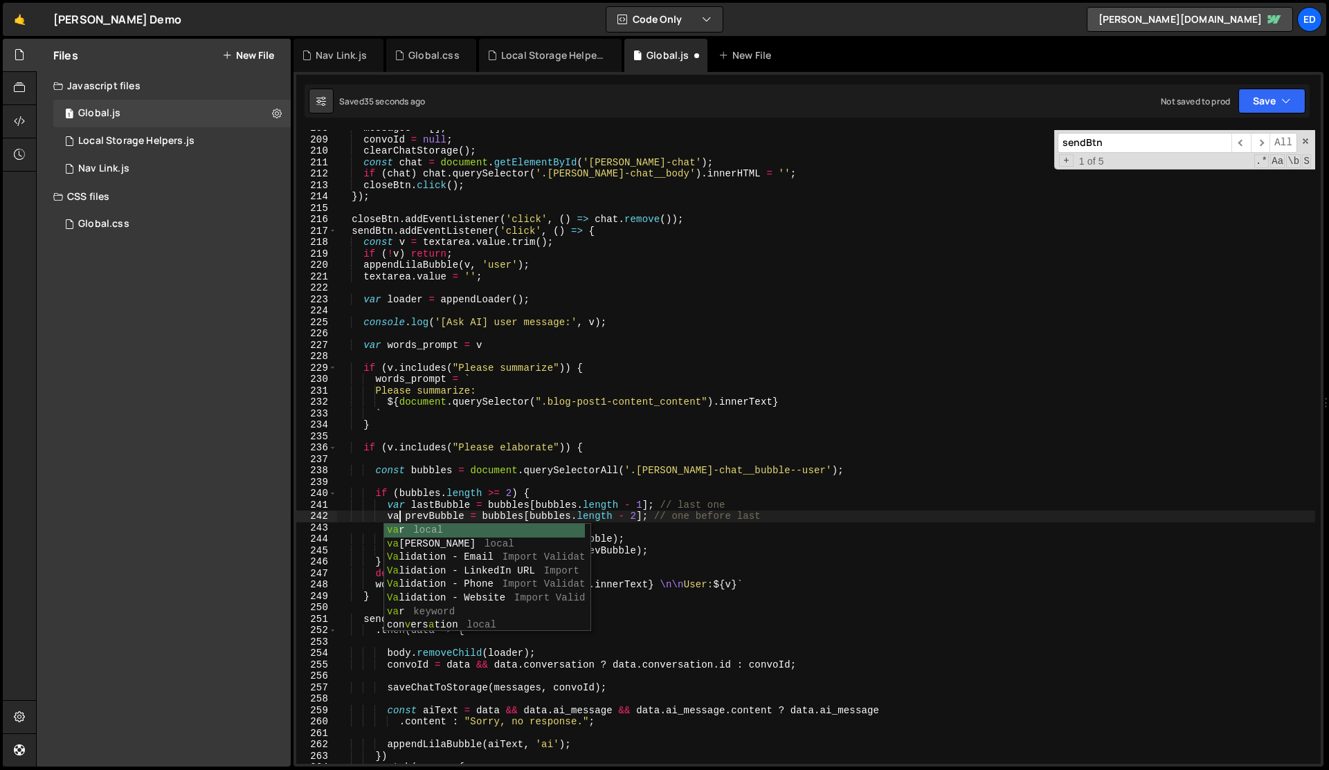
type textarea "var prevBubble = bubbles[bubbles.length - 2]; // one before last"
click at [367, 530] on div "messages = [ ] ; convoId = null ; clearChatStorage ( ) ; const chat = document …" at bounding box center [826, 451] width 978 height 657
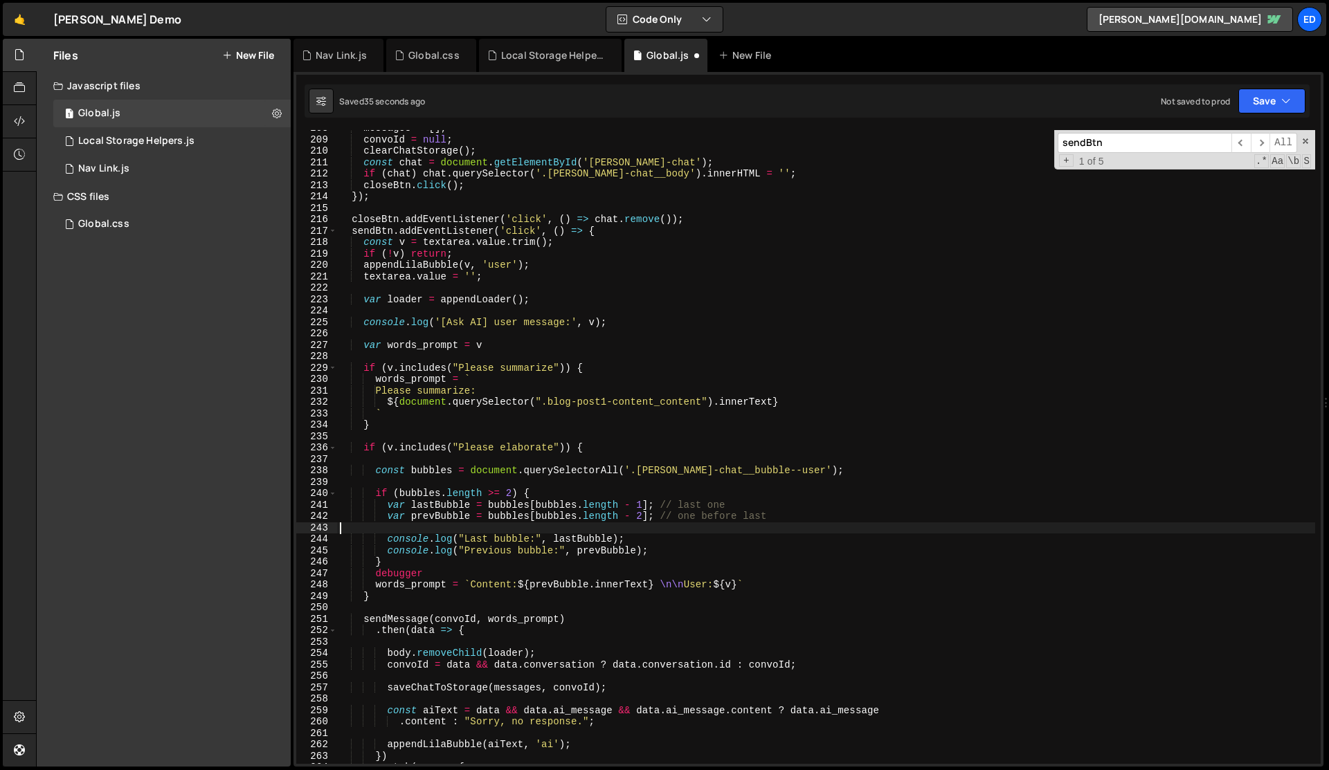
scroll to position [0, 0]
click at [367, 530] on div "messages = [ ] ; convoId = null ; clearChatStorage ( ) ; const chat = document …" at bounding box center [826, 451] width 978 height 657
